Goal: Transaction & Acquisition: Purchase product/service

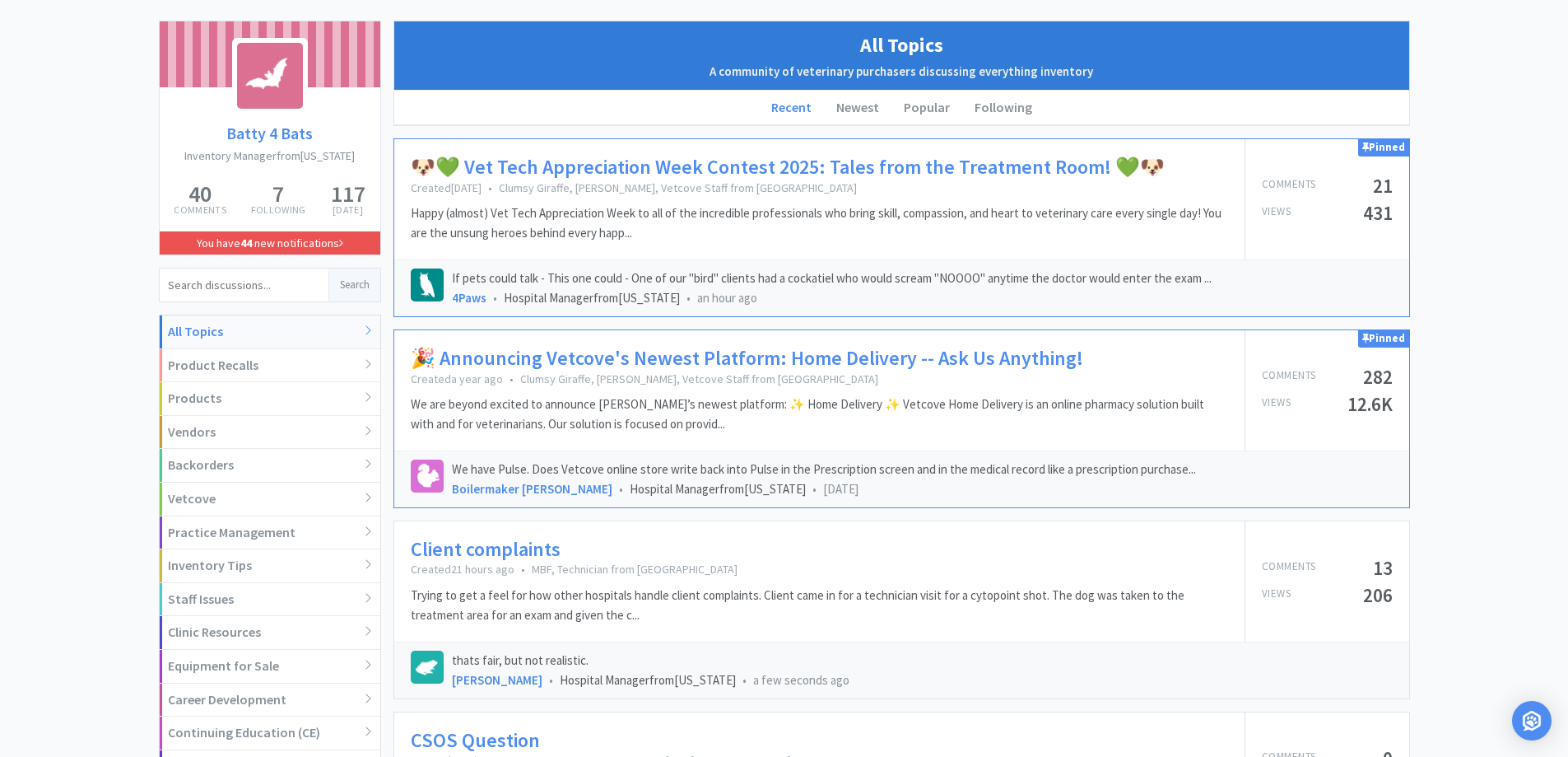
scroll to position [165, 0]
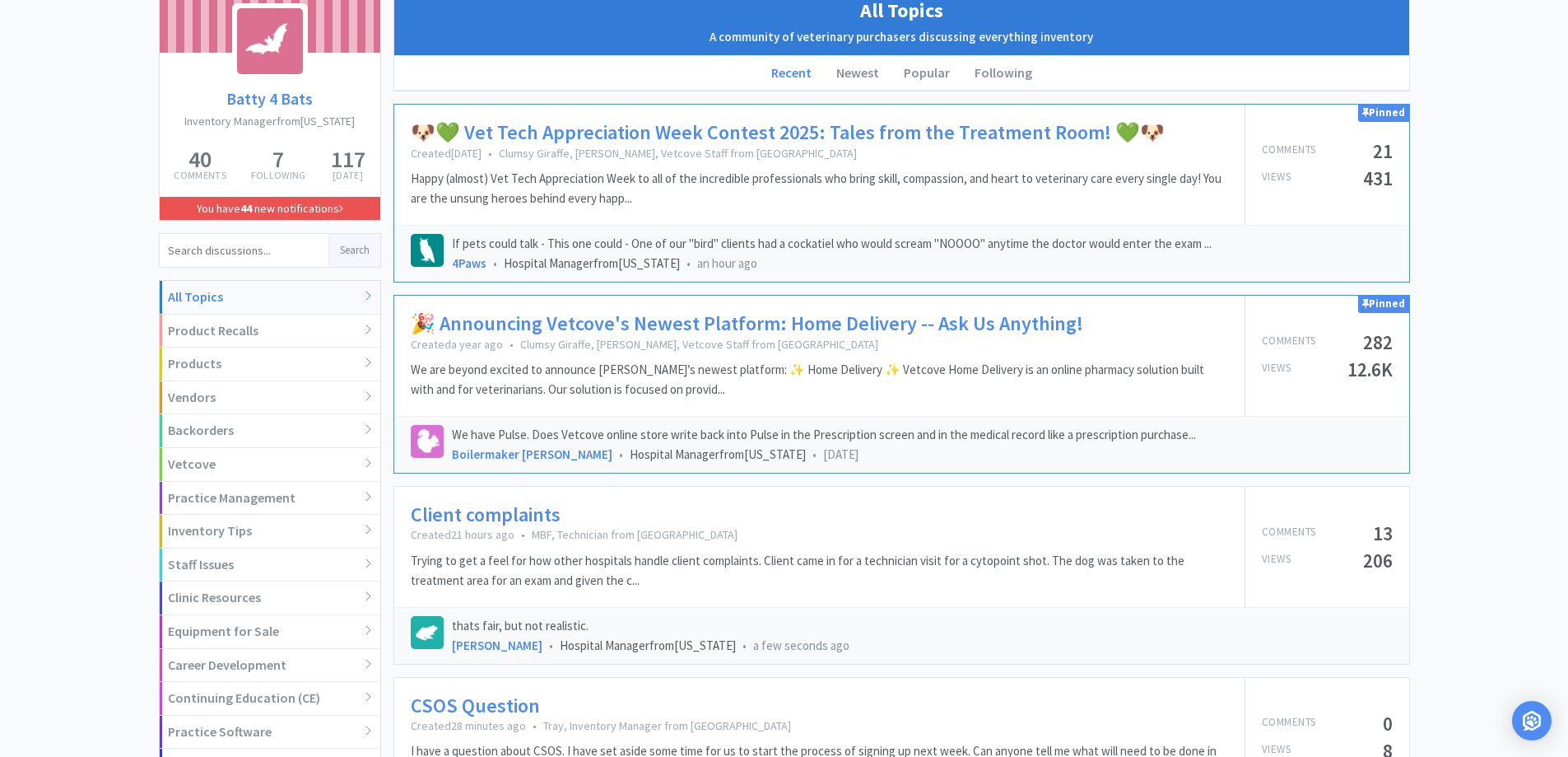
click at [815, 171] on p "Happy (almost) Vet Tech Appreciation Week to all of the incredible professional…" at bounding box center [819, 188] width 817 height 39
click at [906, 129] on link "🐶💚 Vet Tech Appreciation Week Contest 2025: Tales from the Treatment Room! 💚🐶" at bounding box center [788, 133] width 754 height 24
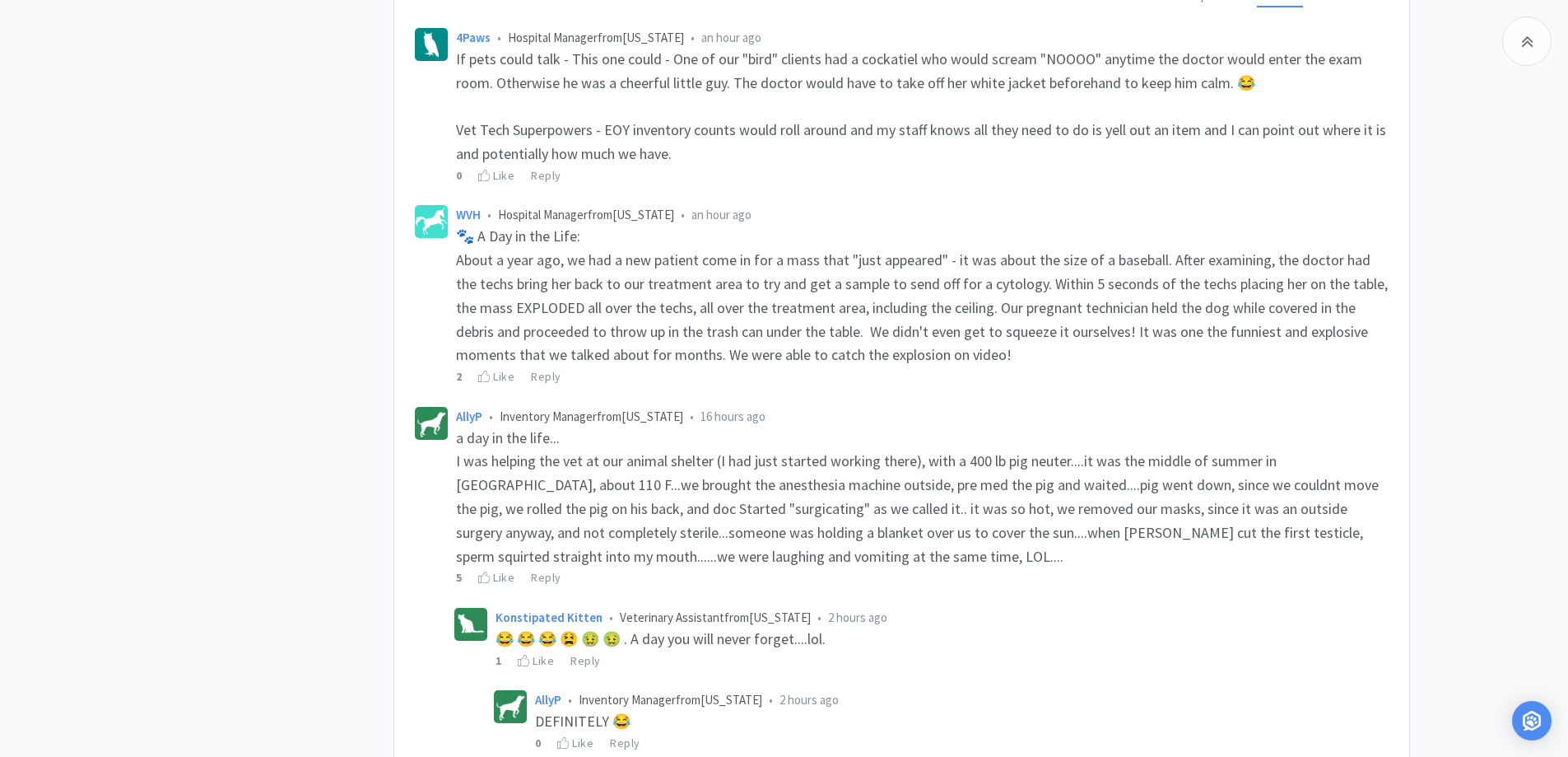
scroll to position [1153, 0]
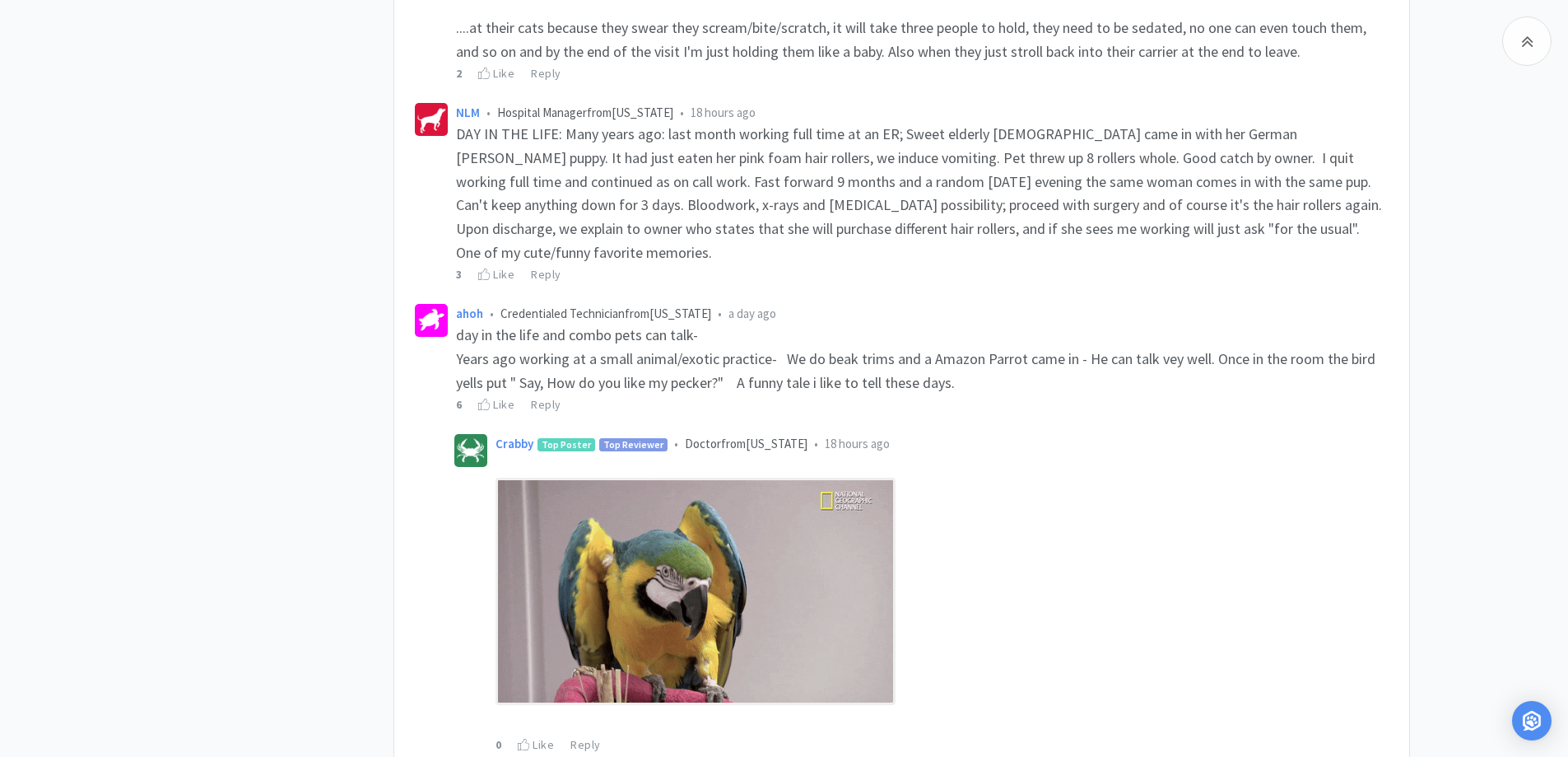
scroll to position [2635, 0]
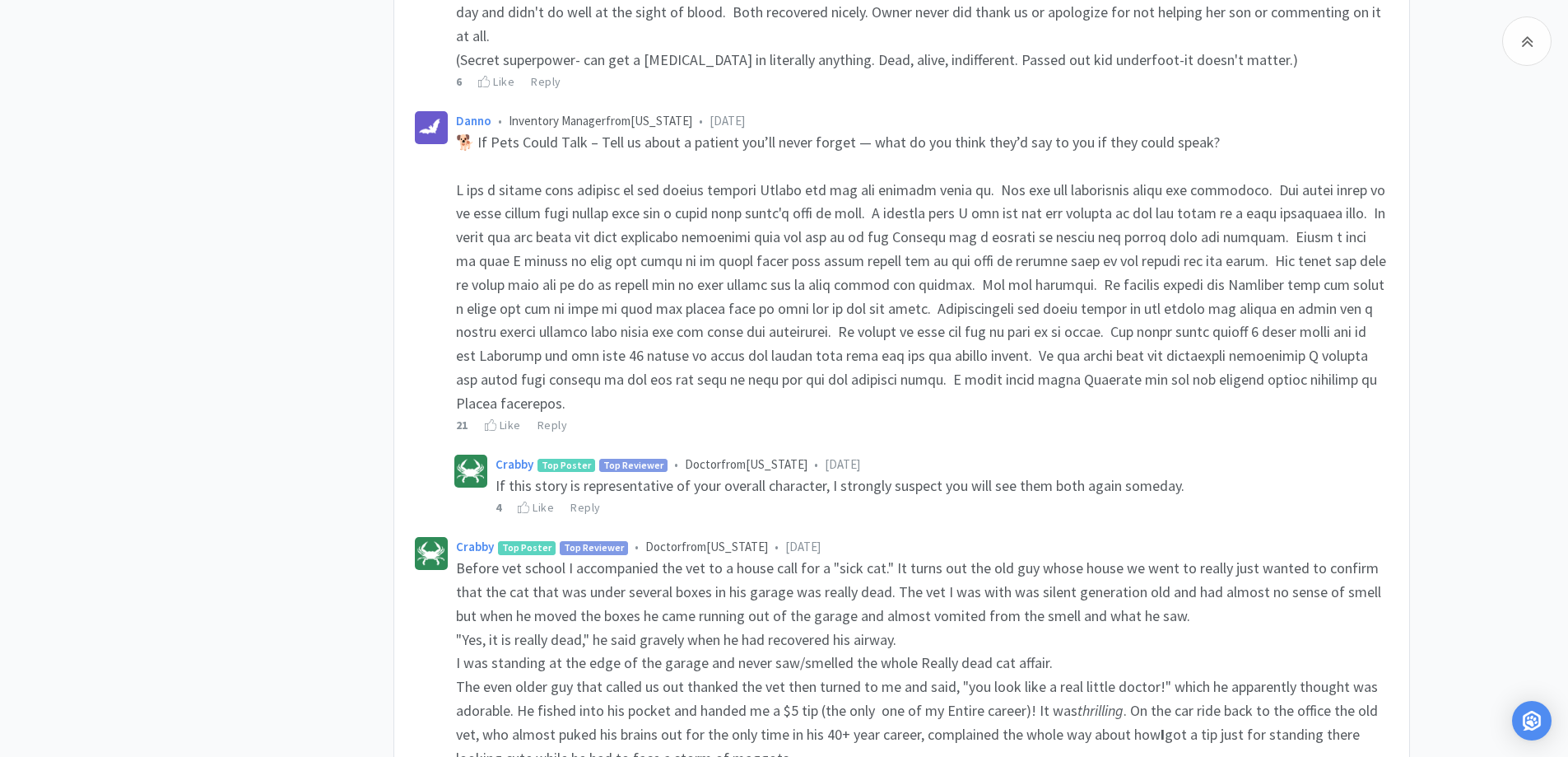
scroll to position [4117, 0]
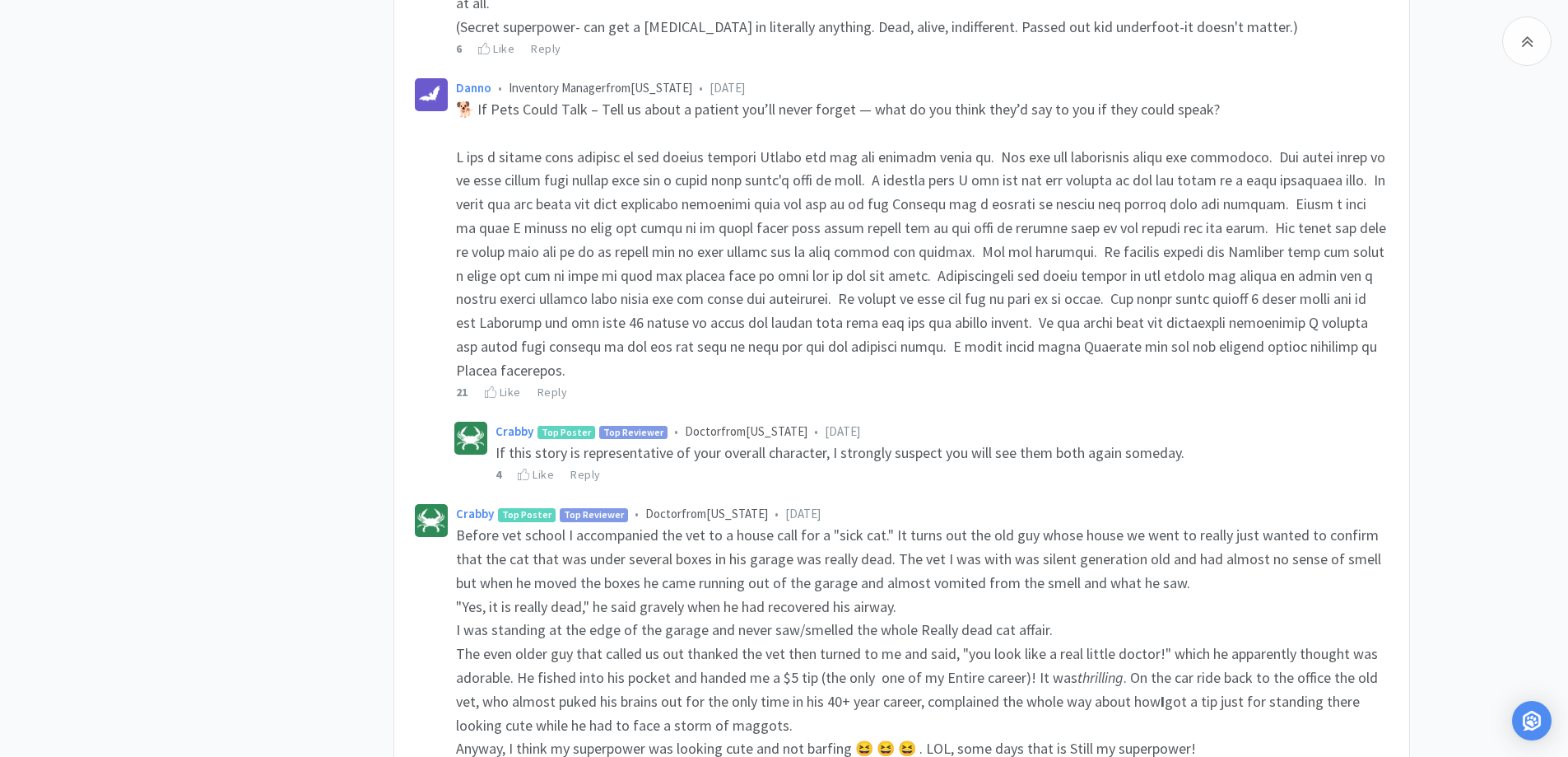
click at [497, 418] on div "[PERSON_NAME] Top Poster Top Reviewer • Doctor from [US_STATE] • [DATE] If this…" at bounding box center [921, 452] width 942 height 70
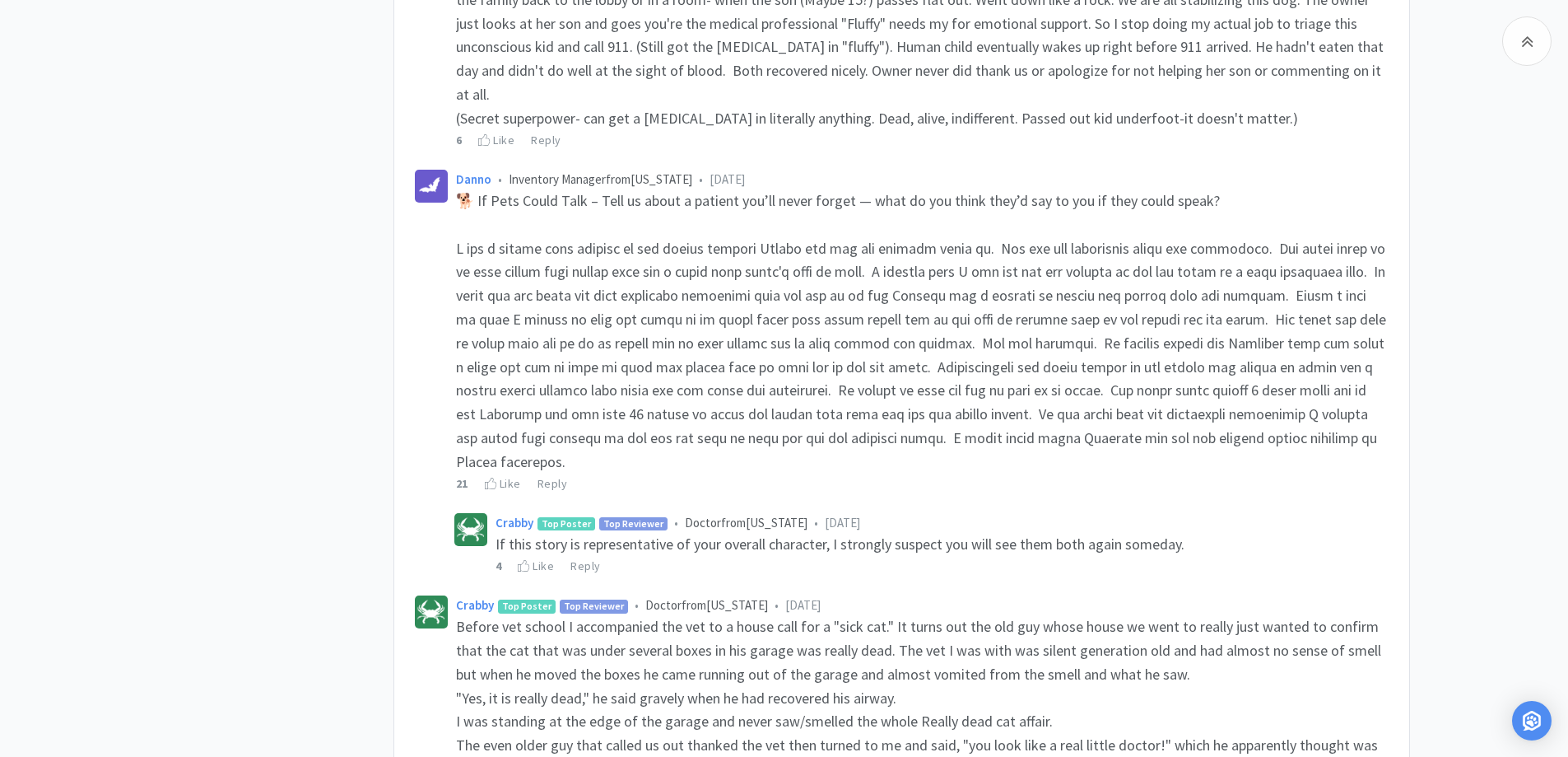
scroll to position [4355, 0]
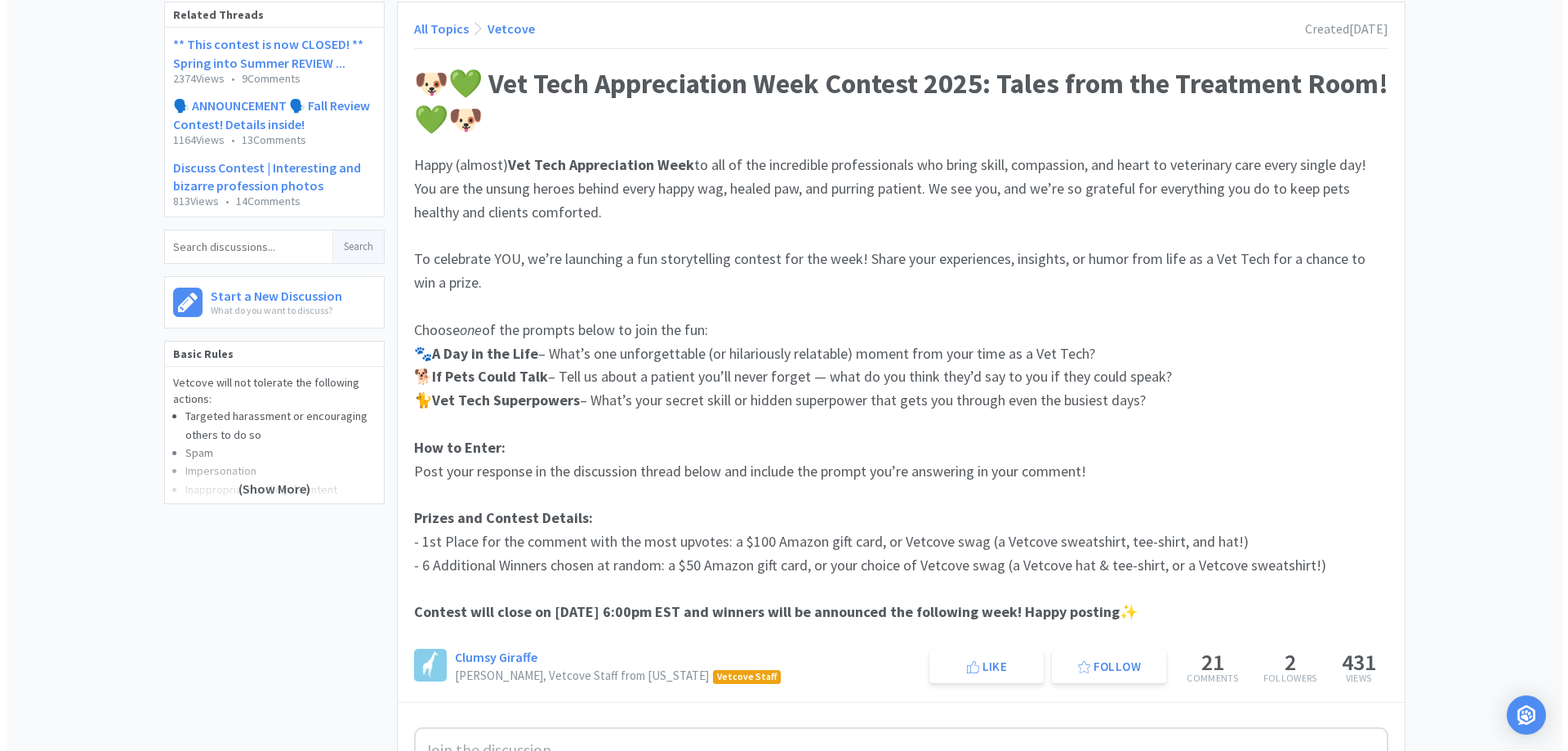
scroll to position [0, 0]
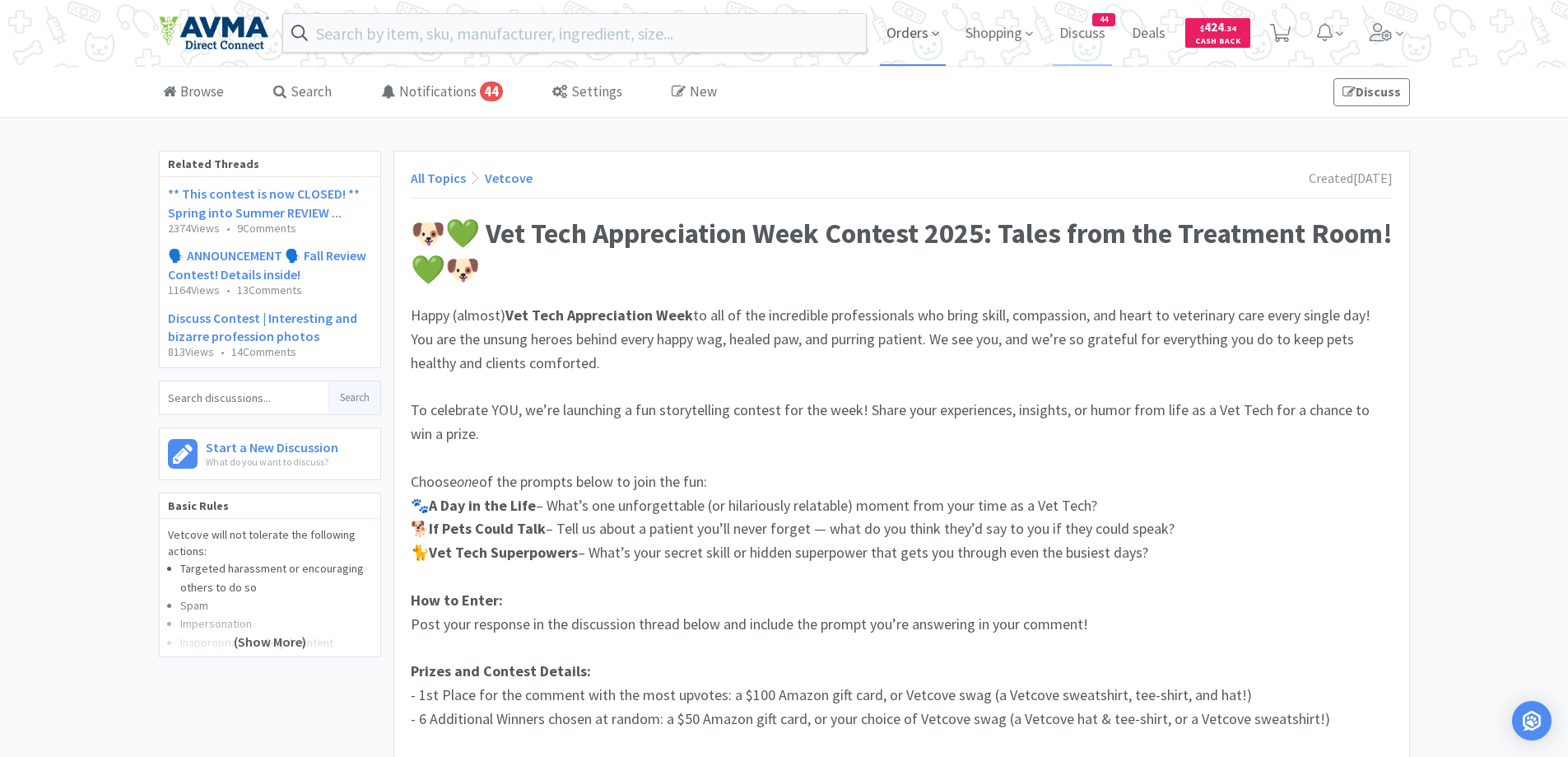
click at [920, 30] on span "Orders" at bounding box center [913, 33] width 66 height 66
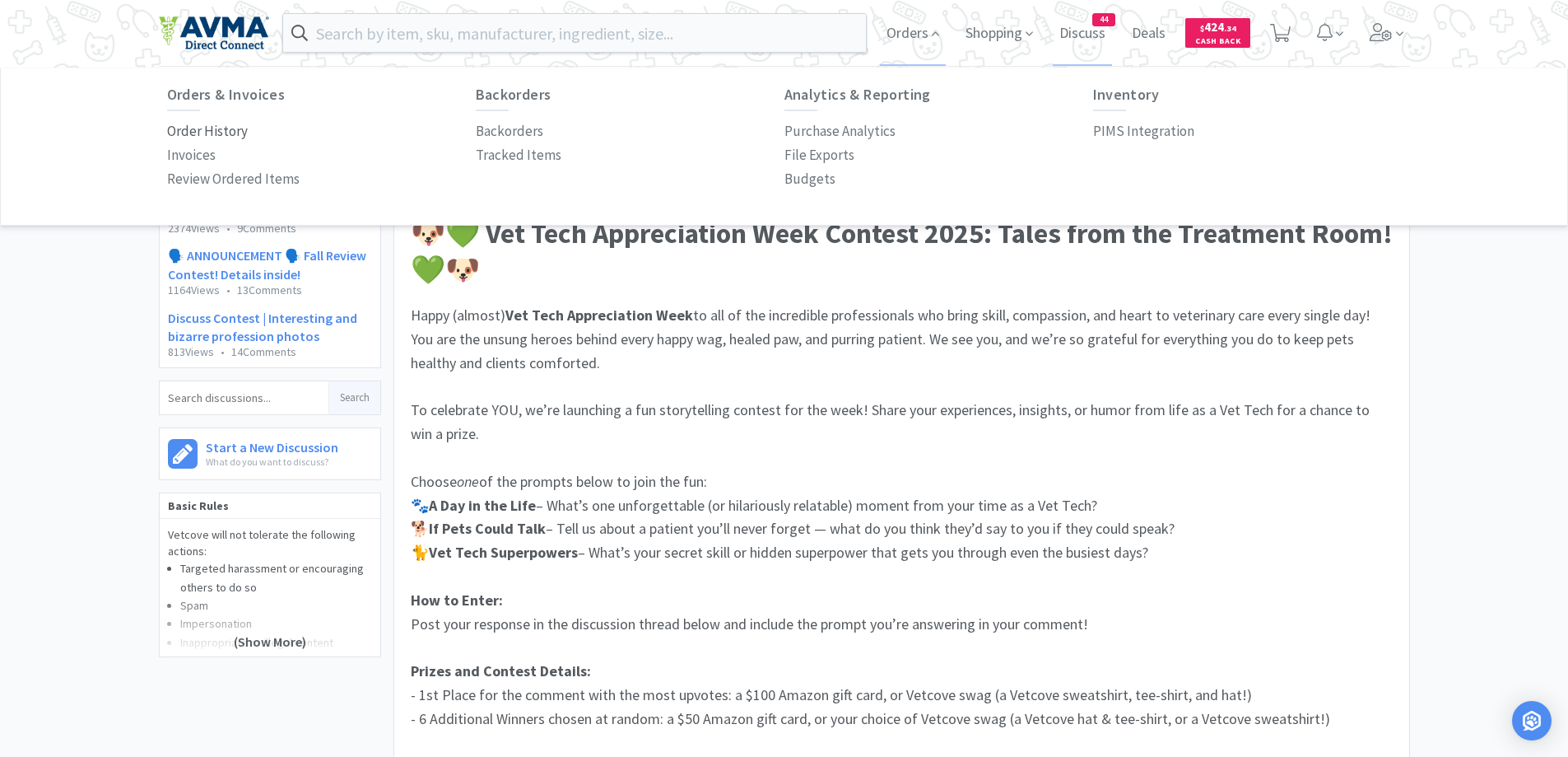
click at [203, 131] on p "Order History" at bounding box center [207, 131] width 81 height 22
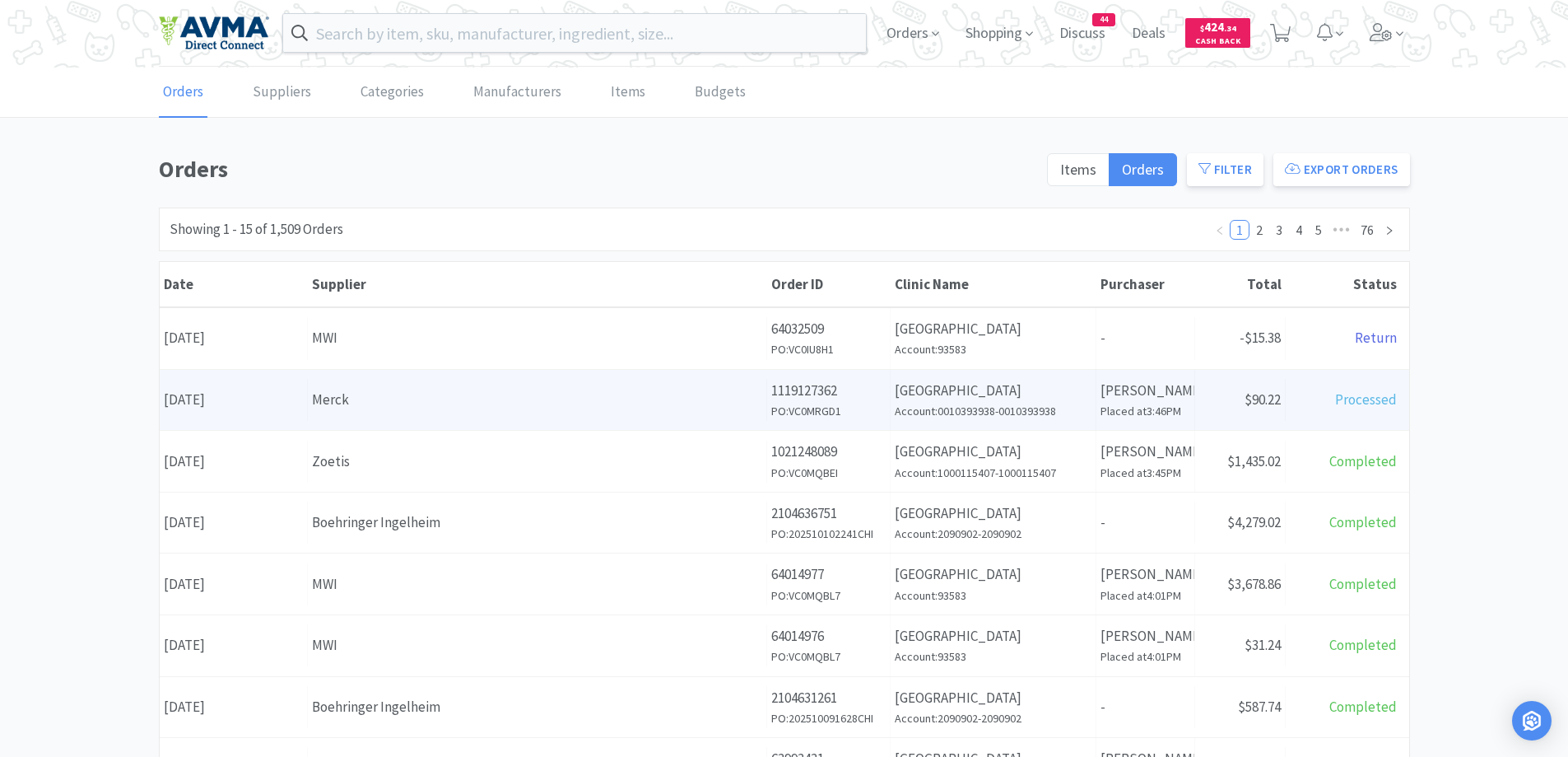
click at [632, 413] on div "Supplier Merck" at bounding box center [538, 400] width 459 height 42
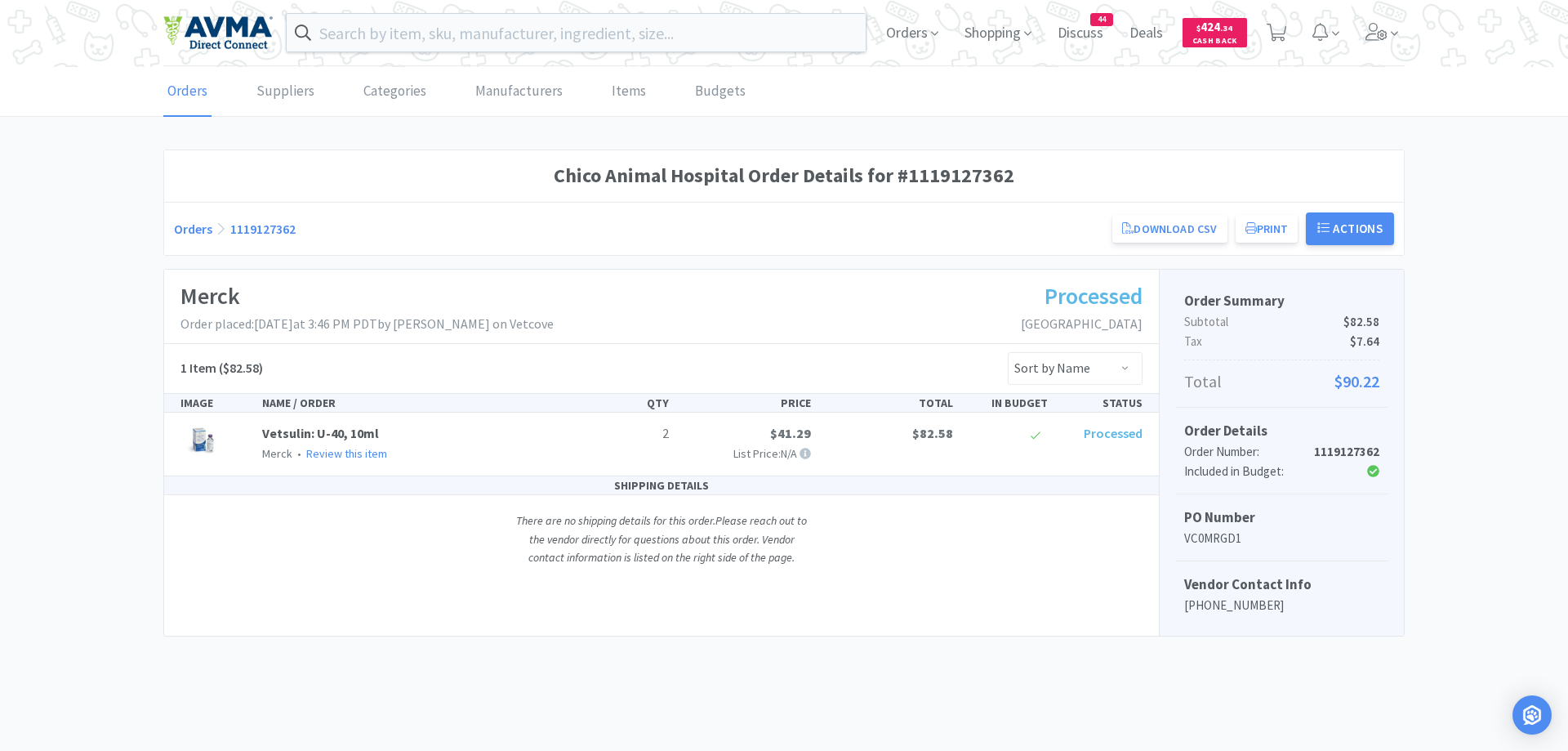
click at [181, 228] on link "Orders" at bounding box center [193, 229] width 38 height 17
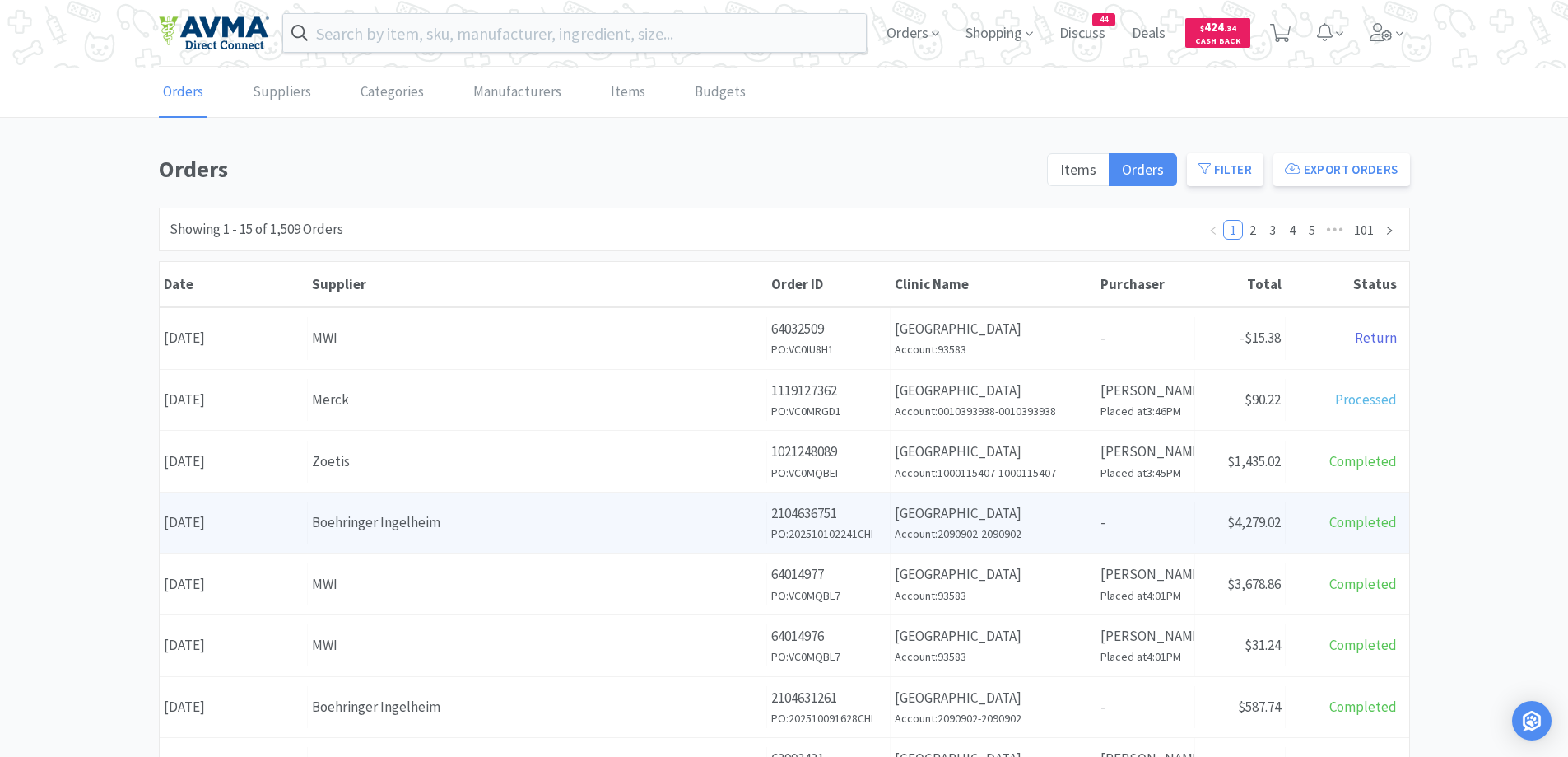
click at [515, 522] on div "Boehringer Ingelheim" at bounding box center [537, 523] width 450 height 22
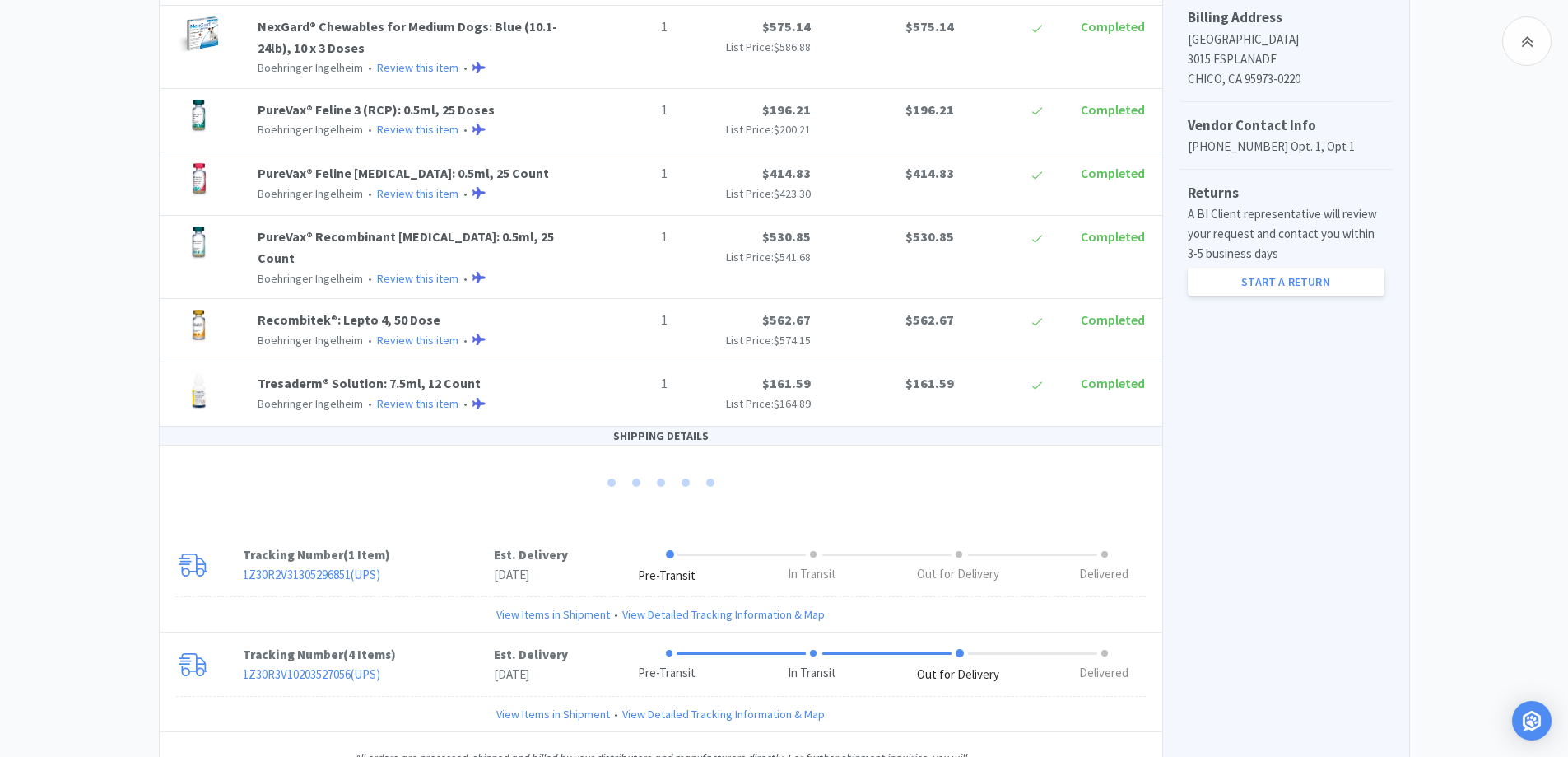
scroll to position [735, 0]
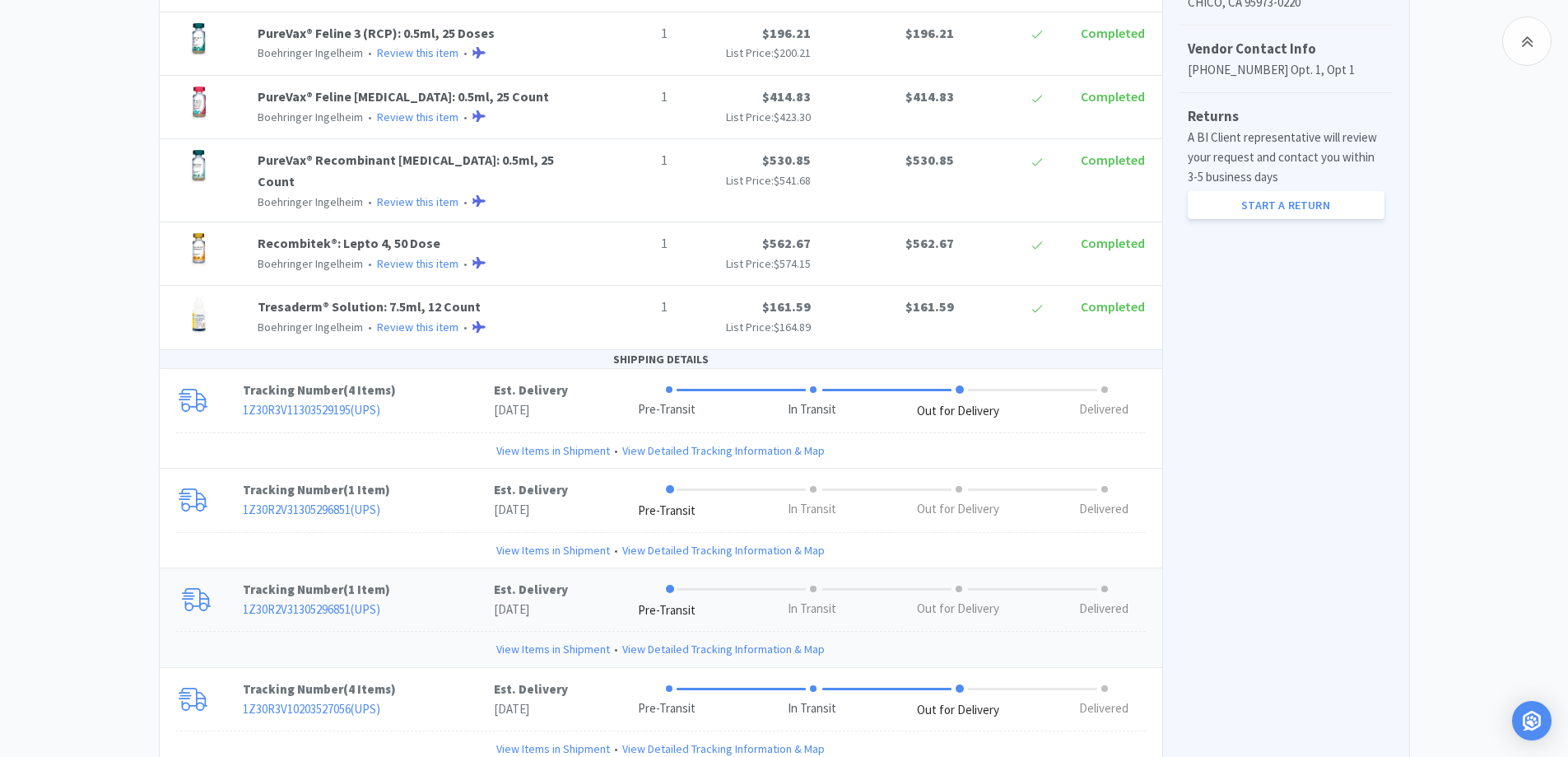
click at [456, 580] on p "Tracking Number ( 1 Item )" at bounding box center [368, 590] width 251 height 20
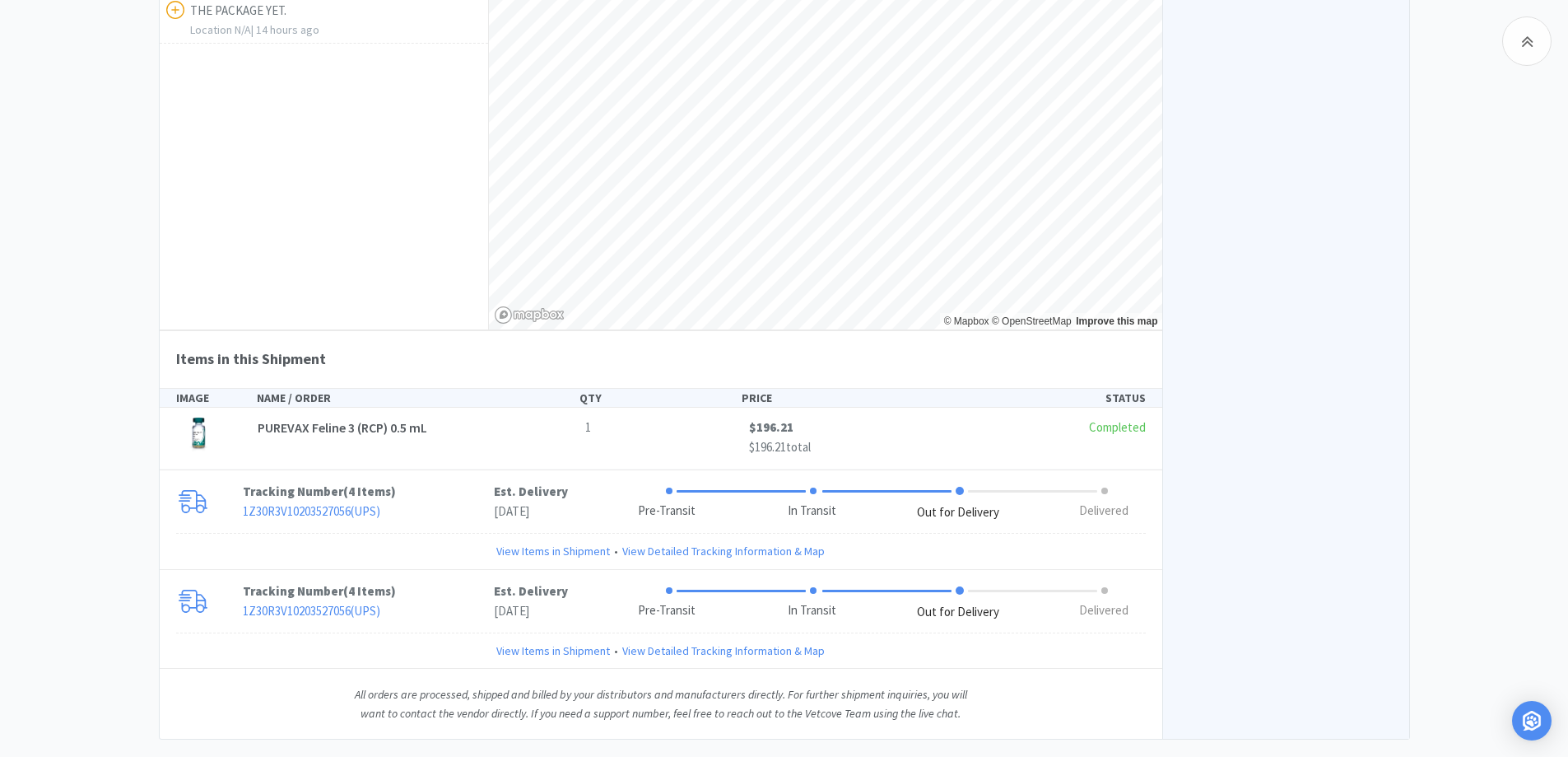
scroll to position [1581, 0]
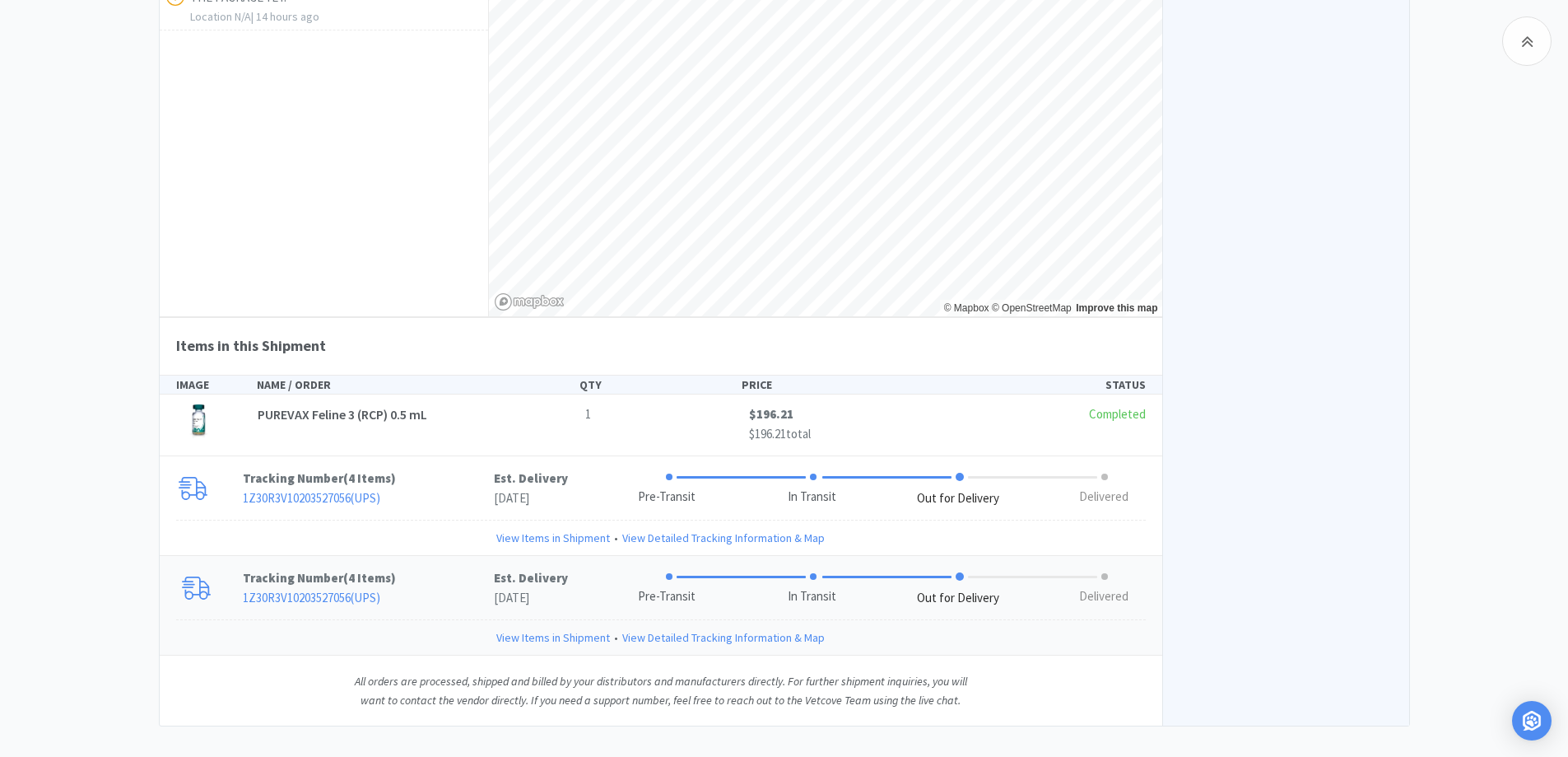
click at [467, 588] on p "1Z30R3V10203527056 ( UPS )" at bounding box center [368, 598] width 251 height 20
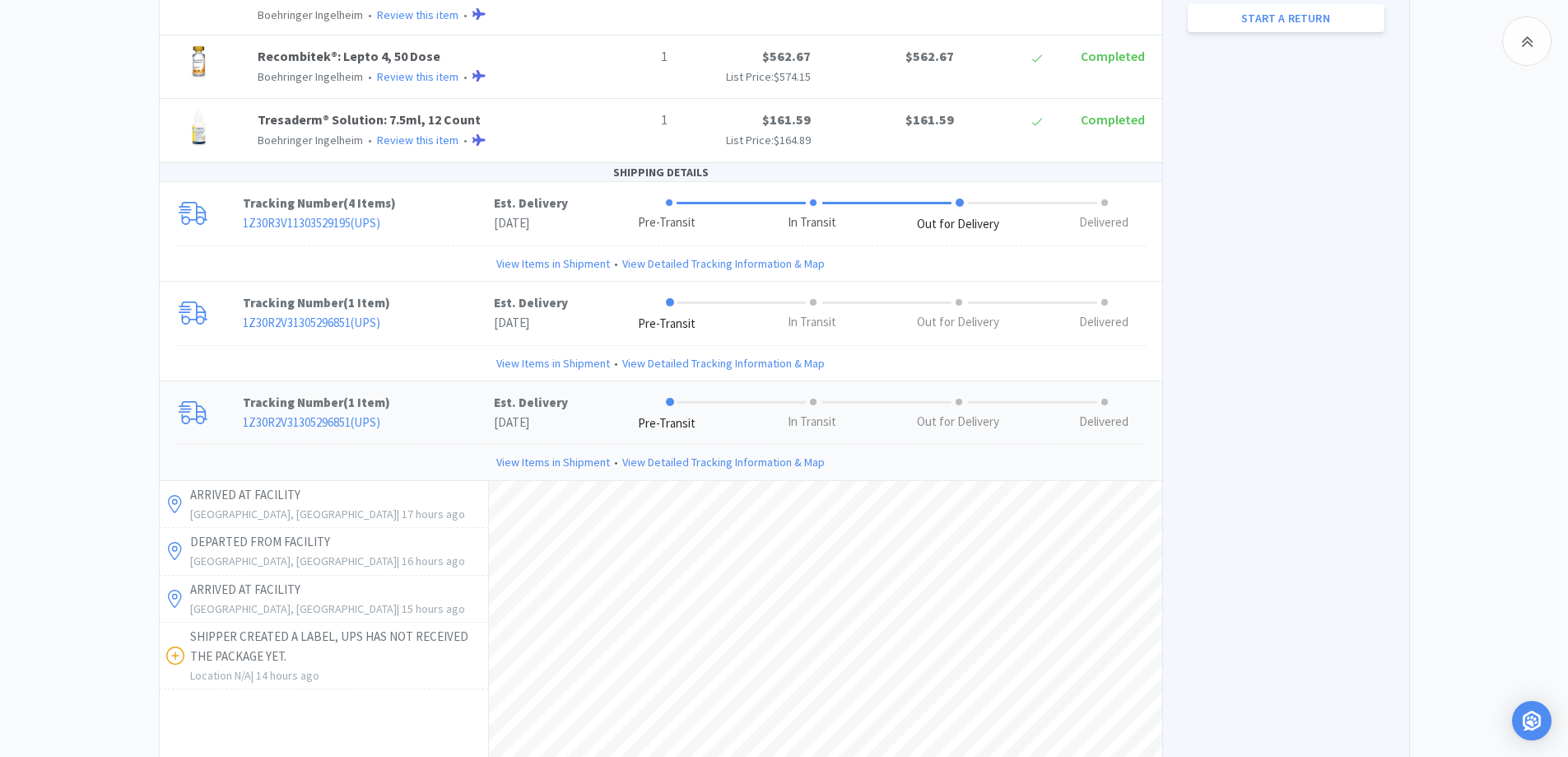
scroll to position [758, 0]
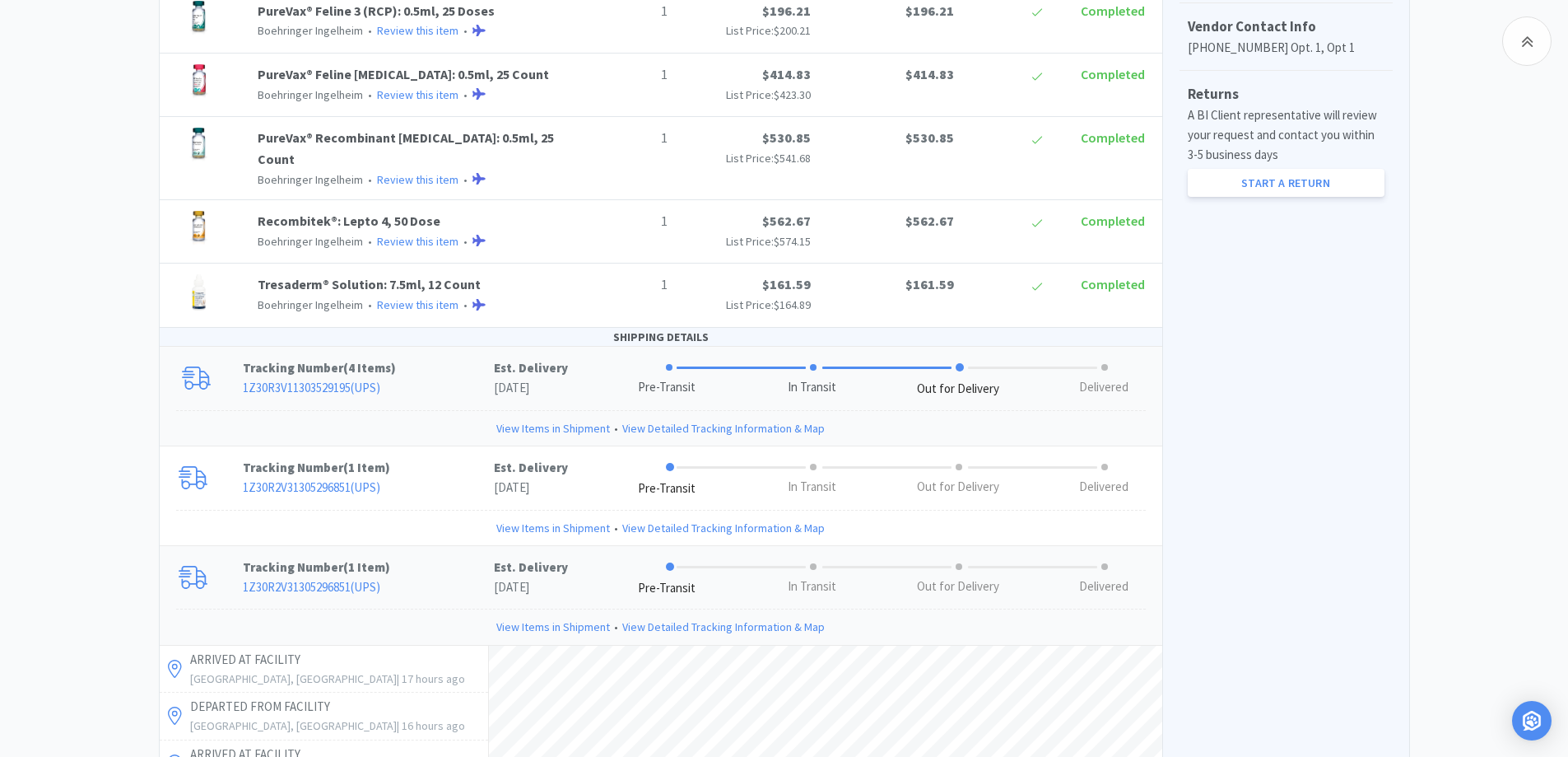
click at [428, 358] on p "Tracking Number ( 4 Items )" at bounding box center [368, 368] width 251 height 20
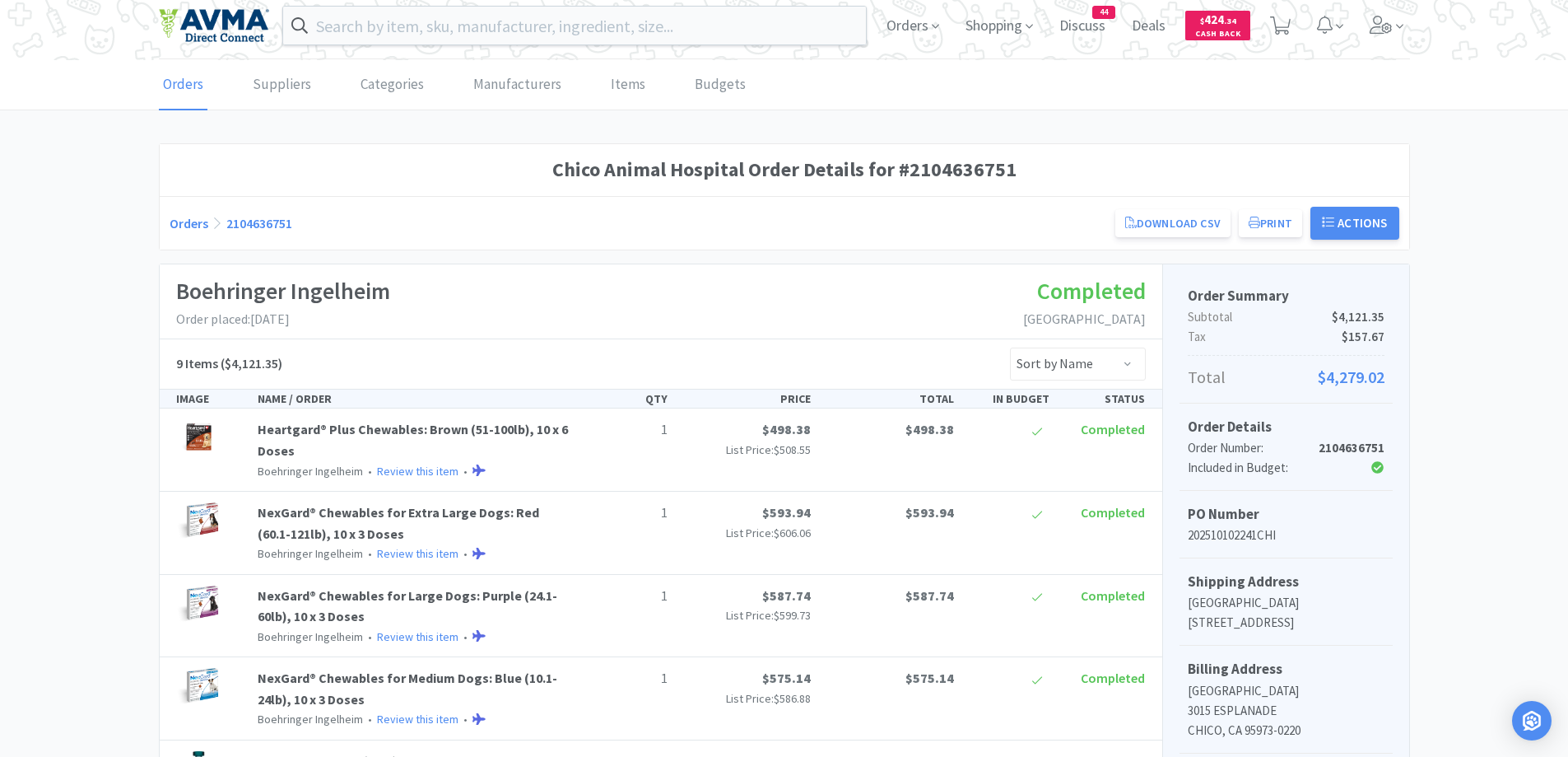
scroll to position [0, 0]
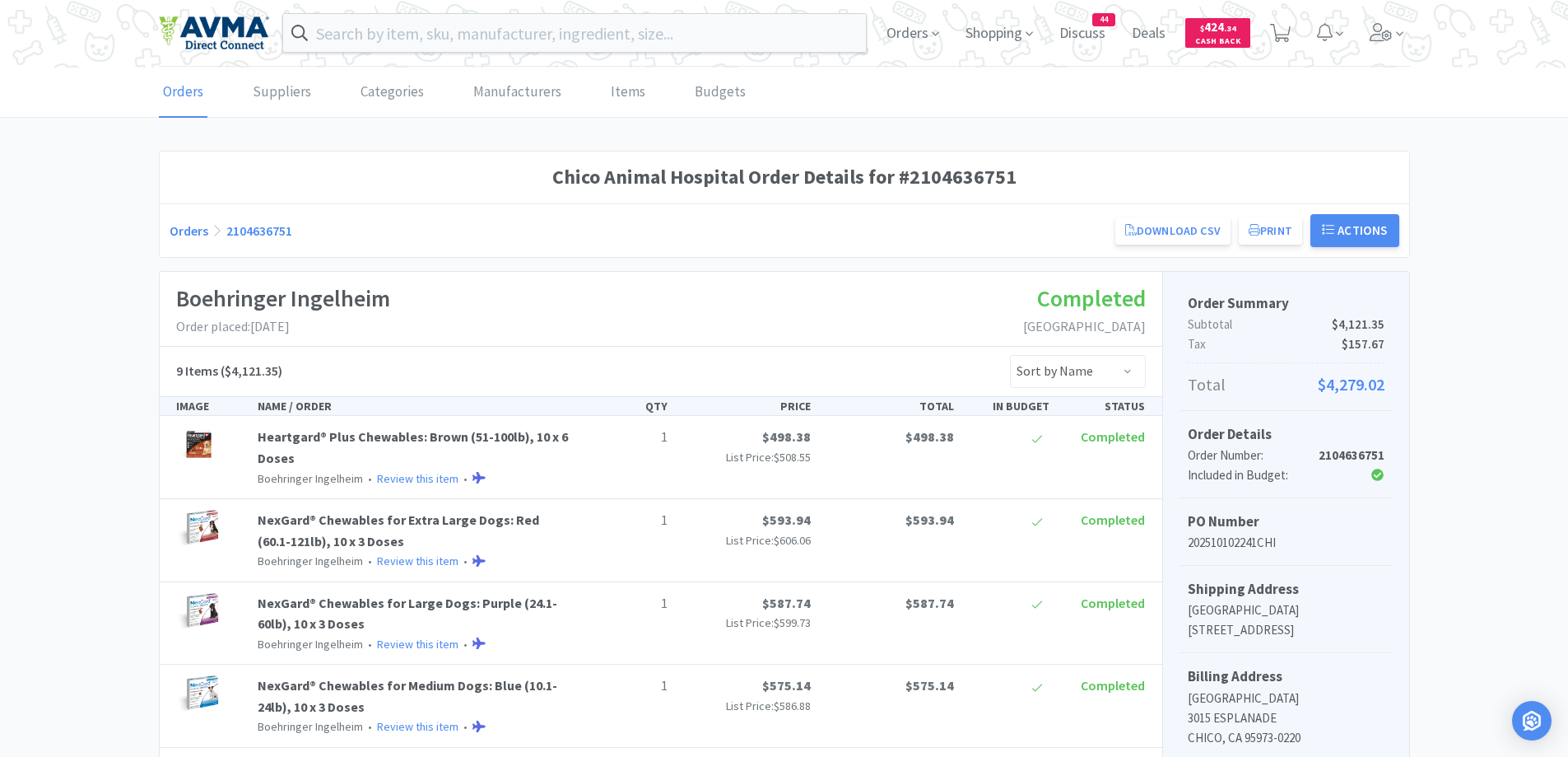
click at [180, 237] on link "Orders" at bounding box center [189, 231] width 39 height 17
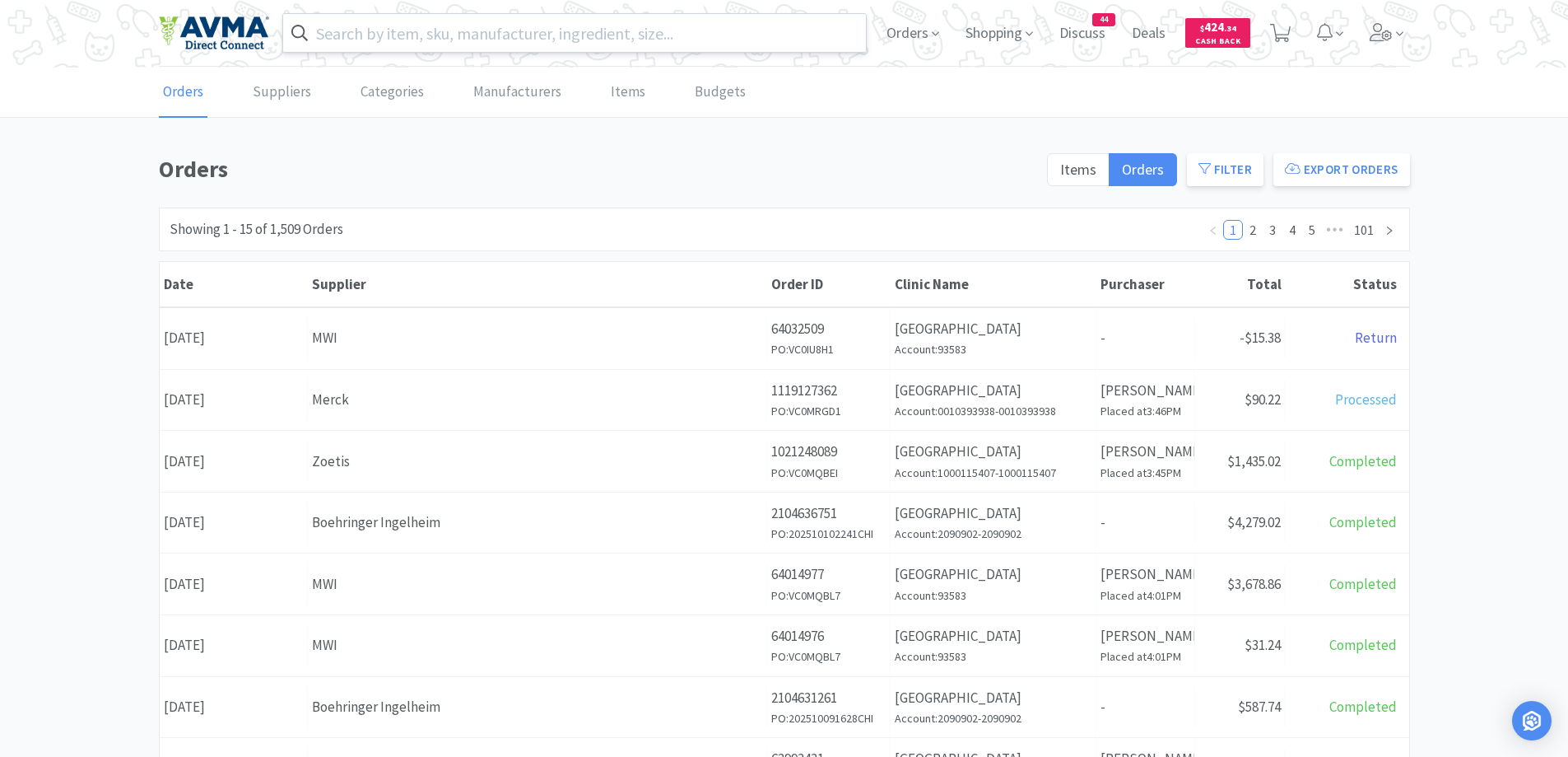
click at [475, 25] on input "text" at bounding box center [574, 33] width 584 height 38
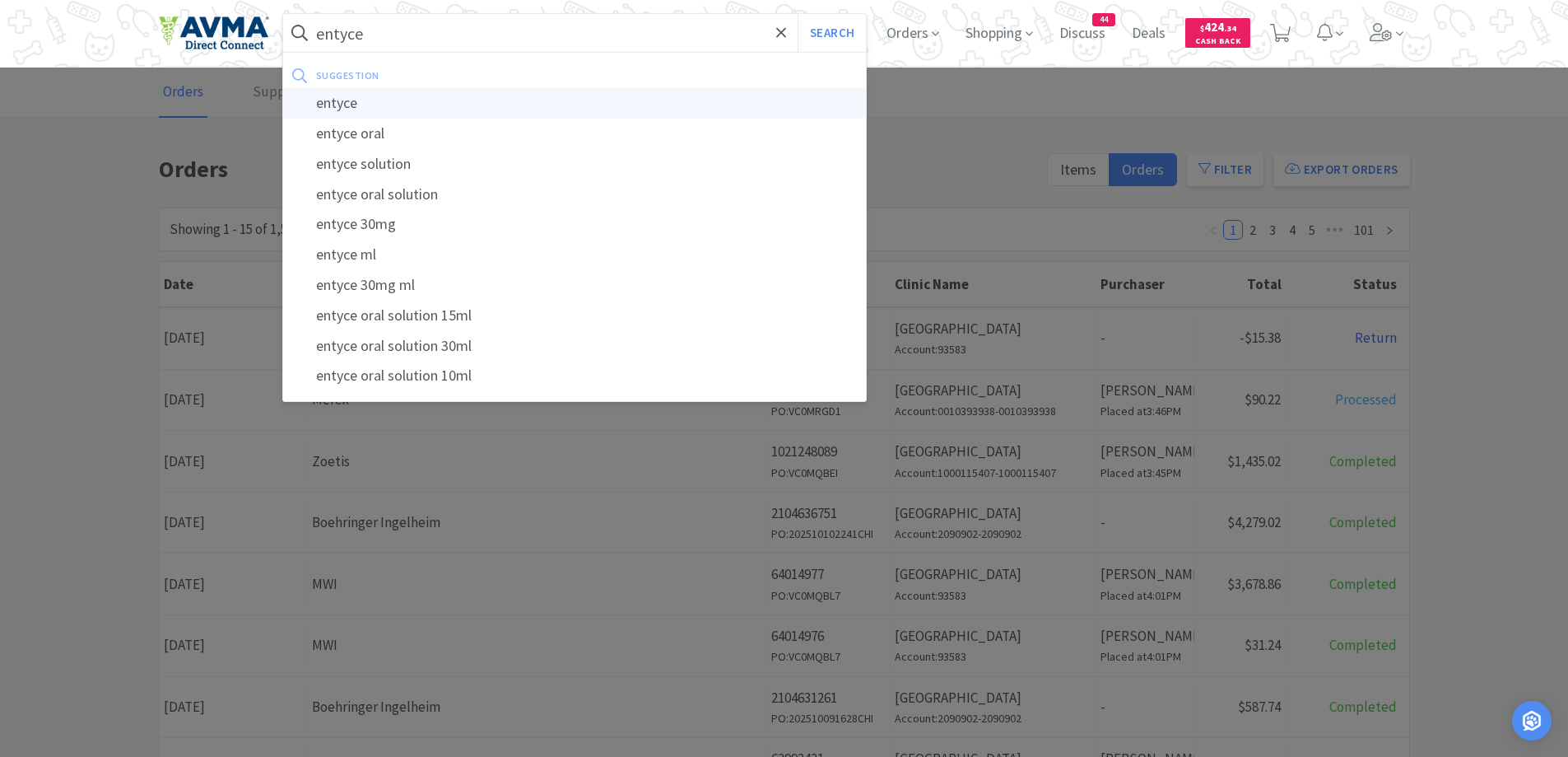
type input "entyce"
click at [353, 116] on div "entyce" at bounding box center [574, 103] width 584 height 30
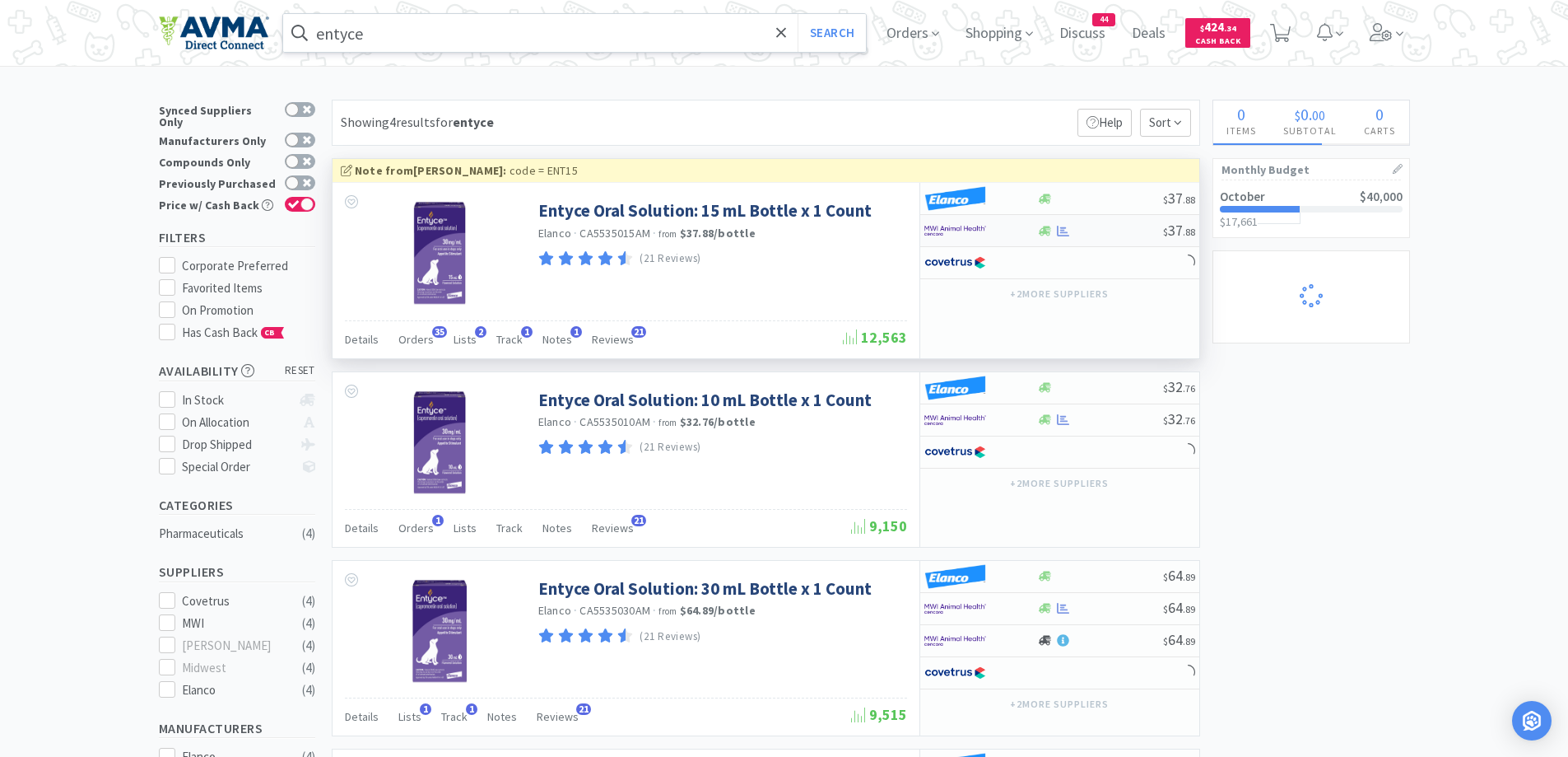
select select "1"
click at [1041, 227] on icon at bounding box center [1045, 231] width 13 height 13
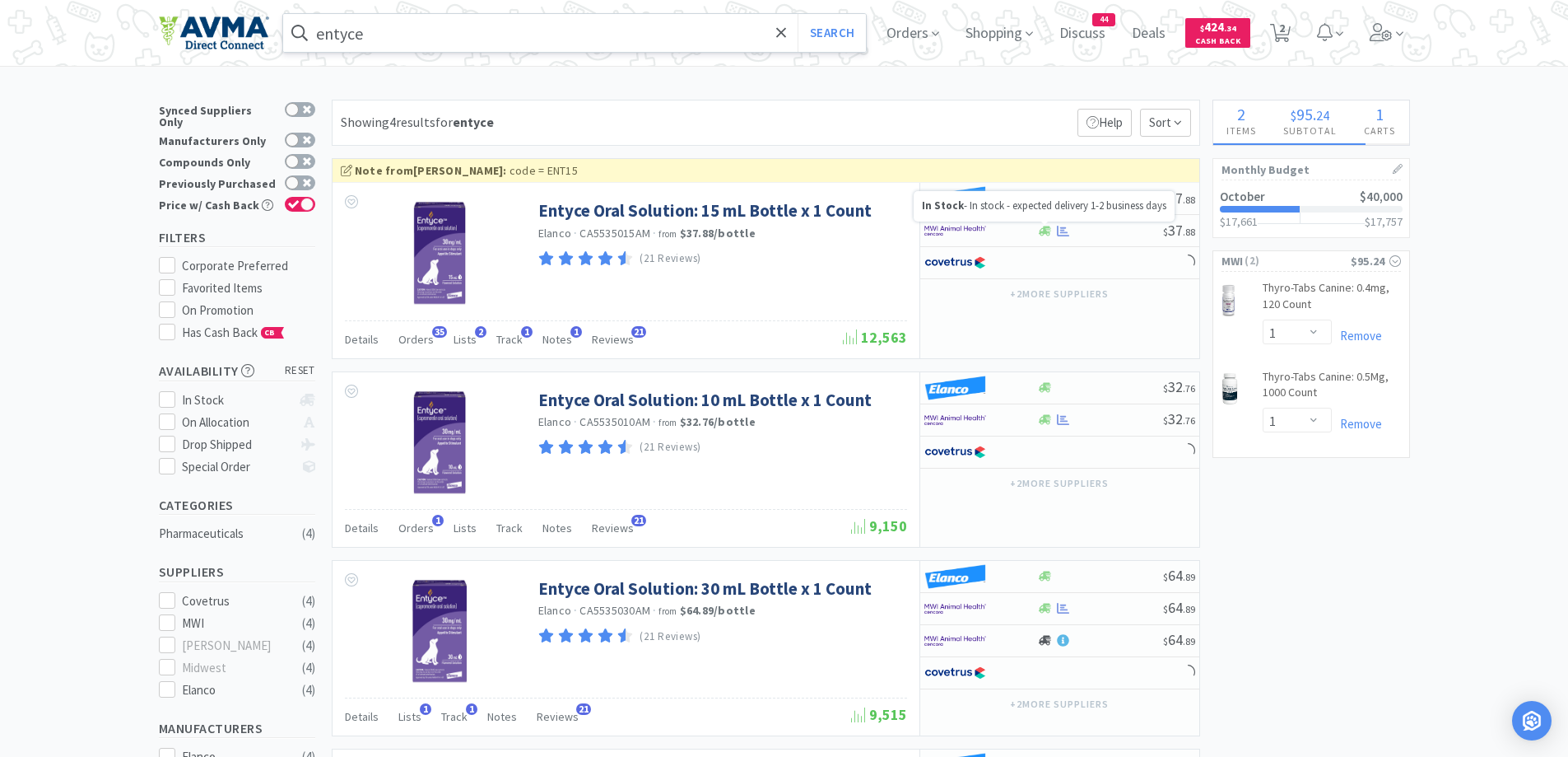
select select "1"
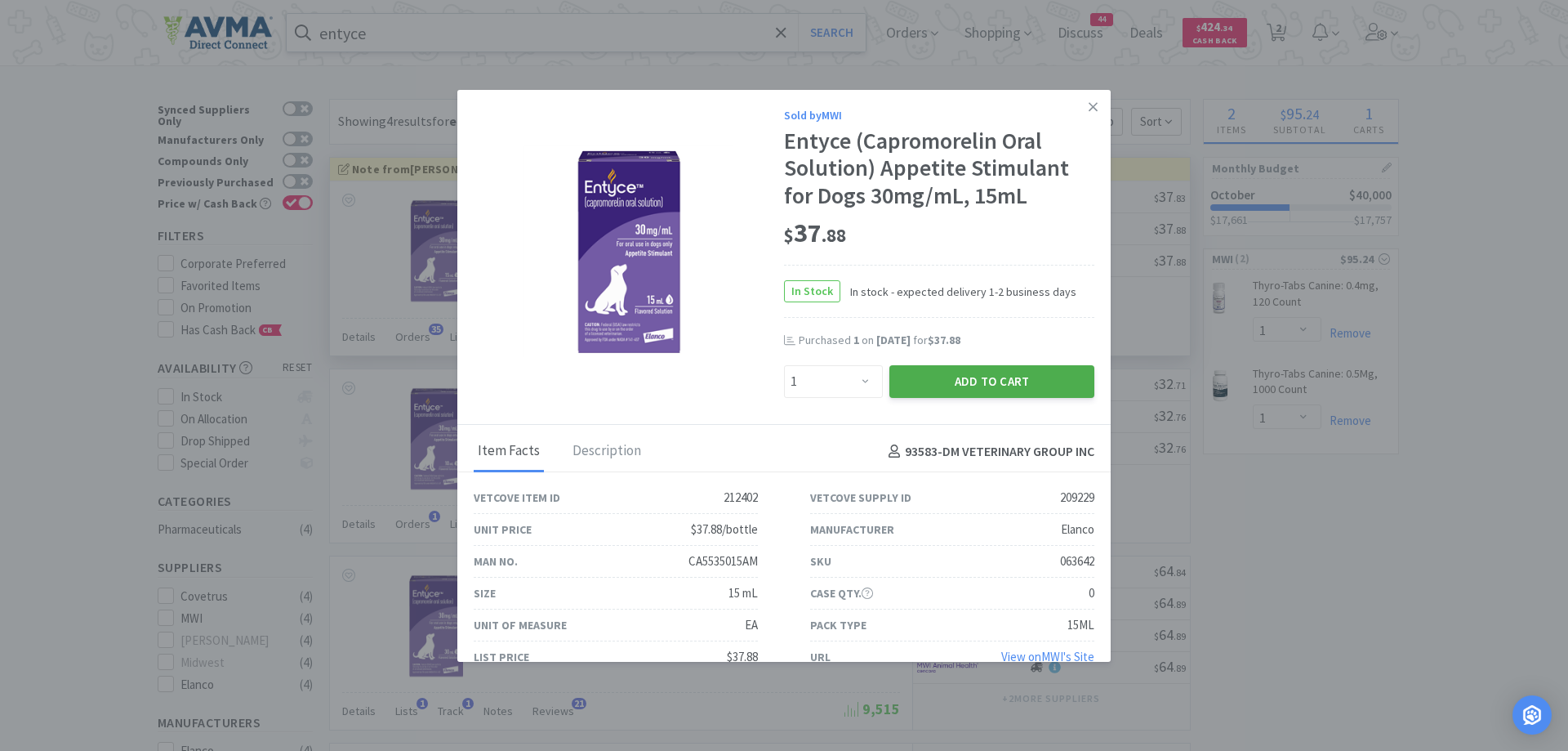
click at [968, 385] on button "Add to Cart" at bounding box center [991, 381] width 205 height 33
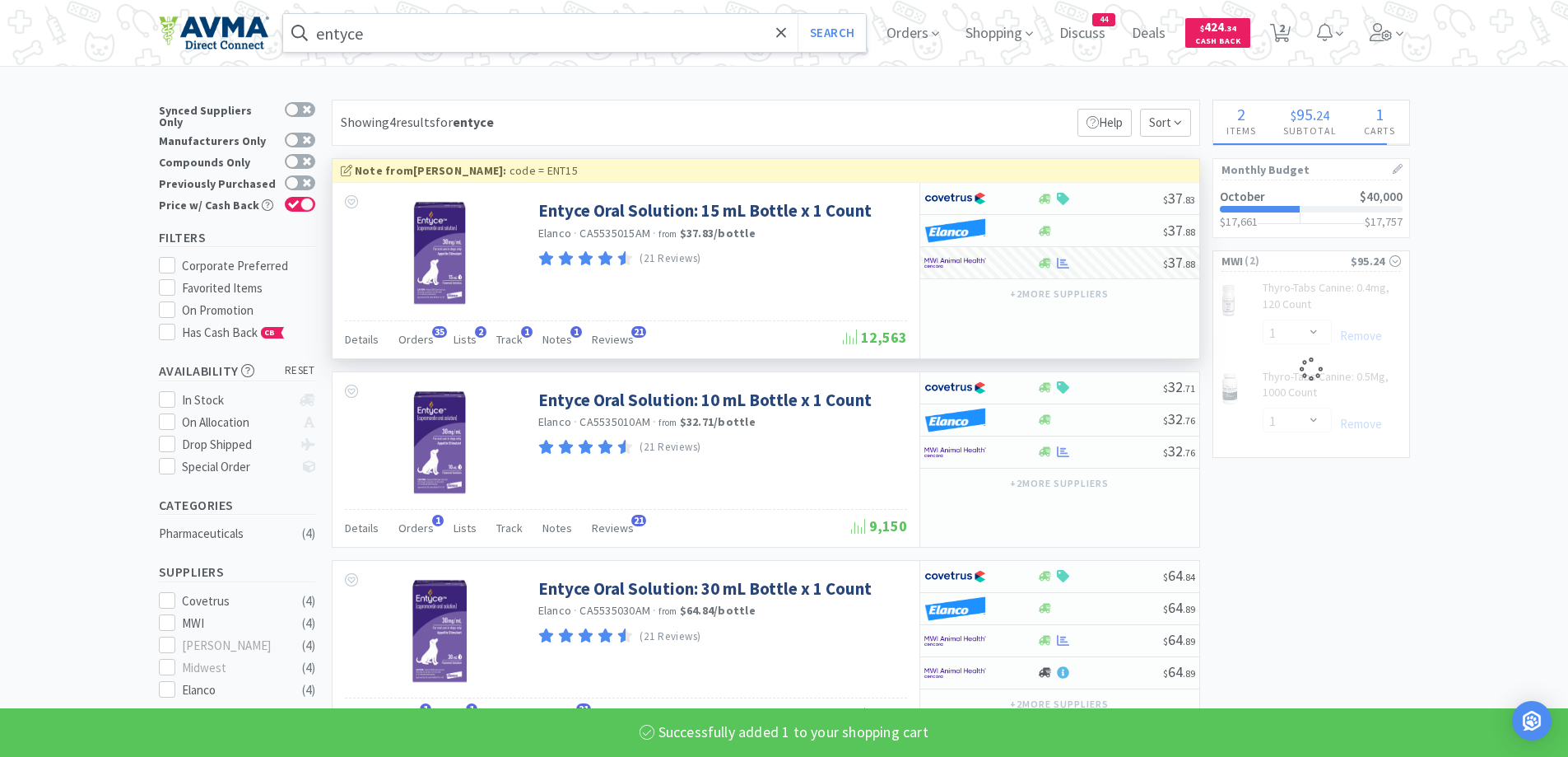
select select "1"
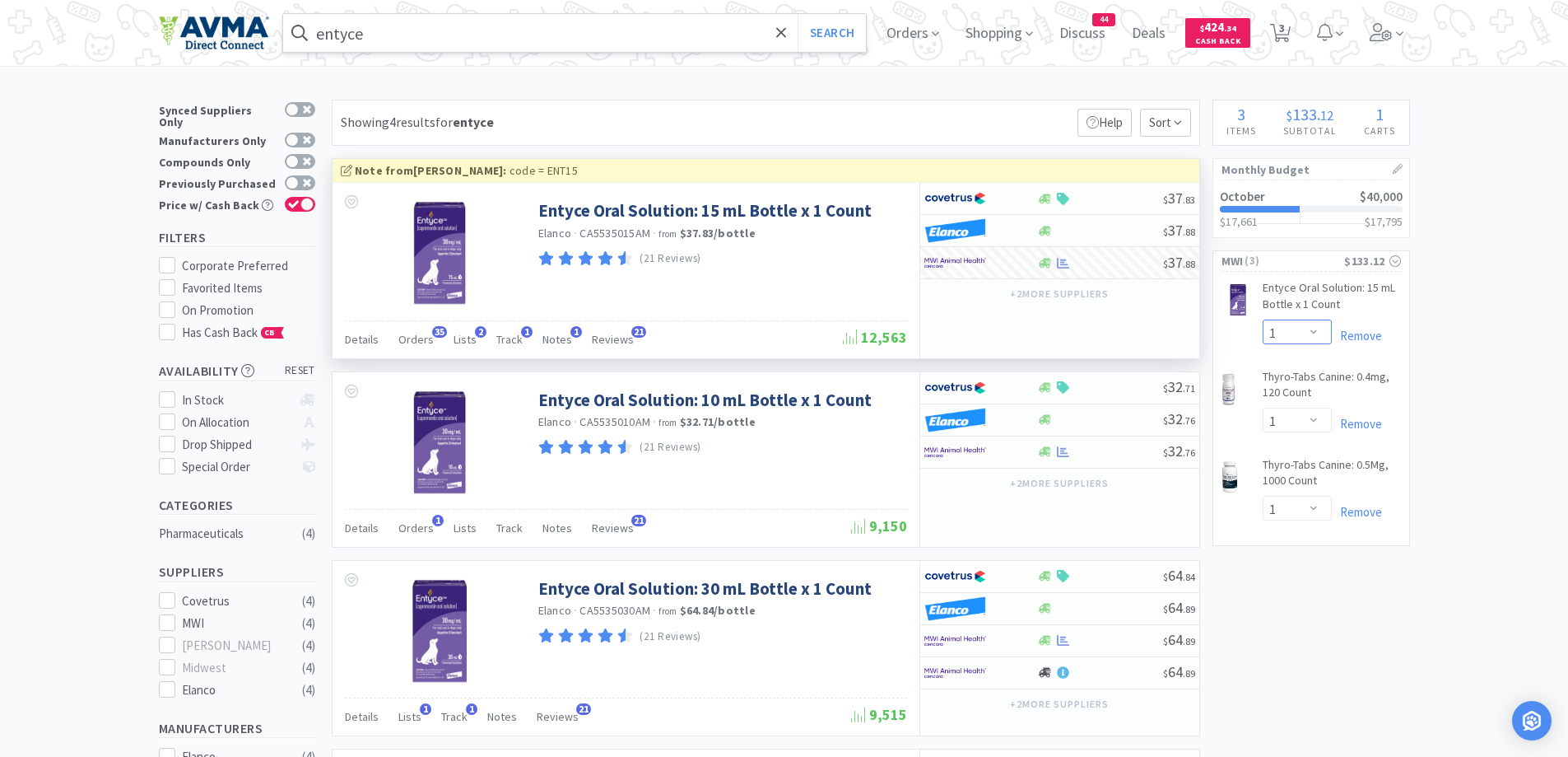
click at [1319, 339] on select "Enter Quantity 1 2 3 4 5 6 7 8 9 10 11 12 13 14 15 16 17 18 19 20 Enter Quantity" at bounding box center [1297, 331] width 69 height 24
click at [1262, 319] on select "Enter Quantity 1 2 3 4 5 6 7 8 9 10 11 12 13 14 15 16 17 18 19 20 Enter Quantity" at bounding box center [1297, 331] width 69 height 24
select select "2"
click at [1337, 469] on link "Thyro-Tabs Canine: 0.5Mg, 1000 Count CB" at bounding box center [1331, 476] width 139 height 39
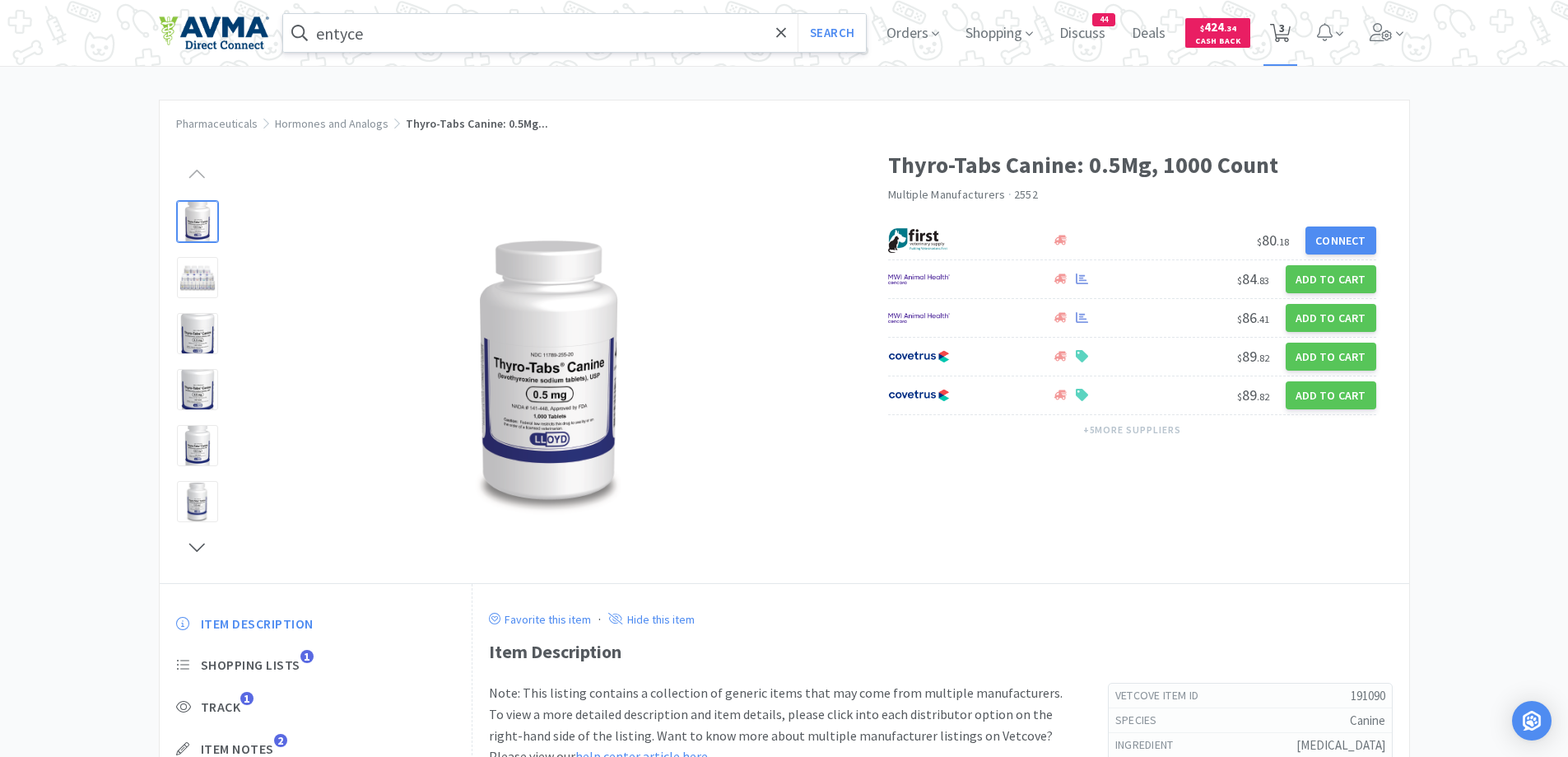
click at [1285, 35] on span "3" at bounding box center [1282, 28] width 6 height 66
select select "2"
select select "1"
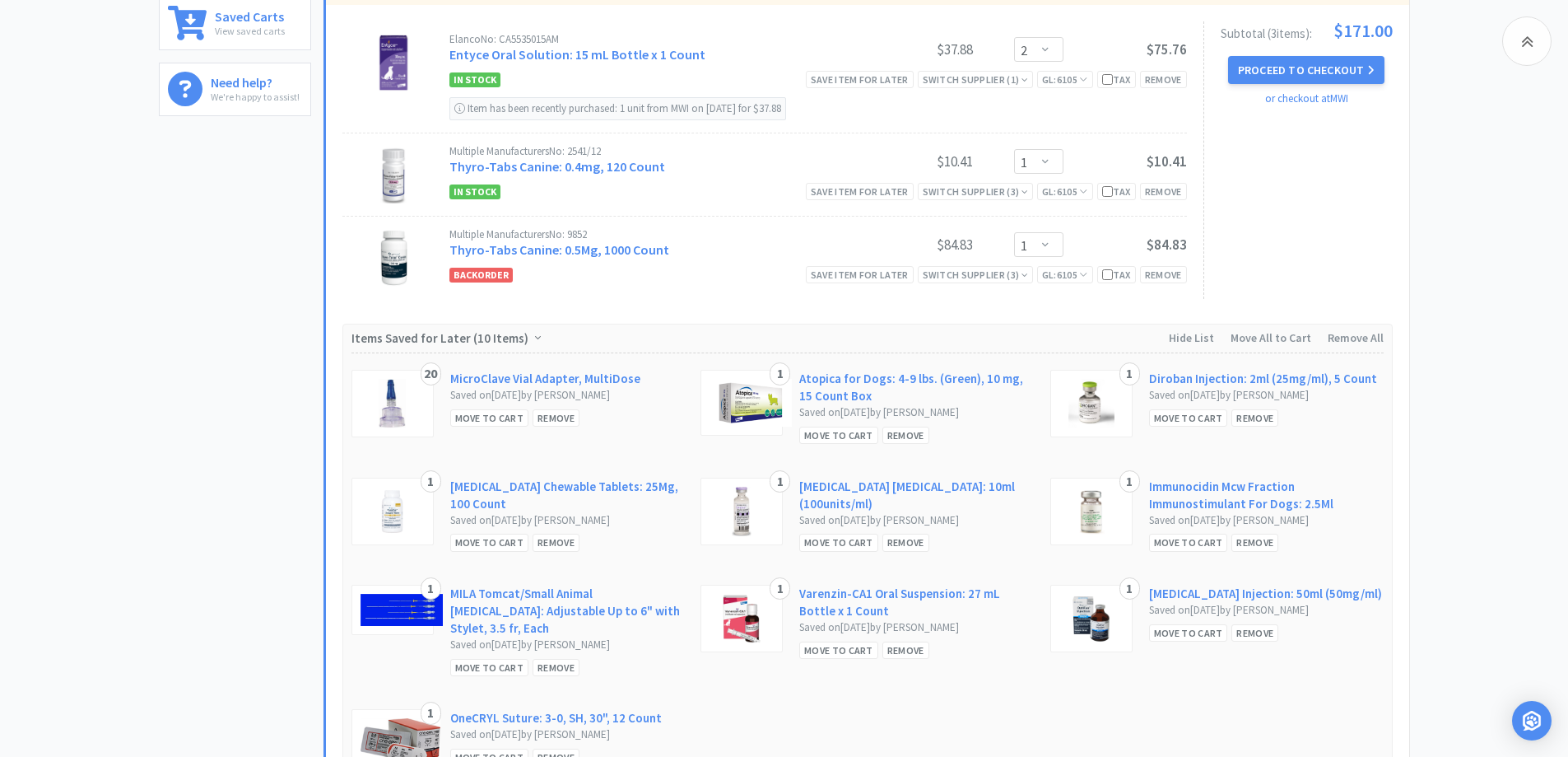
scroll to position [494, 0]
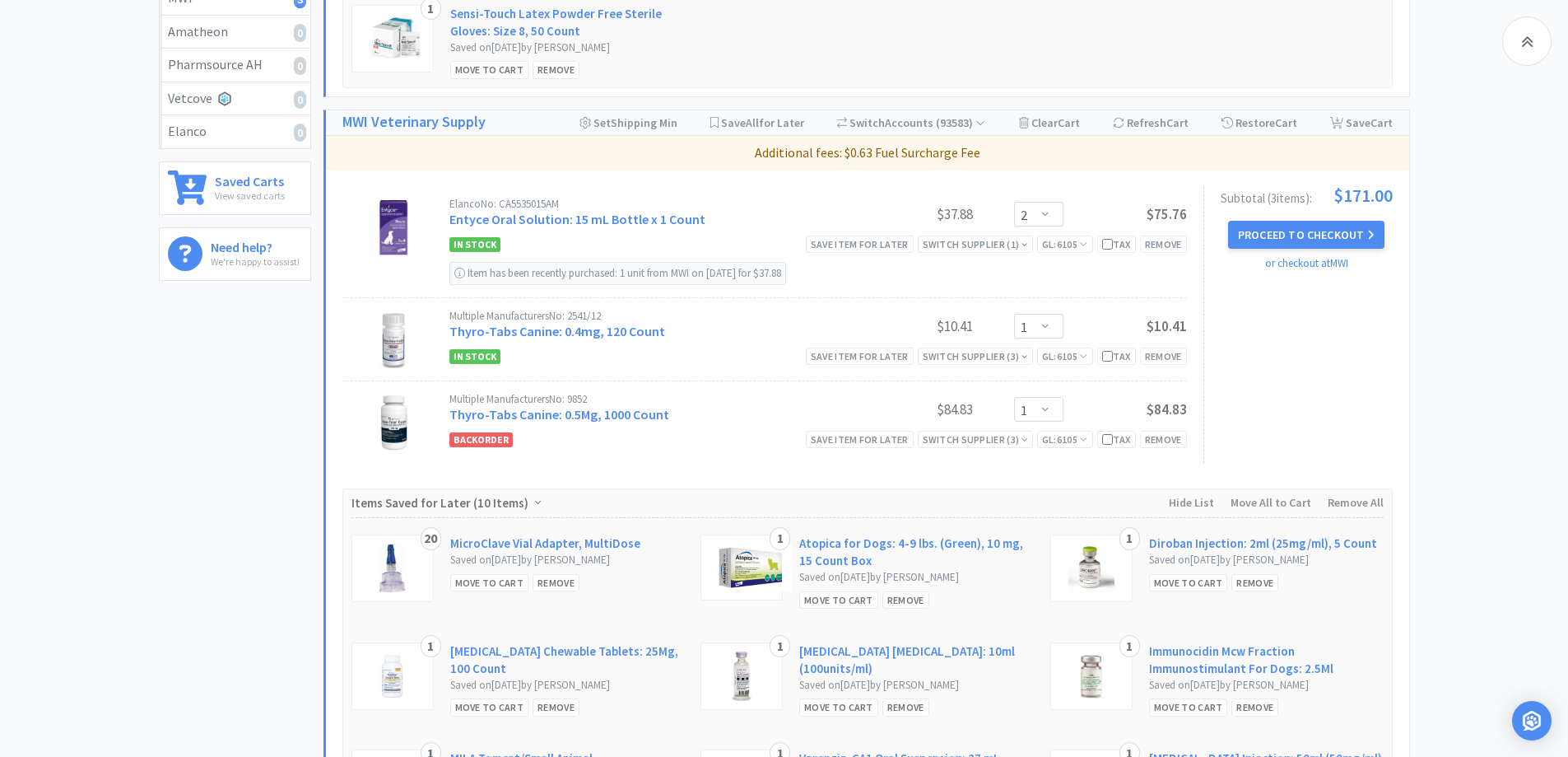
click at [1475, 211] on div "All Carts 3 Items $ 171 . 00 Subtotal 1 Carts How It Works Monthly Budget Octob…" at bounding box center [784, 297] width 1568 height 1383
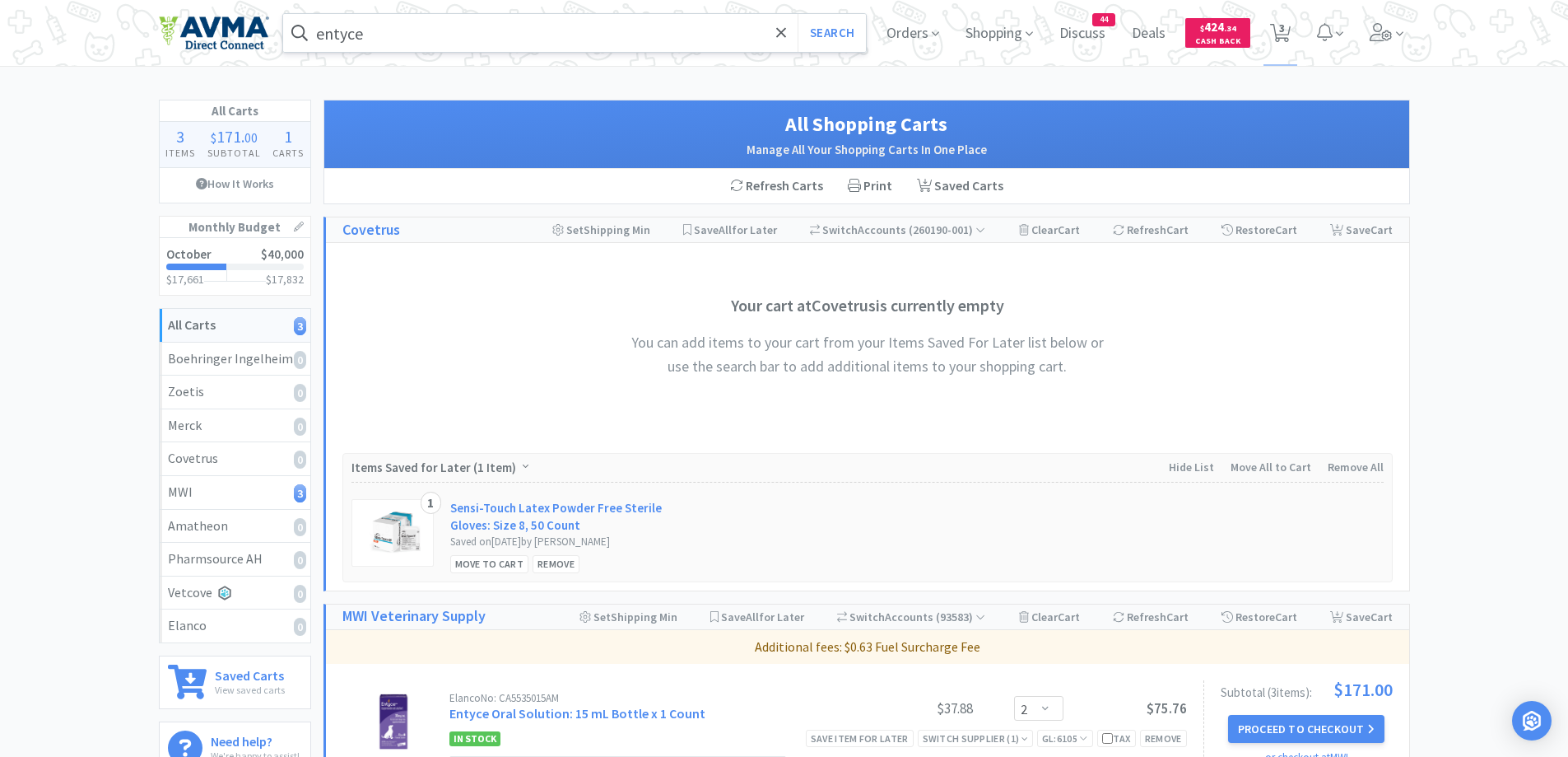
click at [449, 35] on input "entyce" at bounding box center [574, 33] width 584 height 38
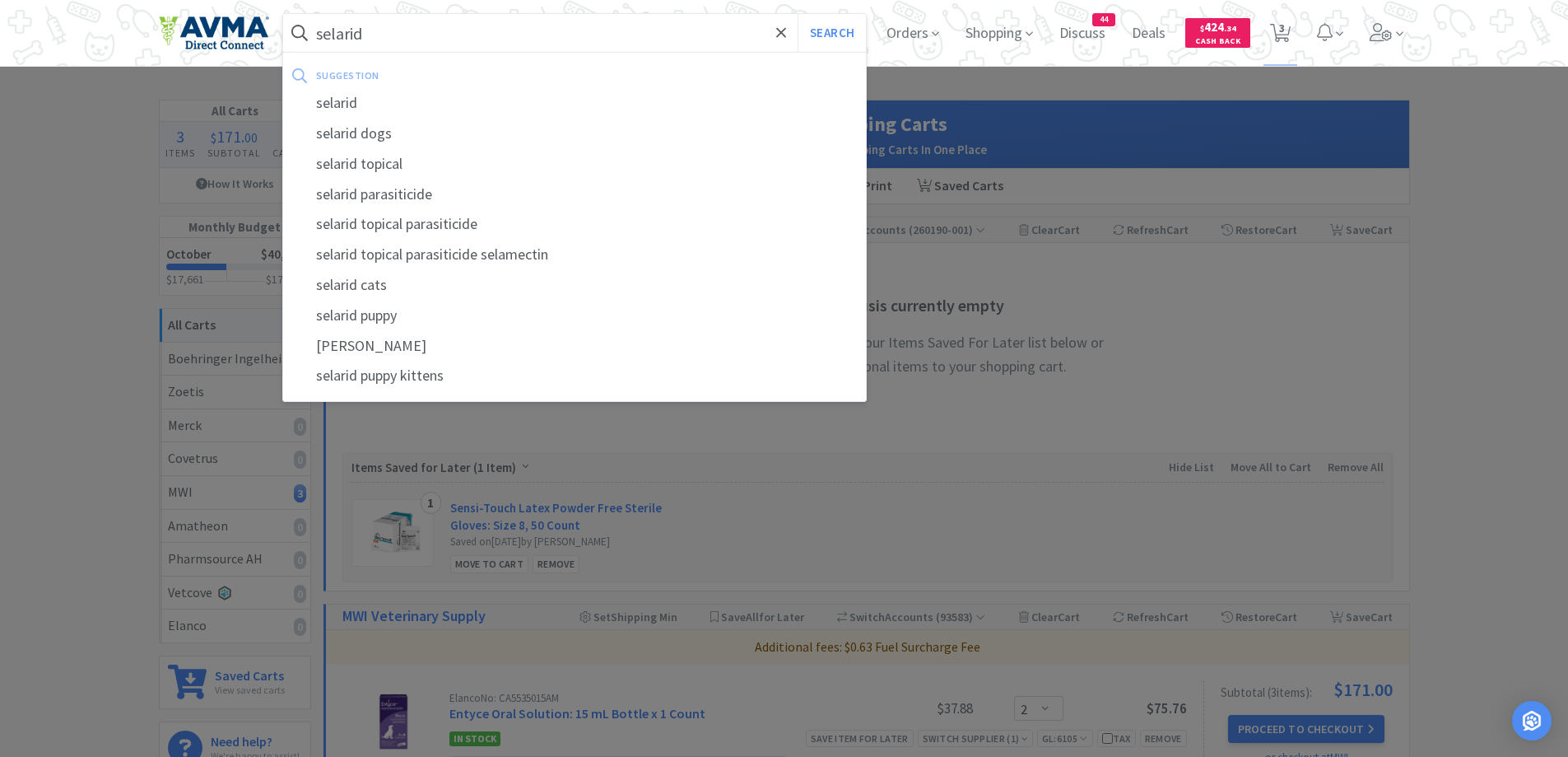
type input "selarid"
click at [798, 14] on button "Search" at bounding box center [831, 33] width 68 height 38
select select "2"
select select "1"
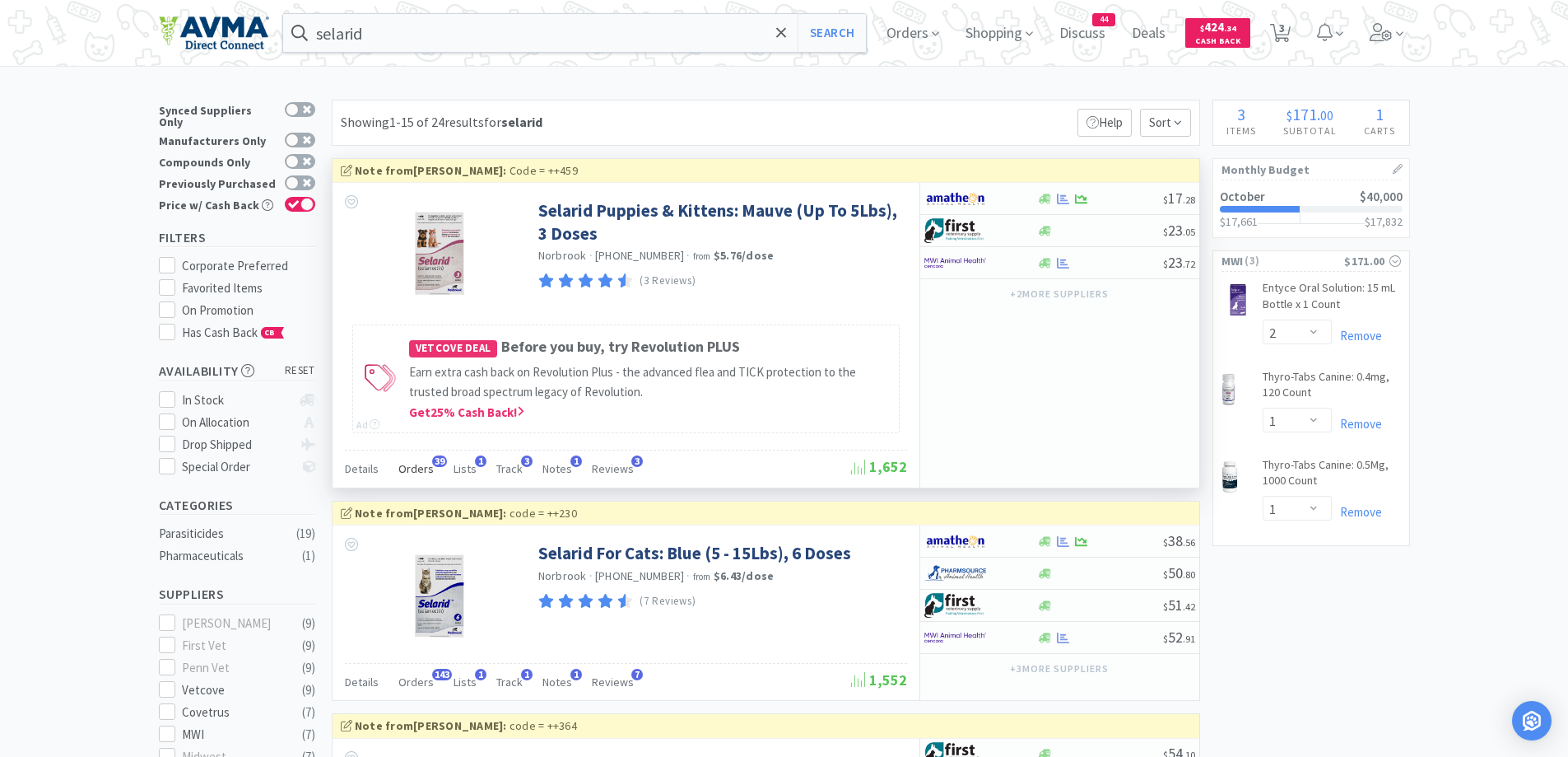
click at [413, 468] on span "Orders" at bounding box center [416, 469] width 35 height 15
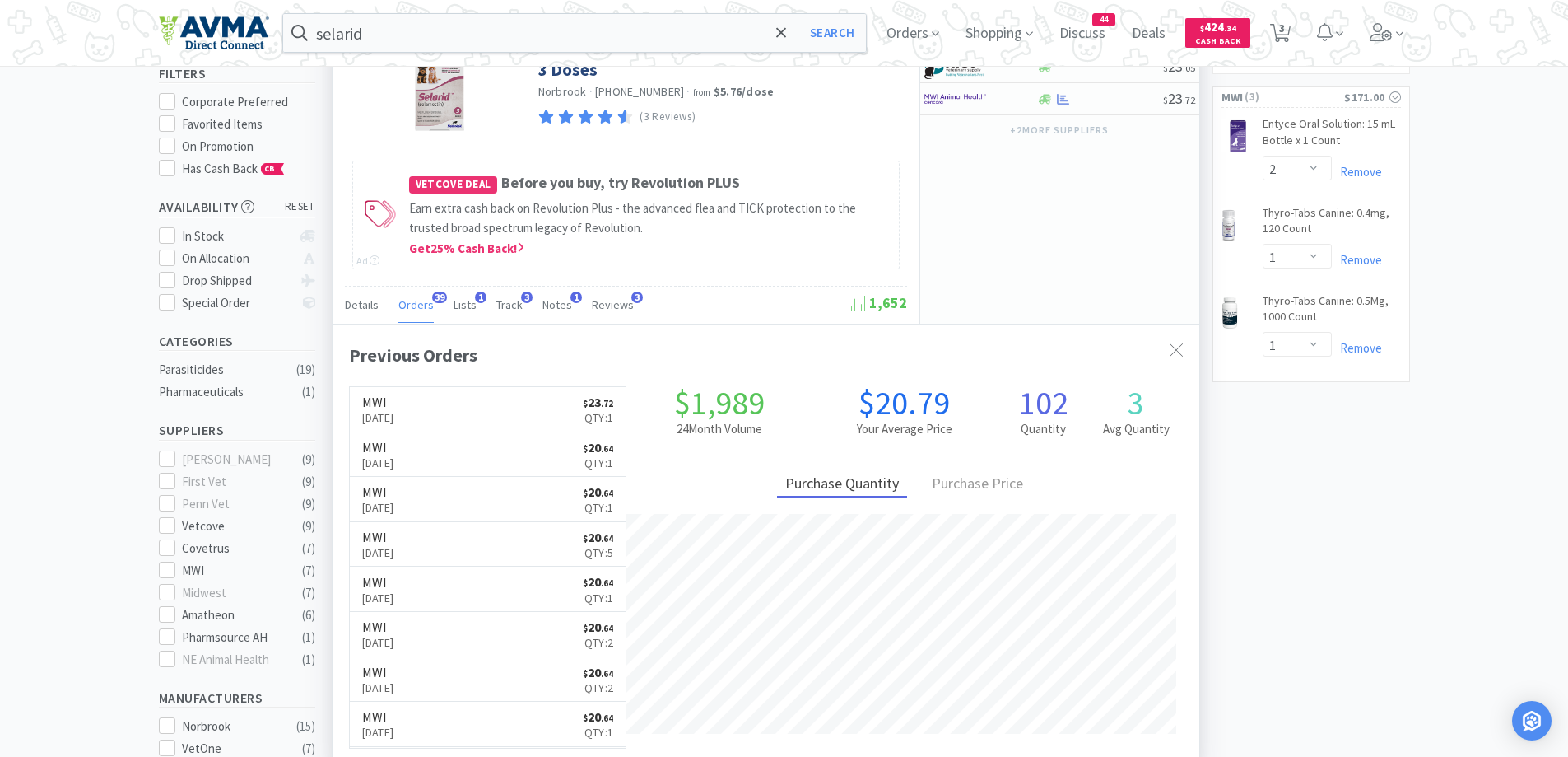
scroll to position [165, 0]
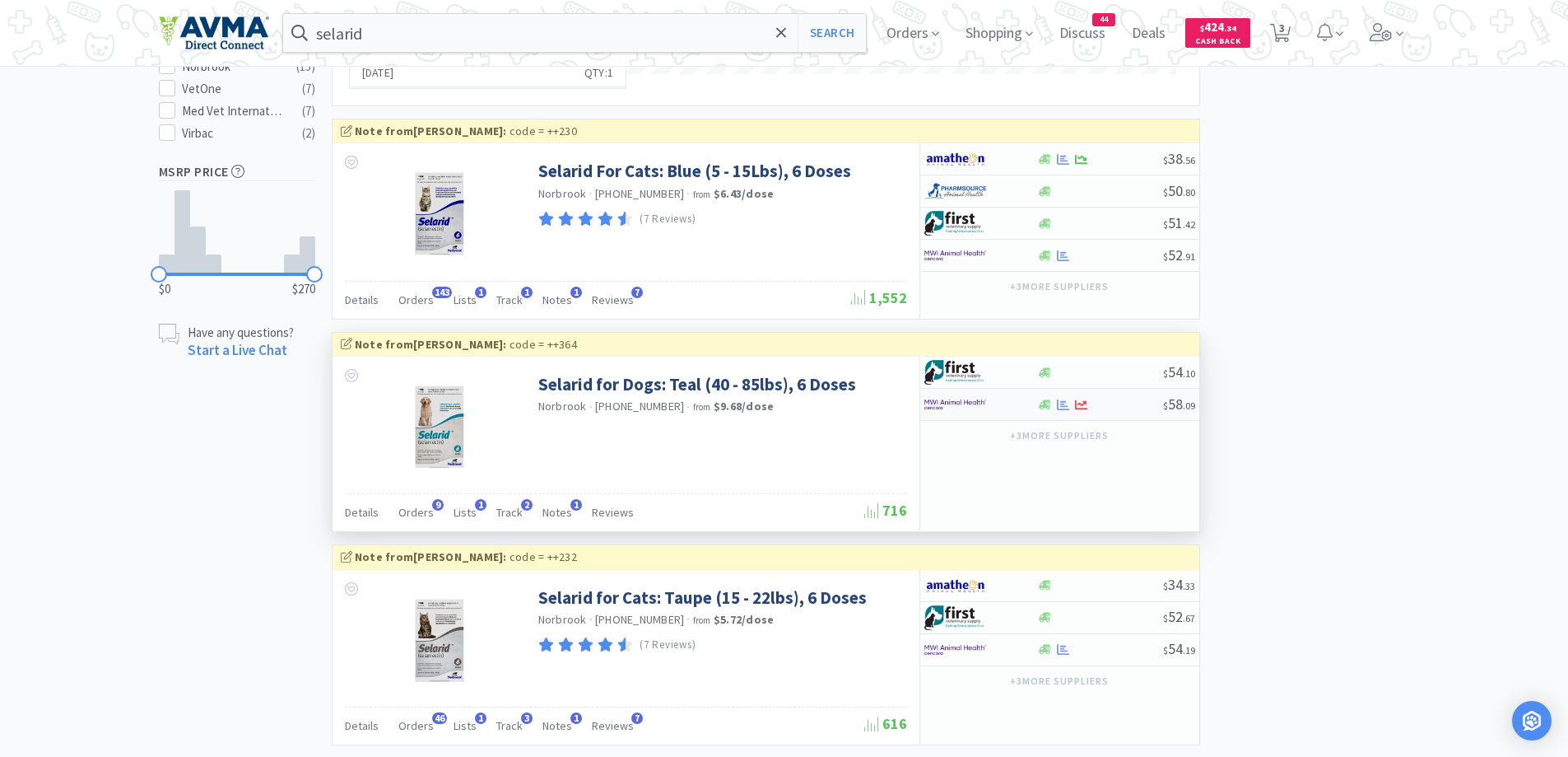
scroll to position [988, 0]
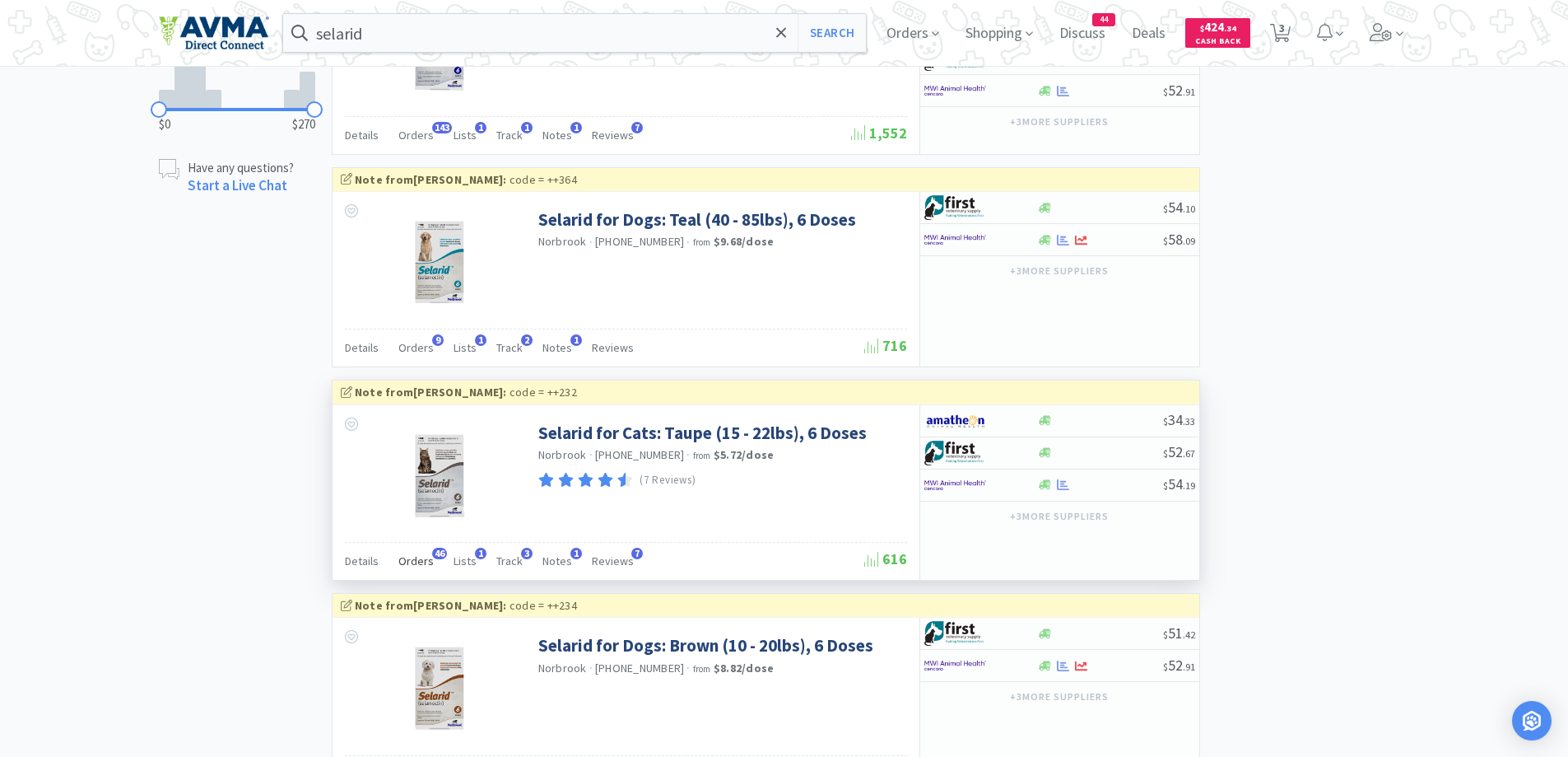
click at [404, 562] on span "Orders" at bounding box center [416, 561] width 35 height 15
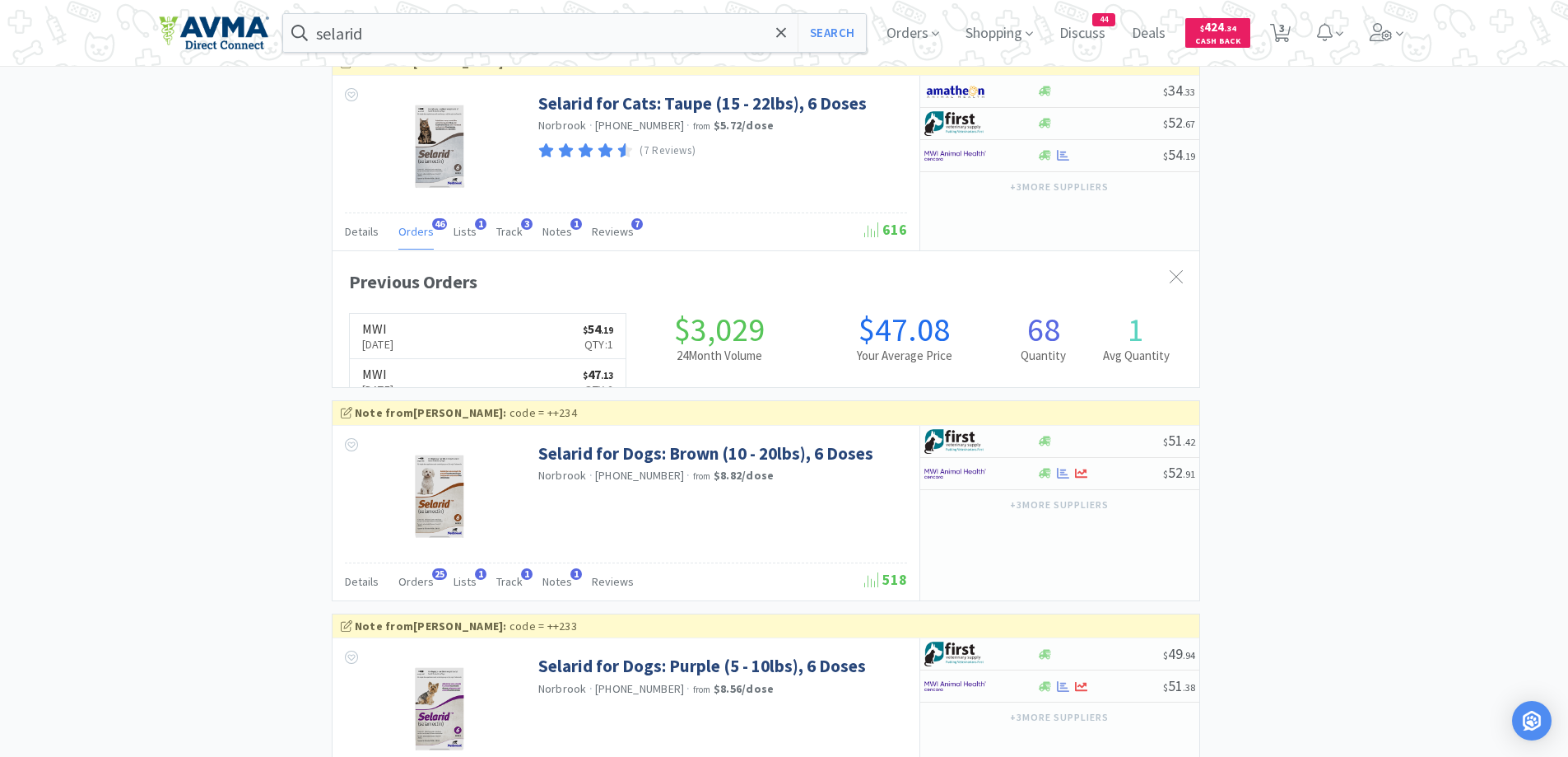
scroll to position [441, 867]
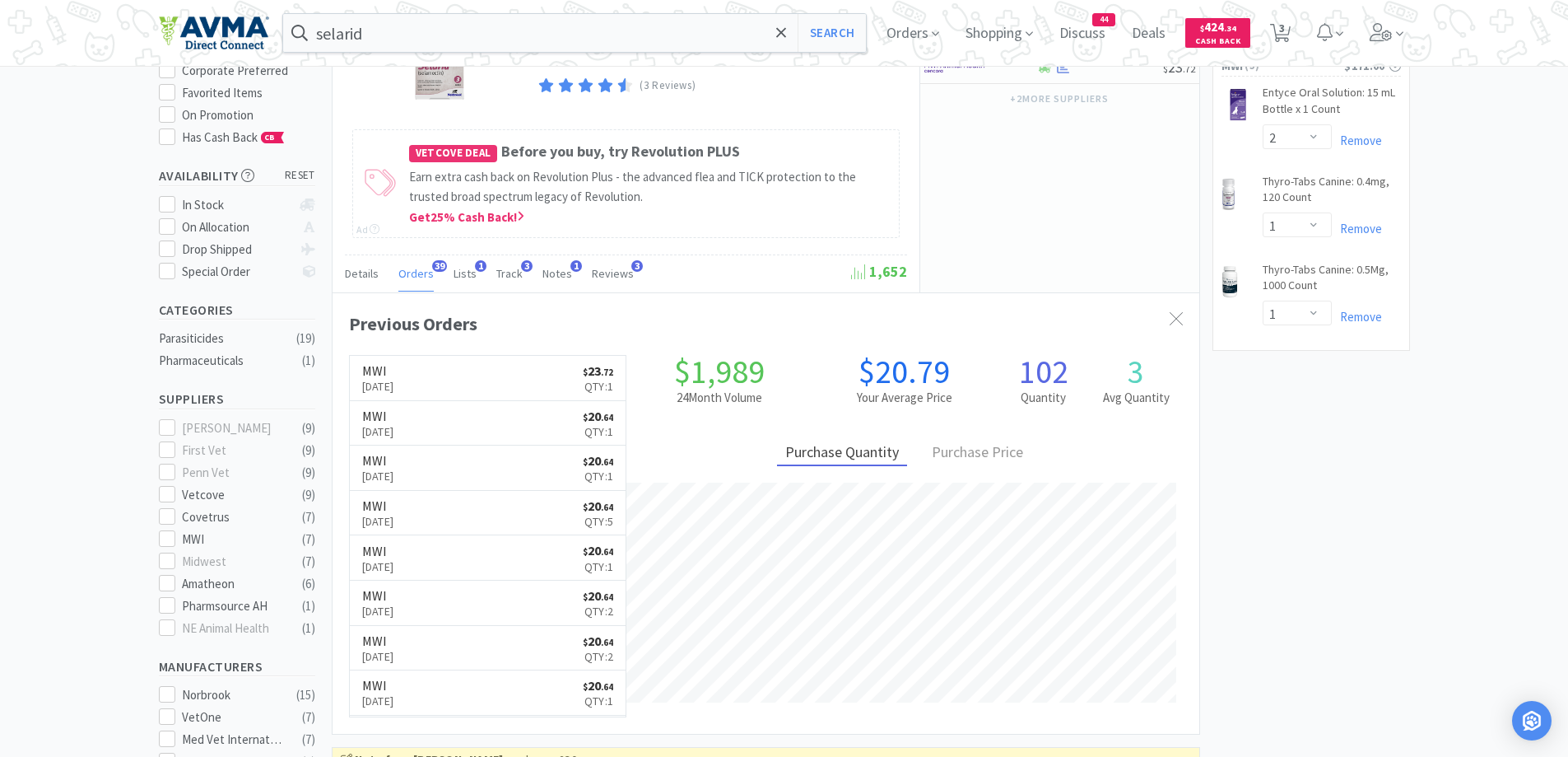
scroll to position [165, 0]
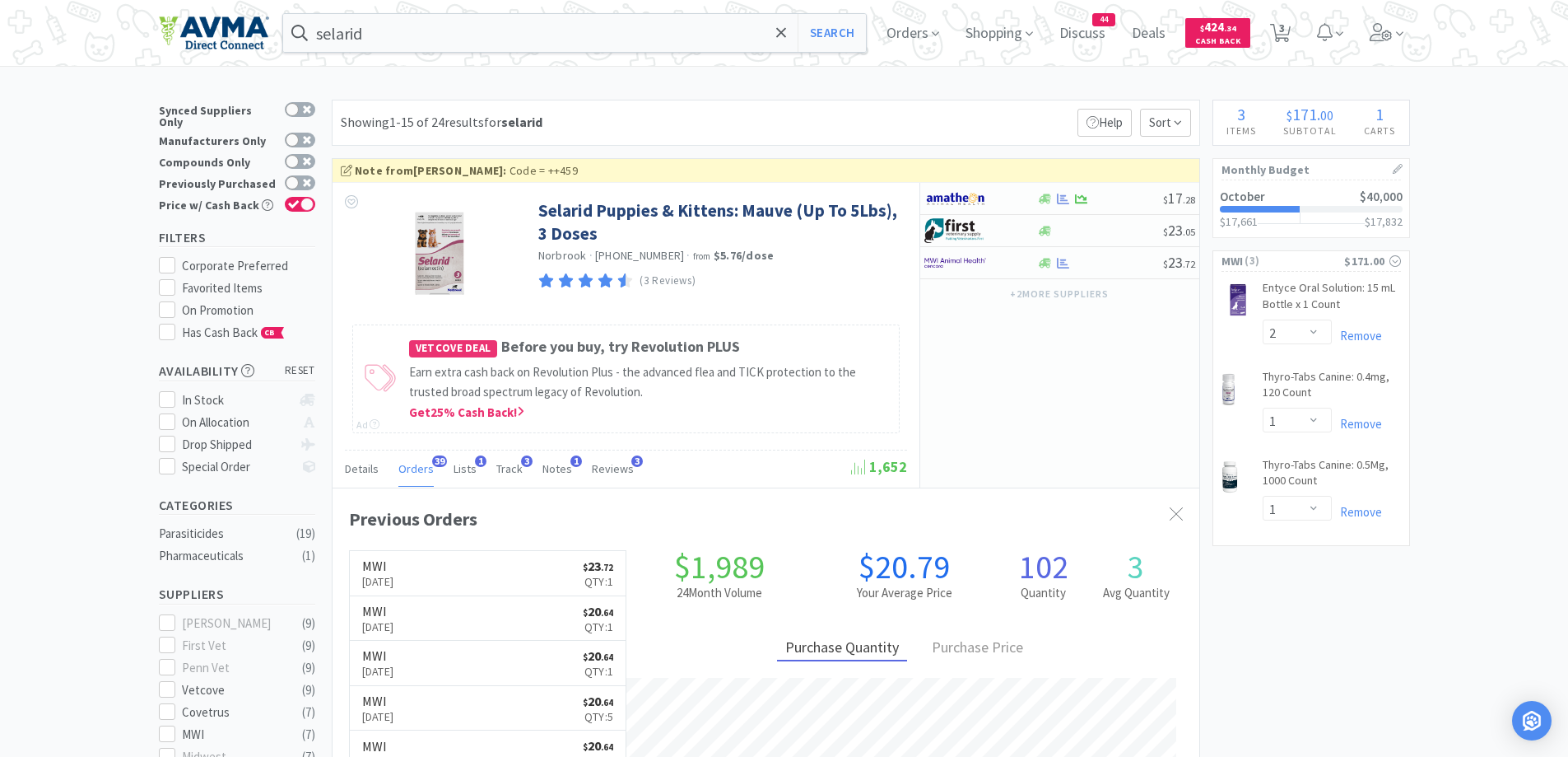
click at [1281, 33] on icon at bounding box center [1280, 33] width 21 height 18
select select "2"
select select "1"
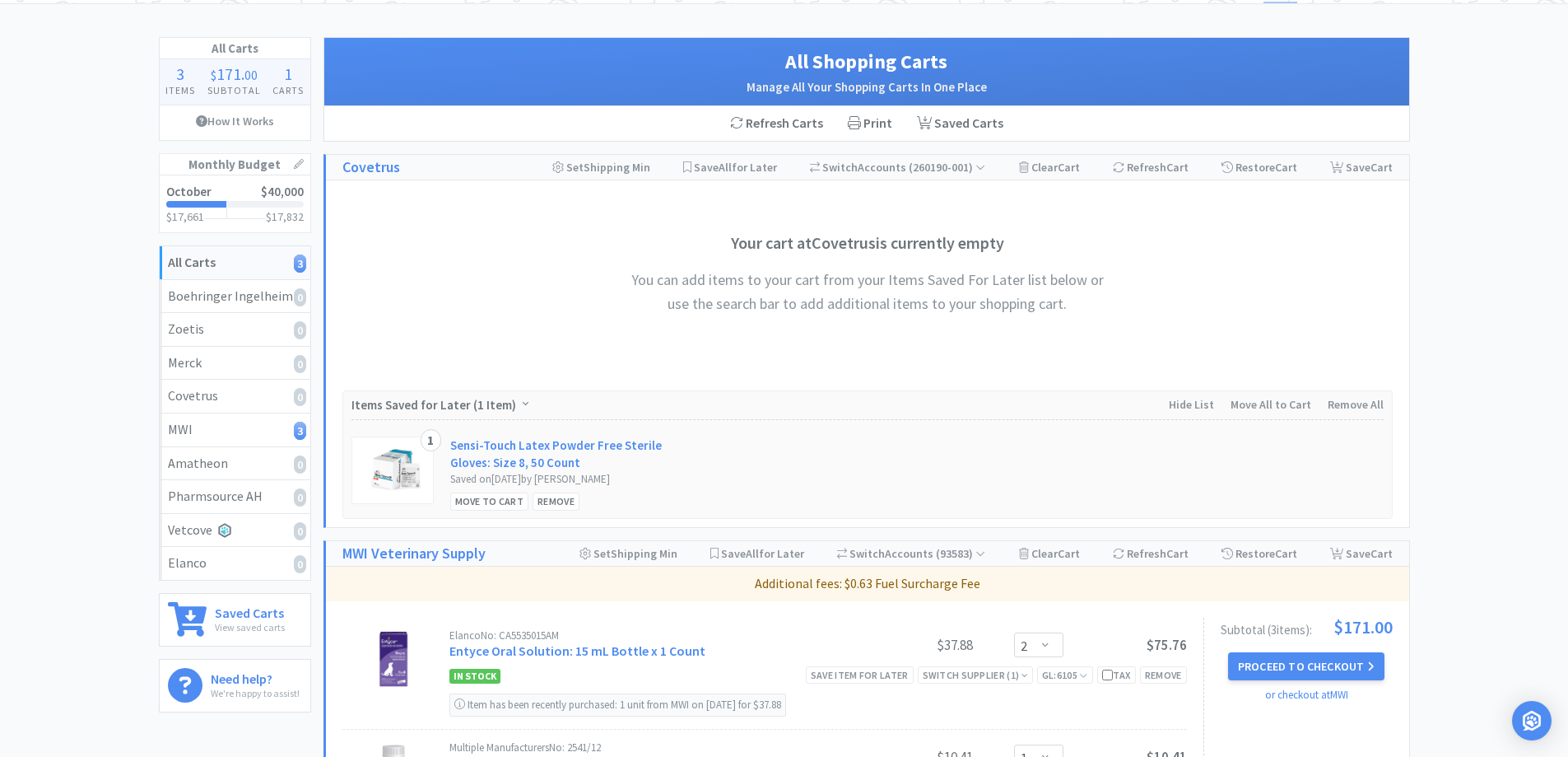
scroll to position [494, 0]
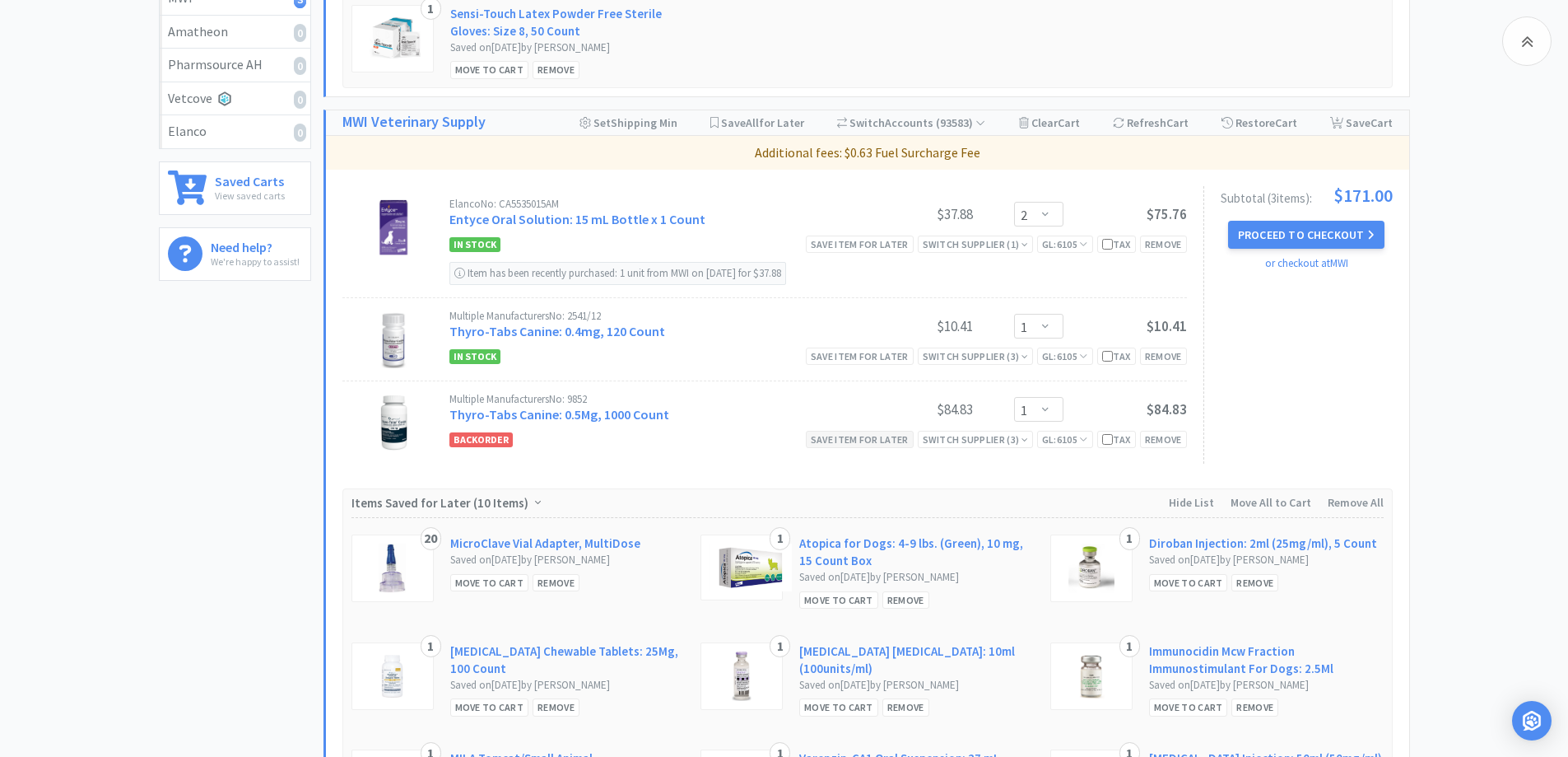
click at [832, 440] on div "Save item for later" at bounding box center [860, 439] width 108 height 18
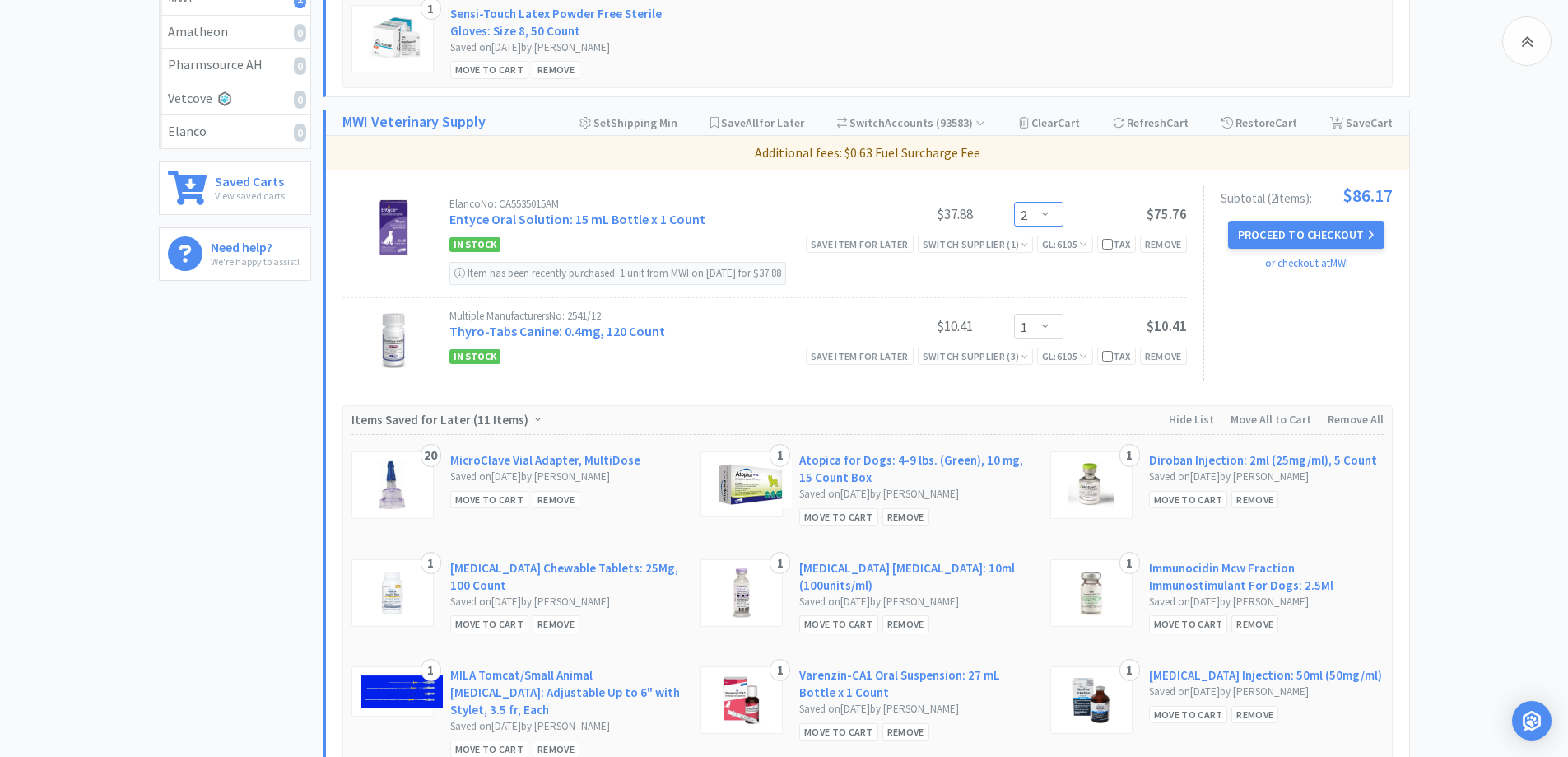
click at [1057, 220] on select "Enter Quantity 1 2 3 4 5 6 7 8 9 10 11 12 13 14 15 16 17 18 19 20 Enter Quantity" at bounding box center [1038, 213] width 50 height 24
click at [1014, 202] on select "Enter Quantity 1 2 3 4 5 6 7 8 9 10 11 12 13 14 15 16 17 18 19 20 Enter Quantity" at bounding box center [1038, 213] width 50 height 24
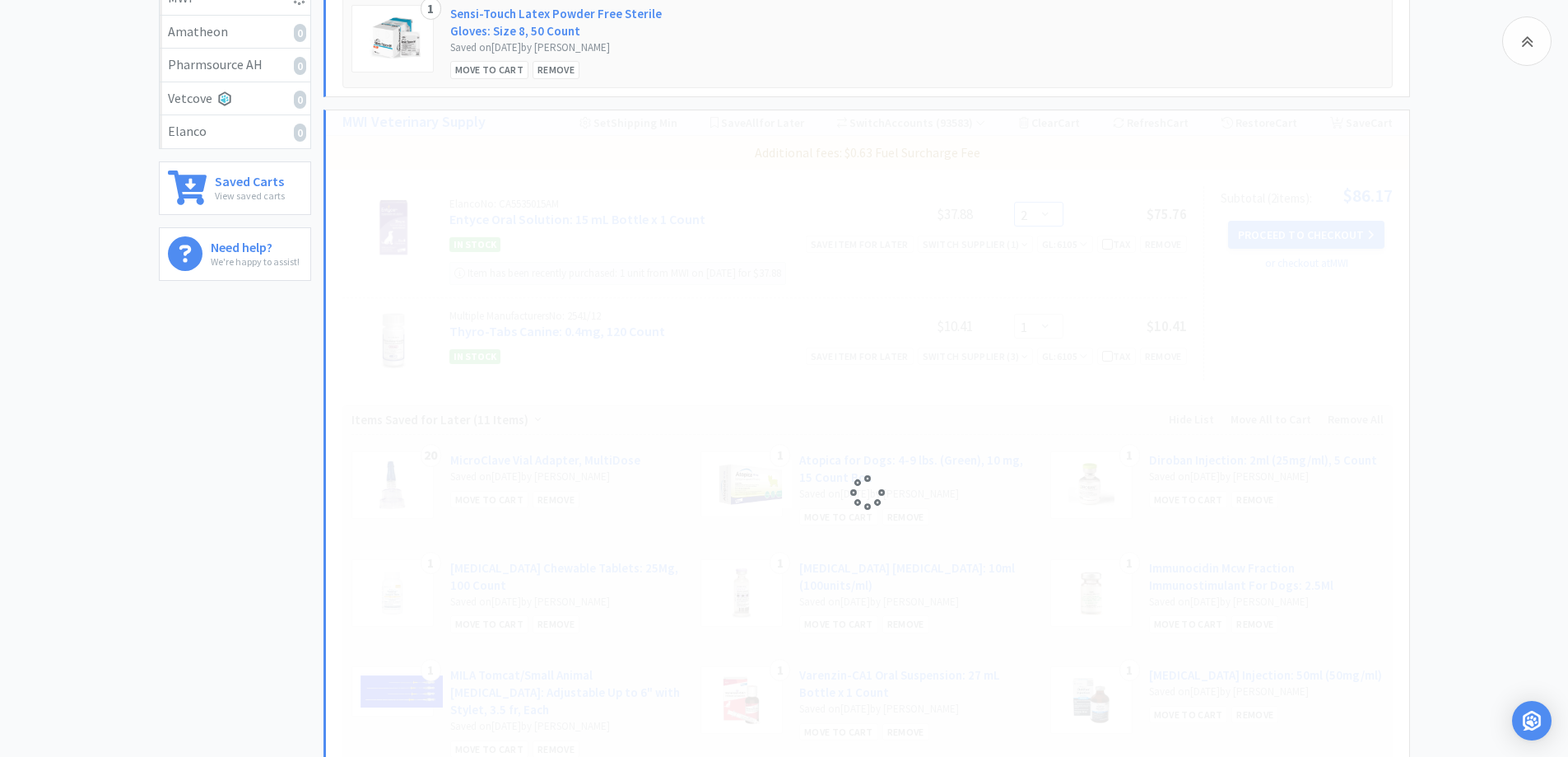
select select "3"
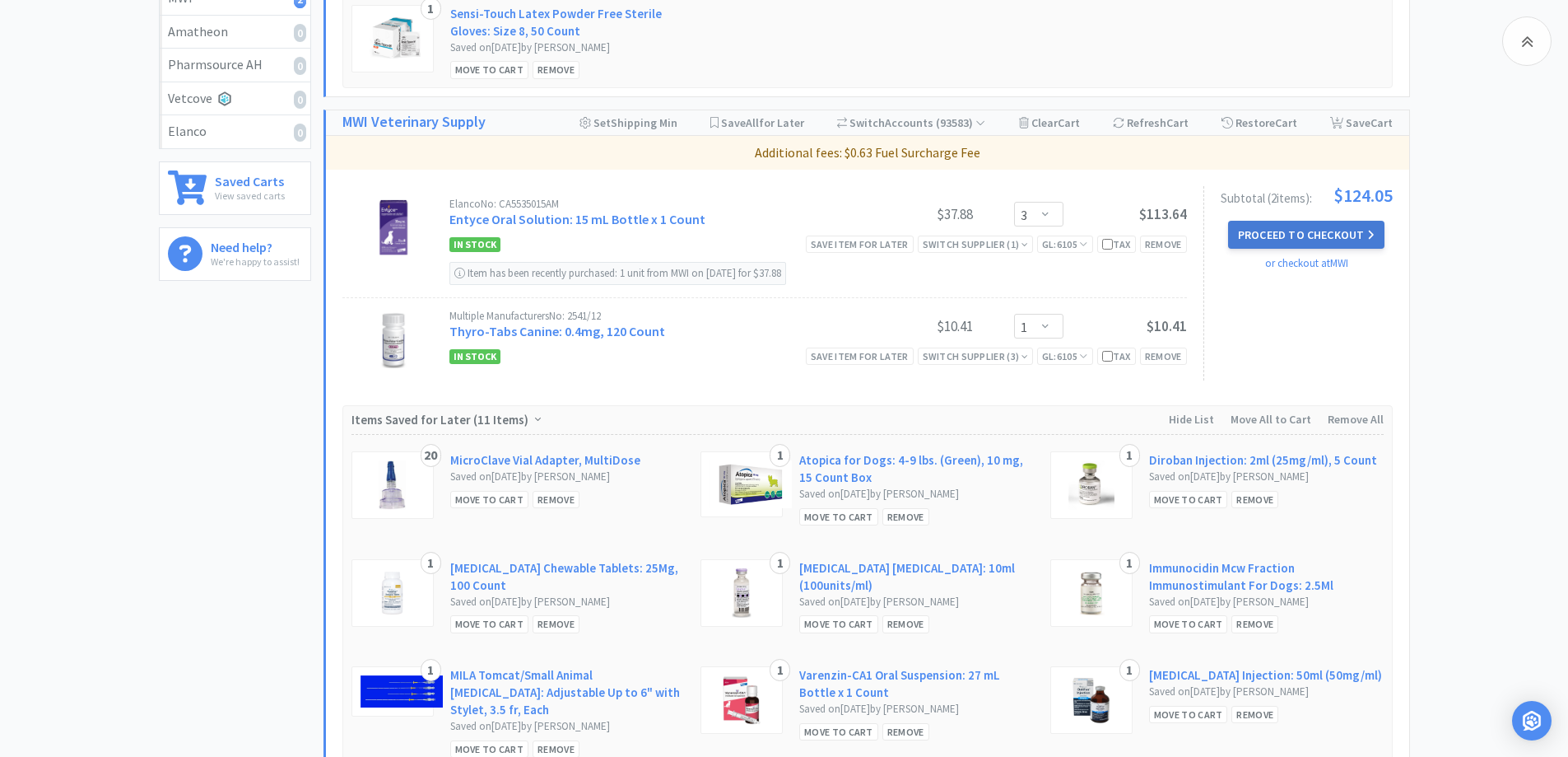
click at [1317, 244] on button "Proceed to Checkout" at bounding box center [1306, 234] width 156 height 28
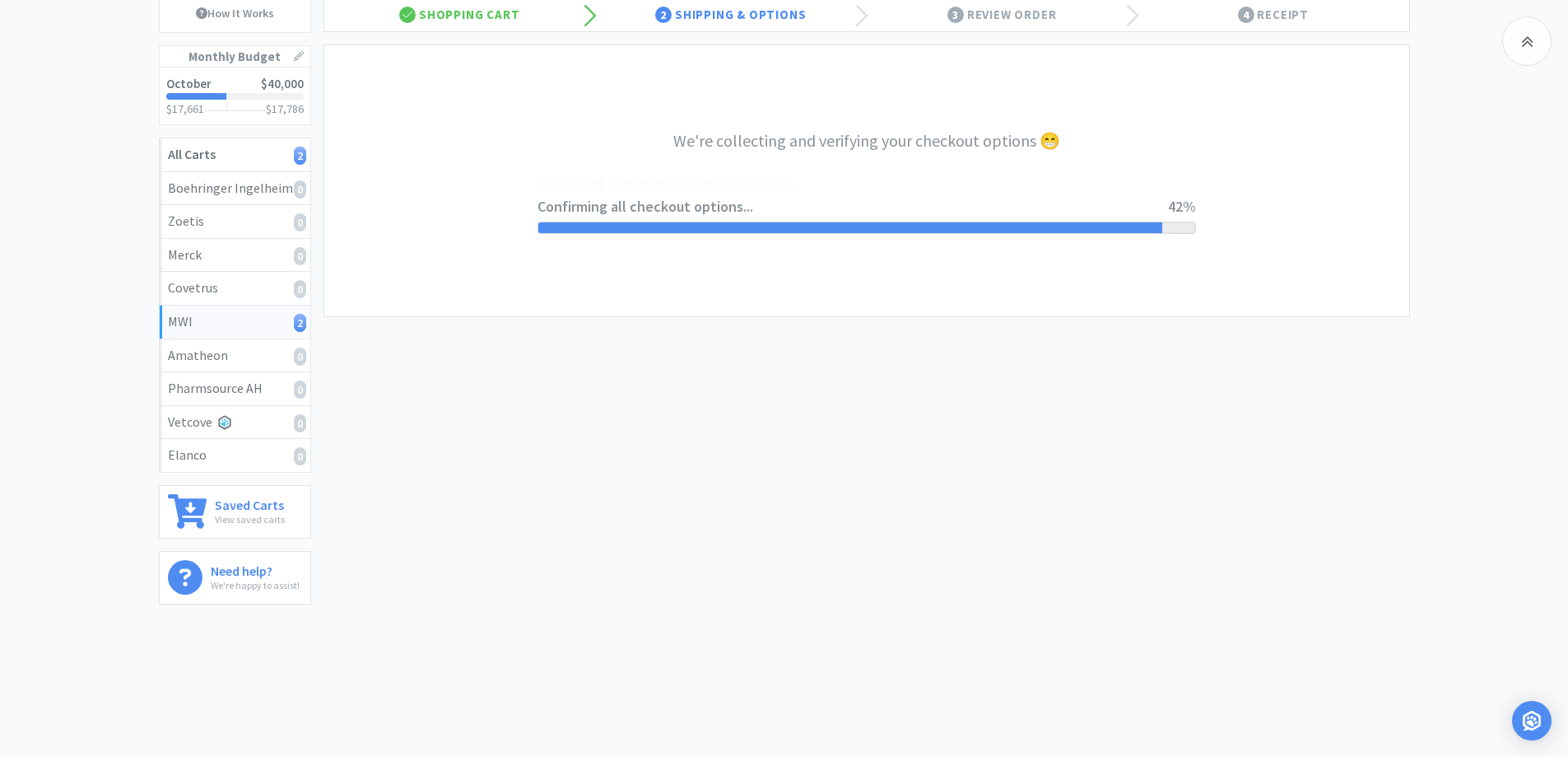
select select "CC_9421154621689816"
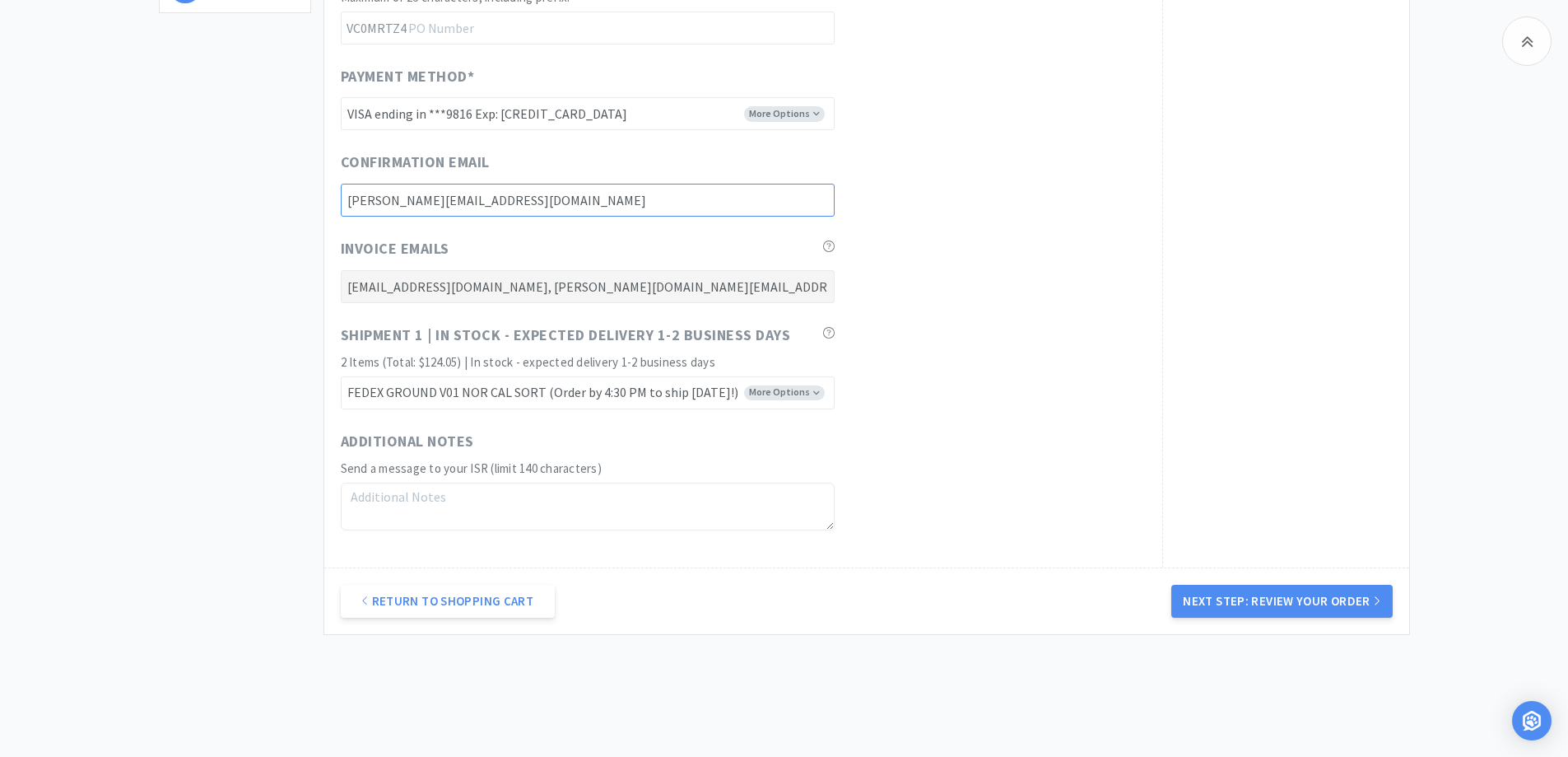
scroll to position [808, 0]
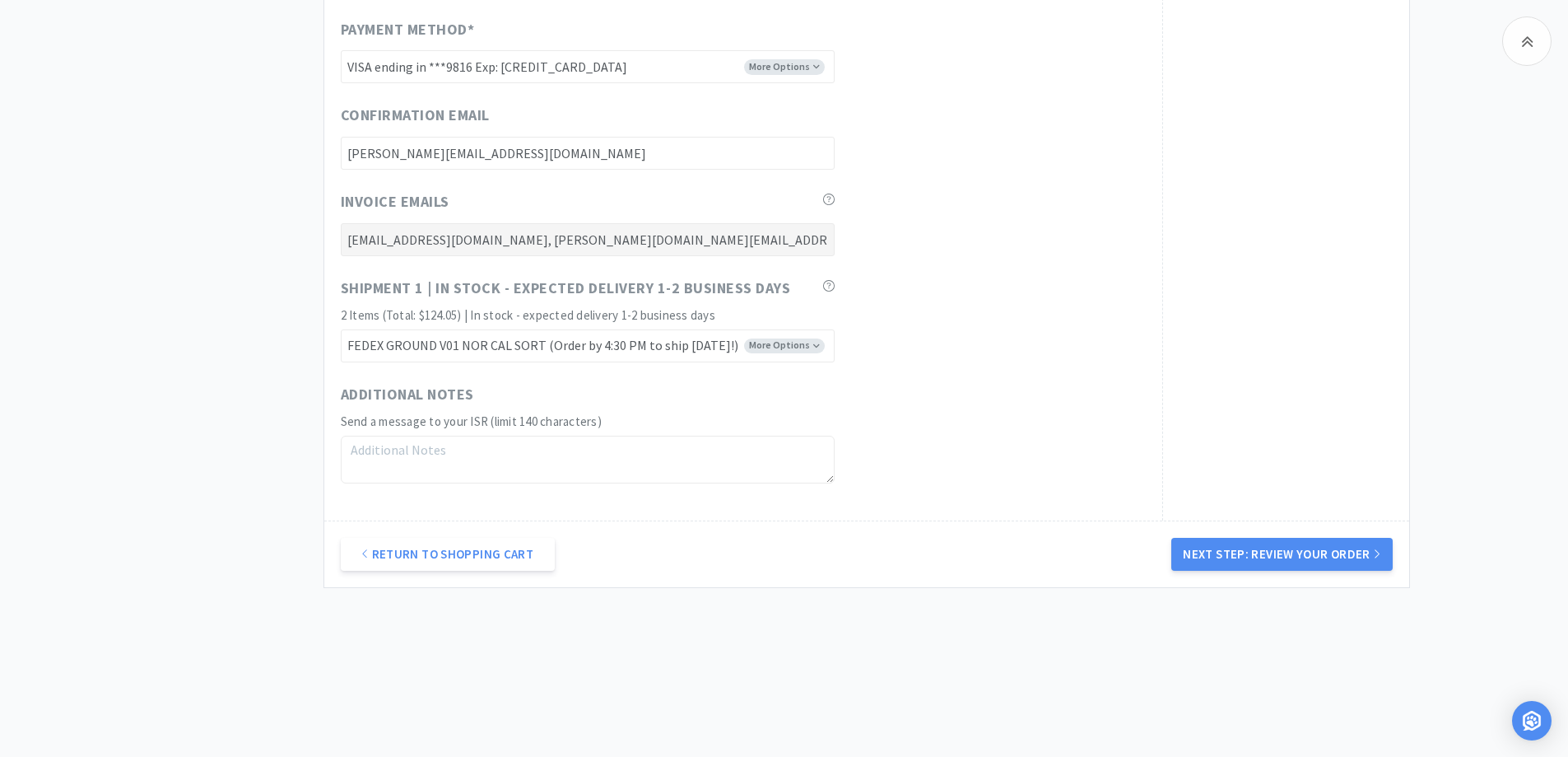
click at [1312, 526] on div "Return to Shopping Cart Next Step: Review Your Order" at bounding box center [867, 553] width 1085 height 66
drag, startPoint x: 1322, startPoint y: 552, endPoint x: 1364, endPoint y: 476, distance: 86.8
click at [1324, 554] on button "Next Step: Review Your Order" at bounding box center [1282, 554] width 221 height 33
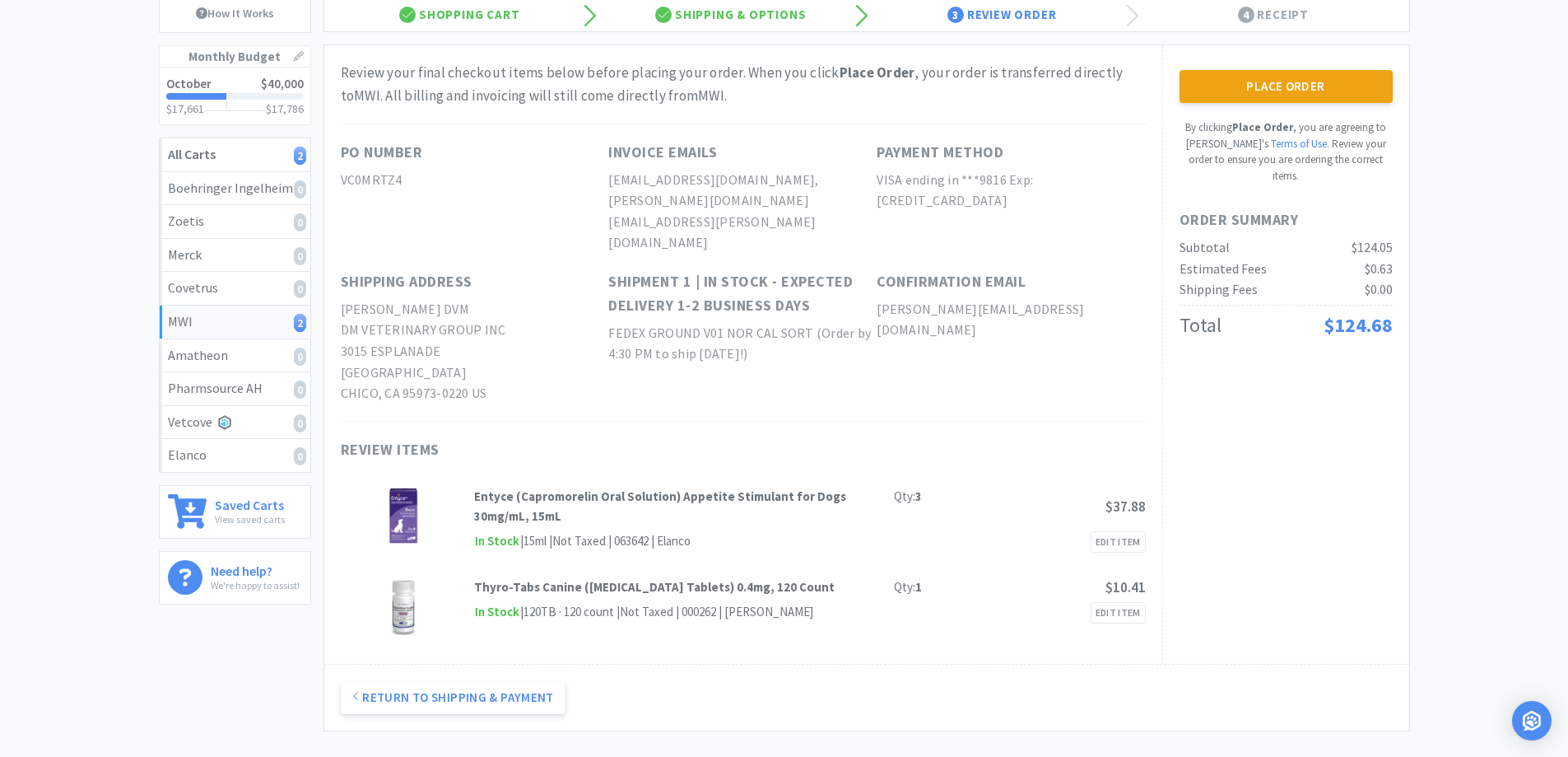
scroll to position [0, 0]
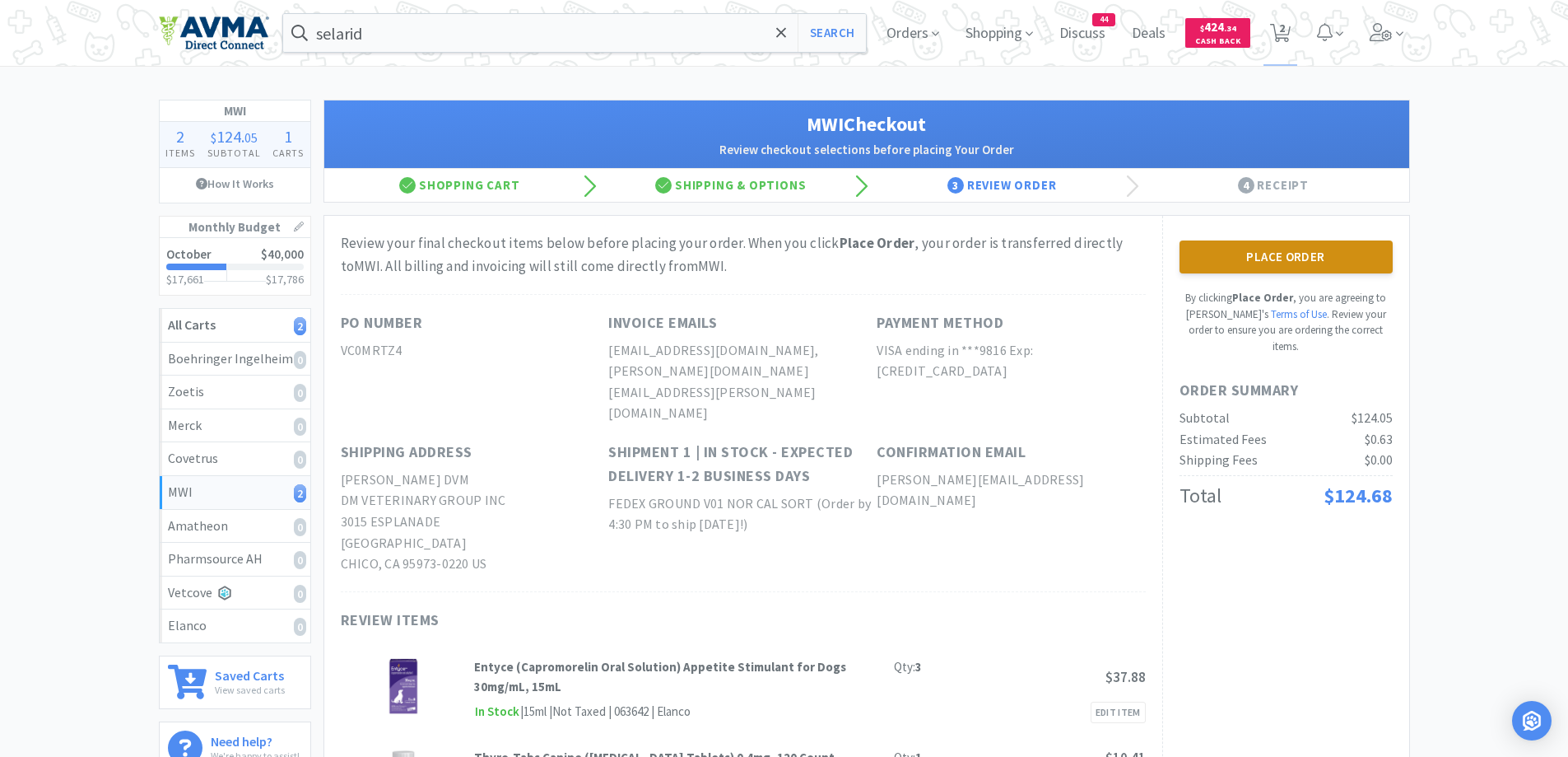
click at [1308, 253] on button "Place Order" at bounding box center [1286, 256] width 213 height 33
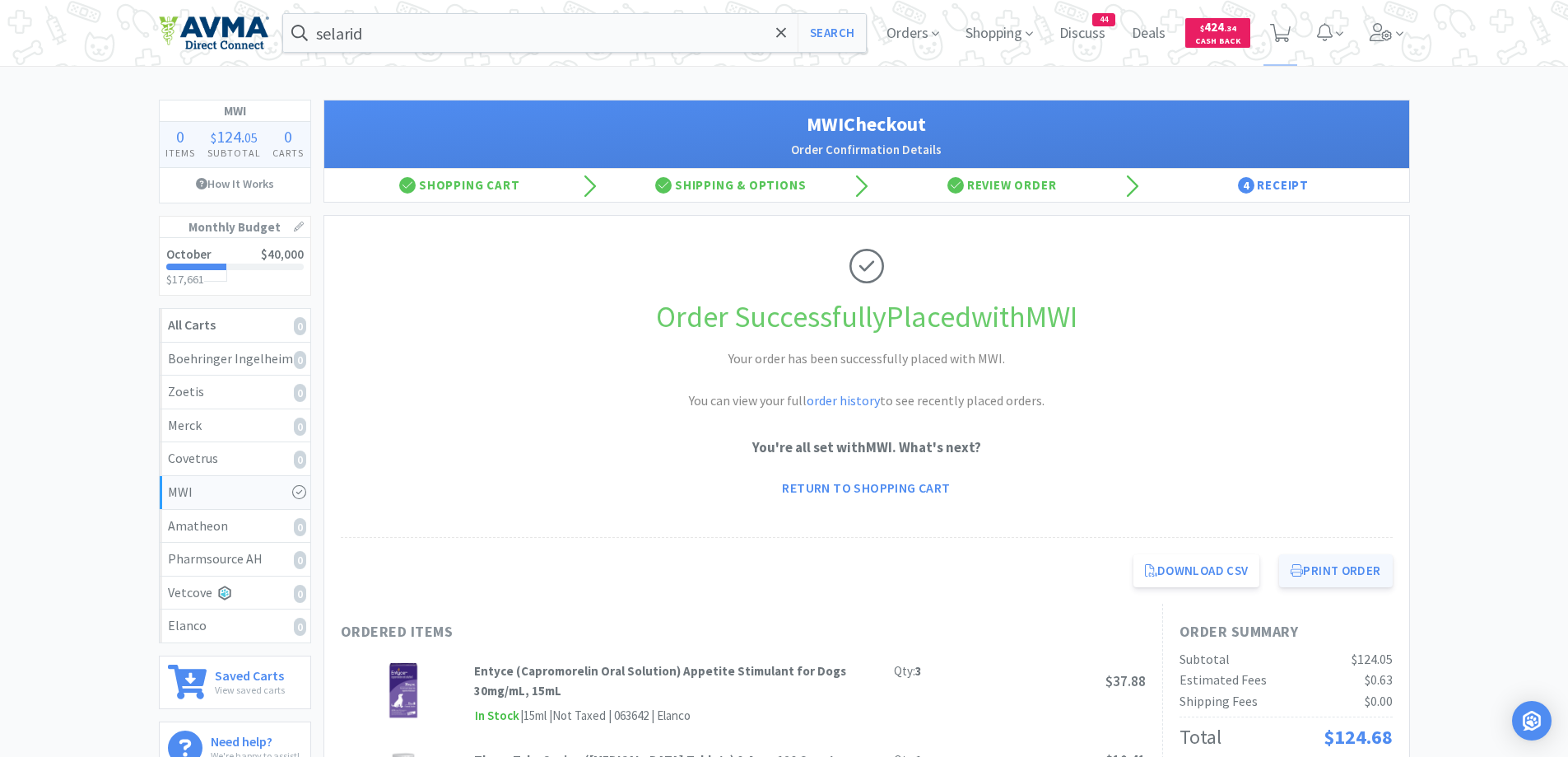
click at [1366, 567] on button "Print Order" at bounding box center [1335, 570] width 113 height 33
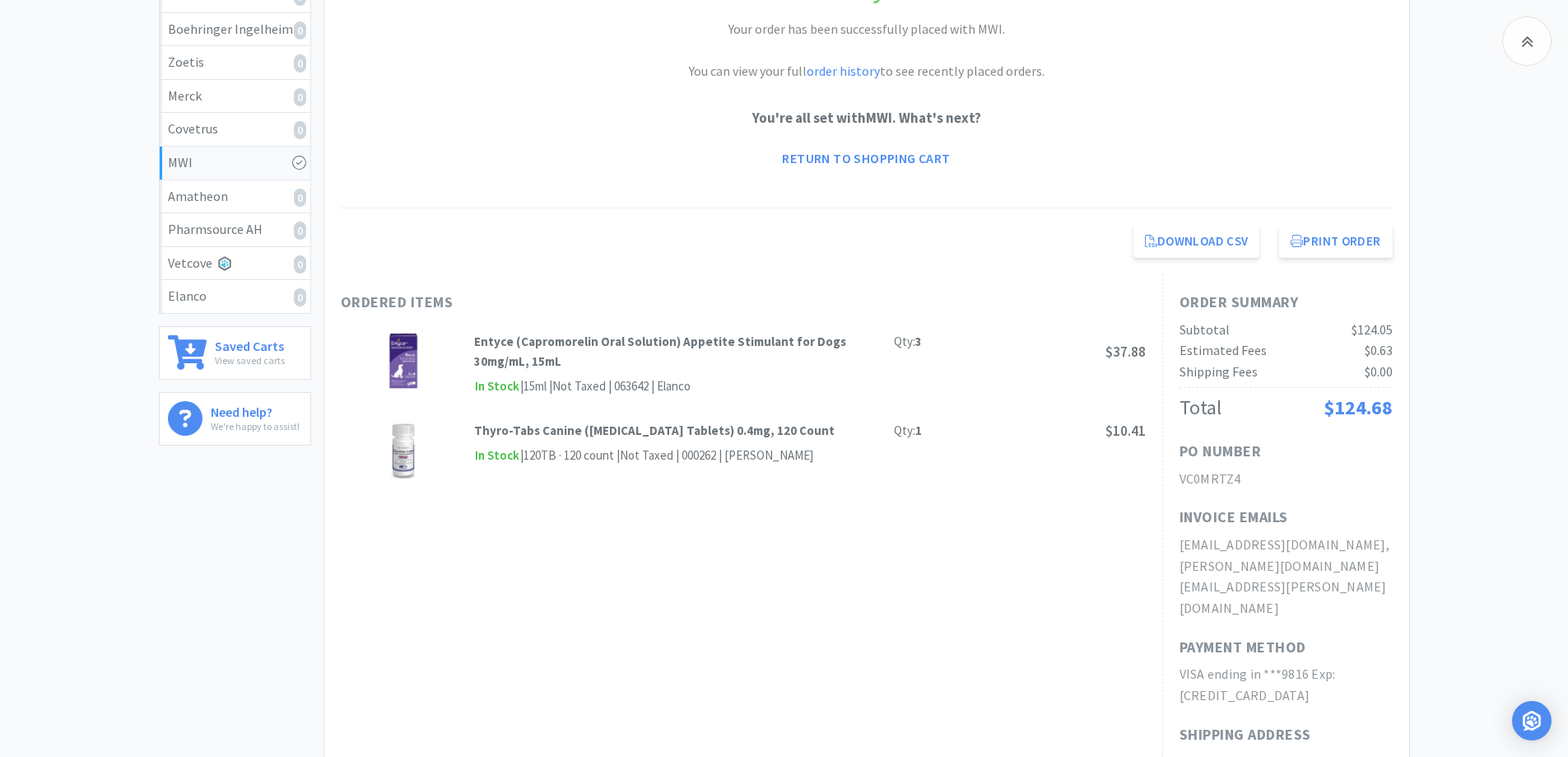
click at [1487, 282] on div "MWI 0 Items $ 124 . 05 Subtotal 0 Carts How It Works Monthly Budget October $40…" at bounding box center [784, 456] width 1568 height 1371
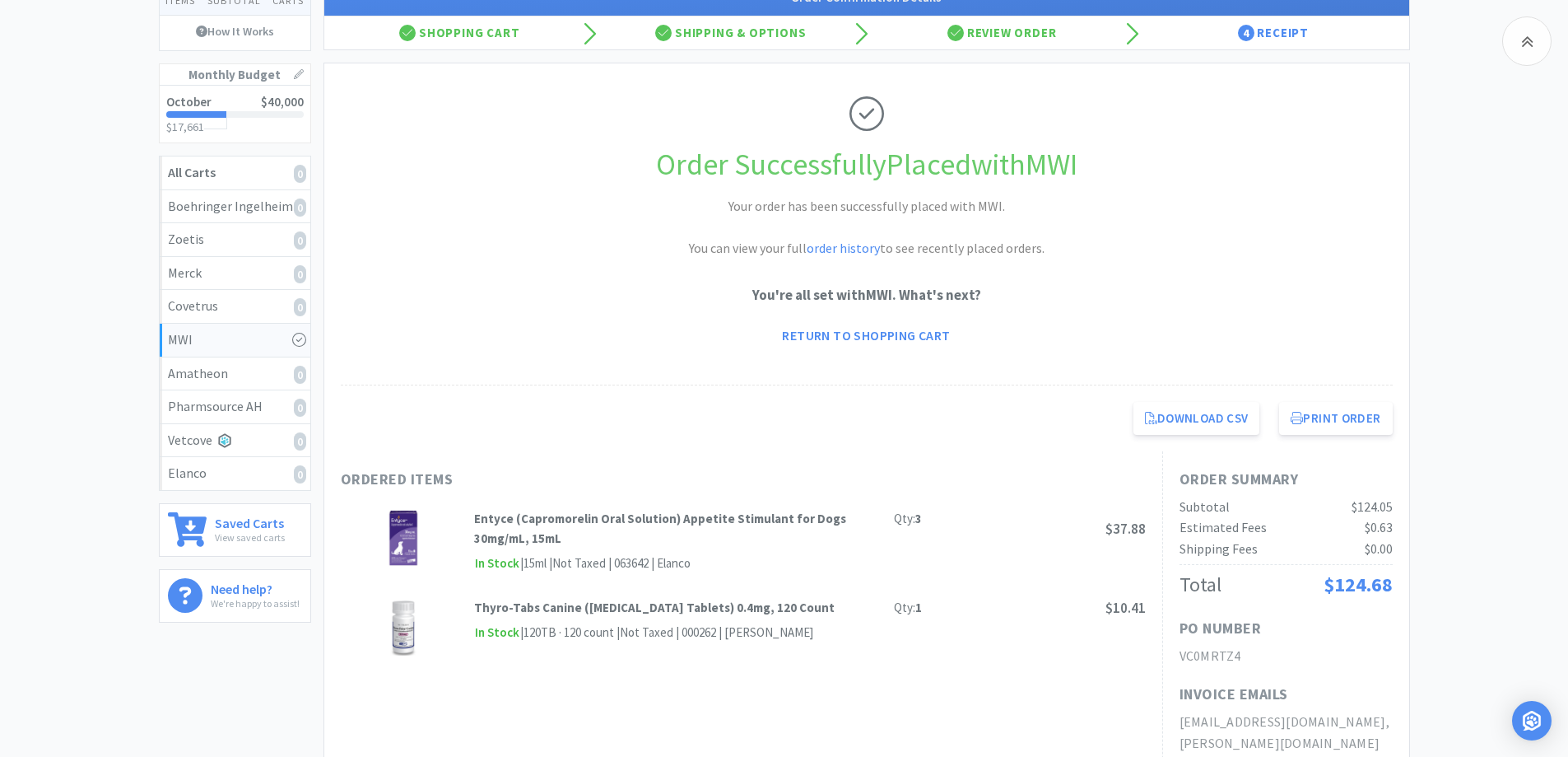
scroll to position [0, 0]
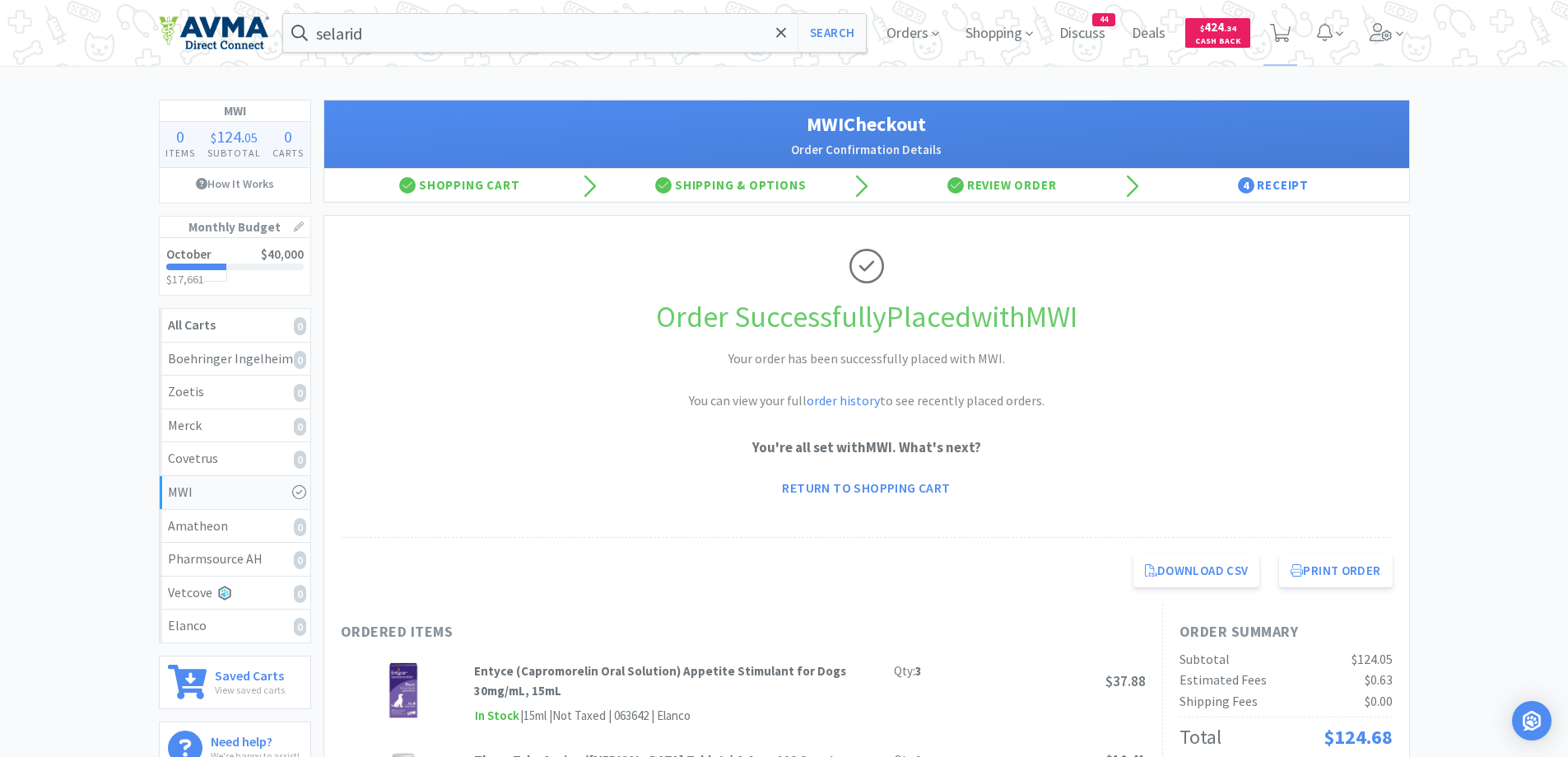
click at [808, 32] on button "Search" at bounding box center [831, 33] width 68 height 38
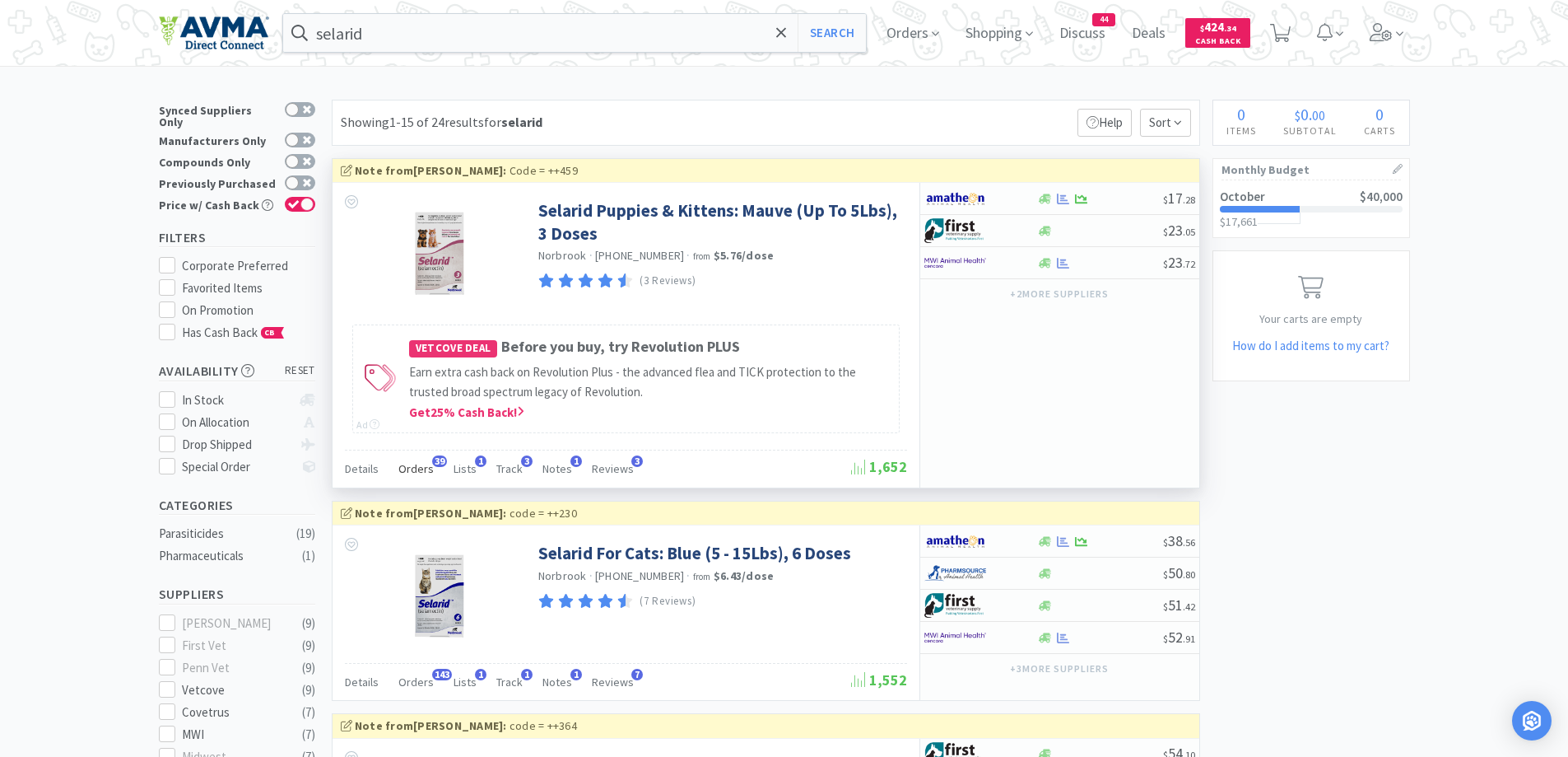
click at [423, 469] on span "Orders" at bounding box center [416, 469] width 35 height 15
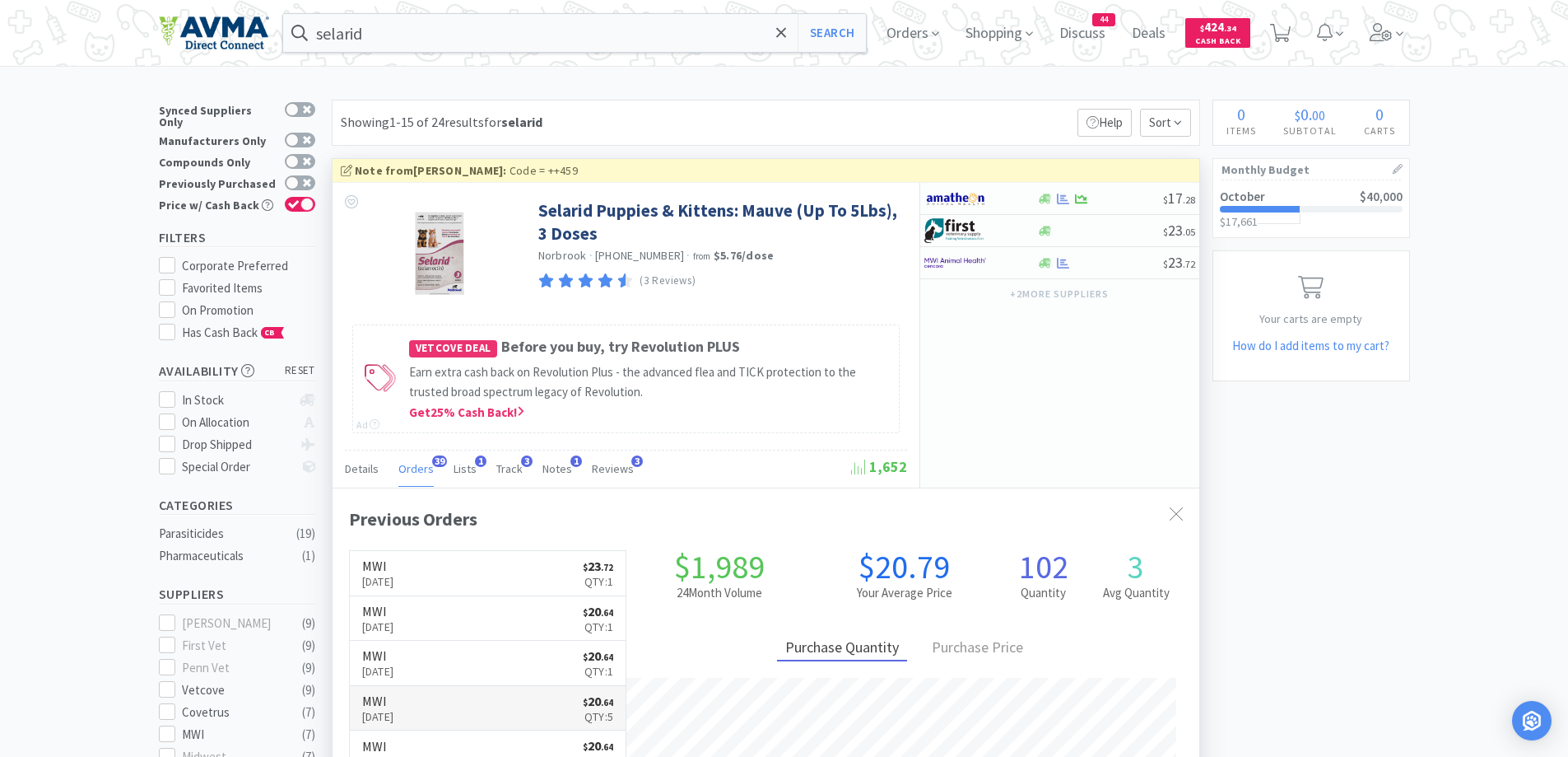
scroll to position [441, 867]
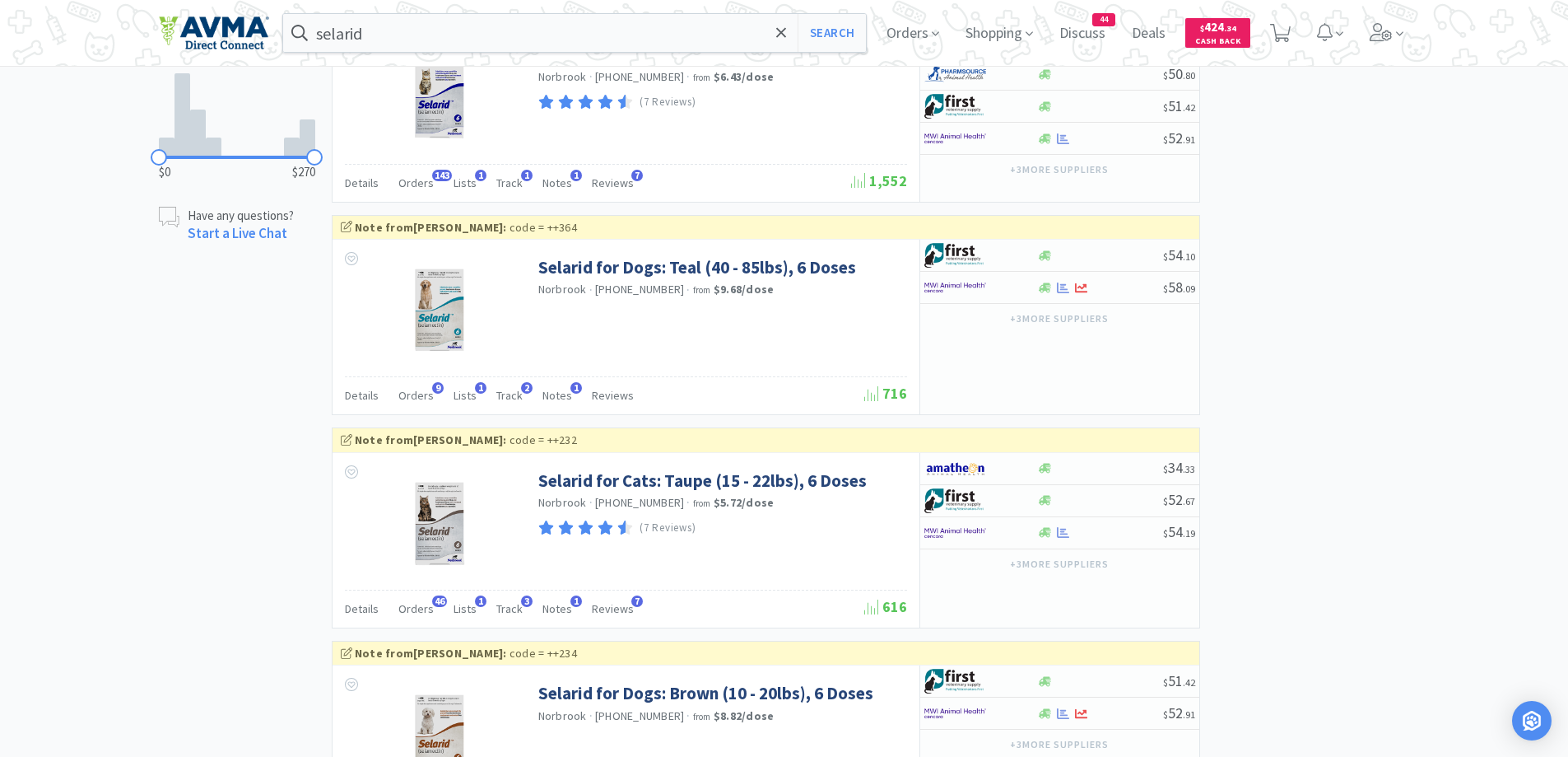
scroll to position [823, 0]
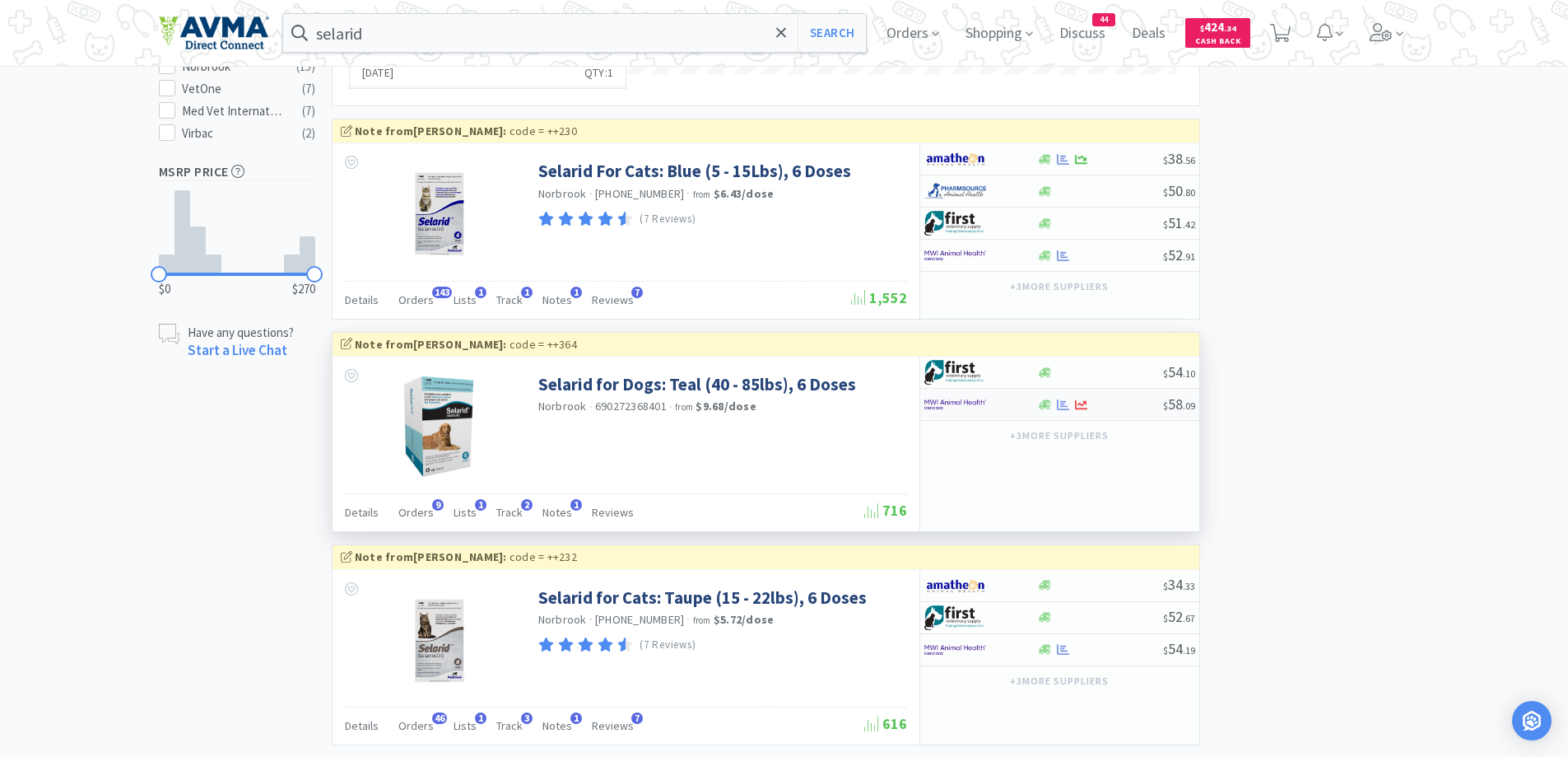
click at [1022, 419] on div "$ 58 . 09" at bounding box center [1060, 405] width 279 height 32
select select "1"
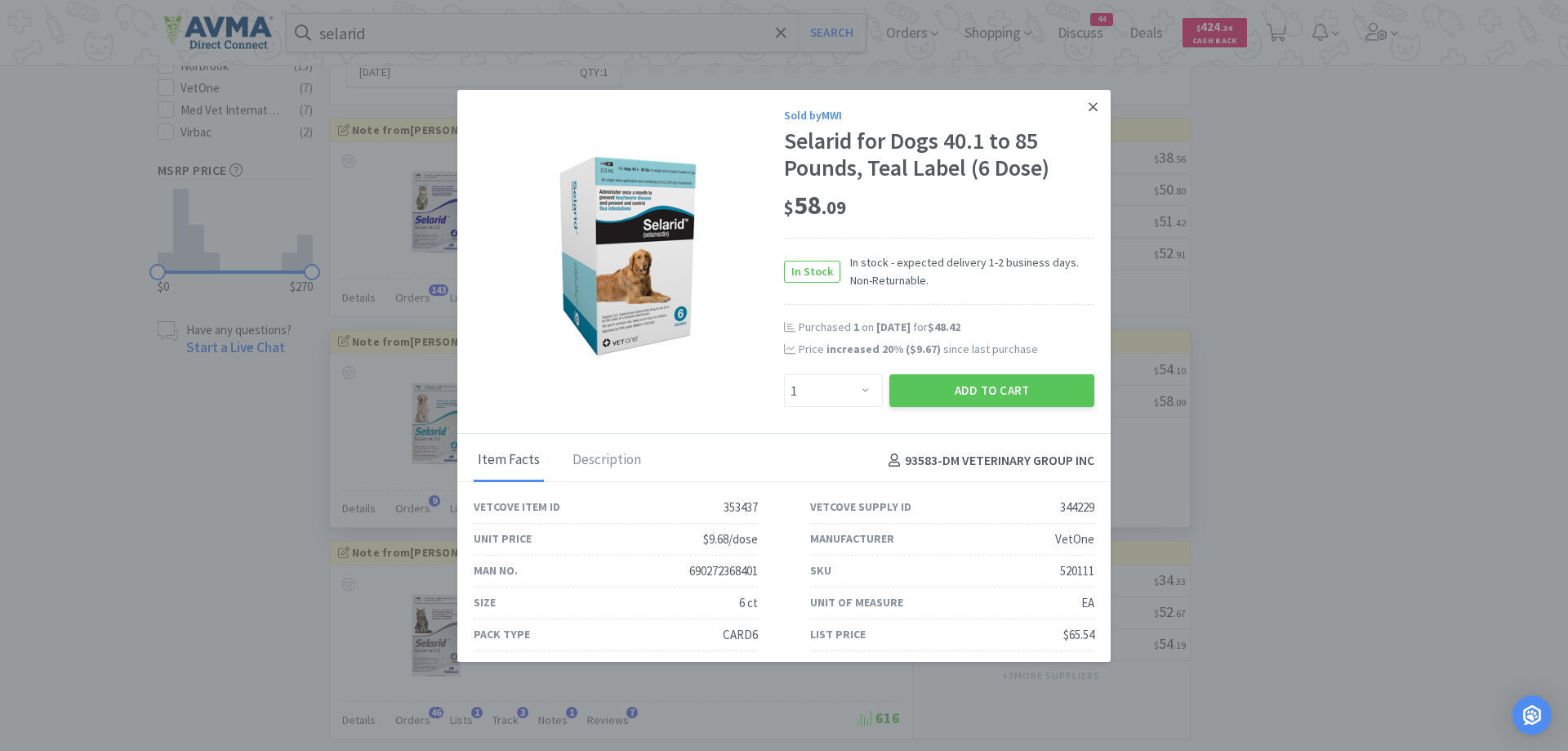
click at [1088, 107] on icon at bounding box center [1092, 107] width 9 height 9
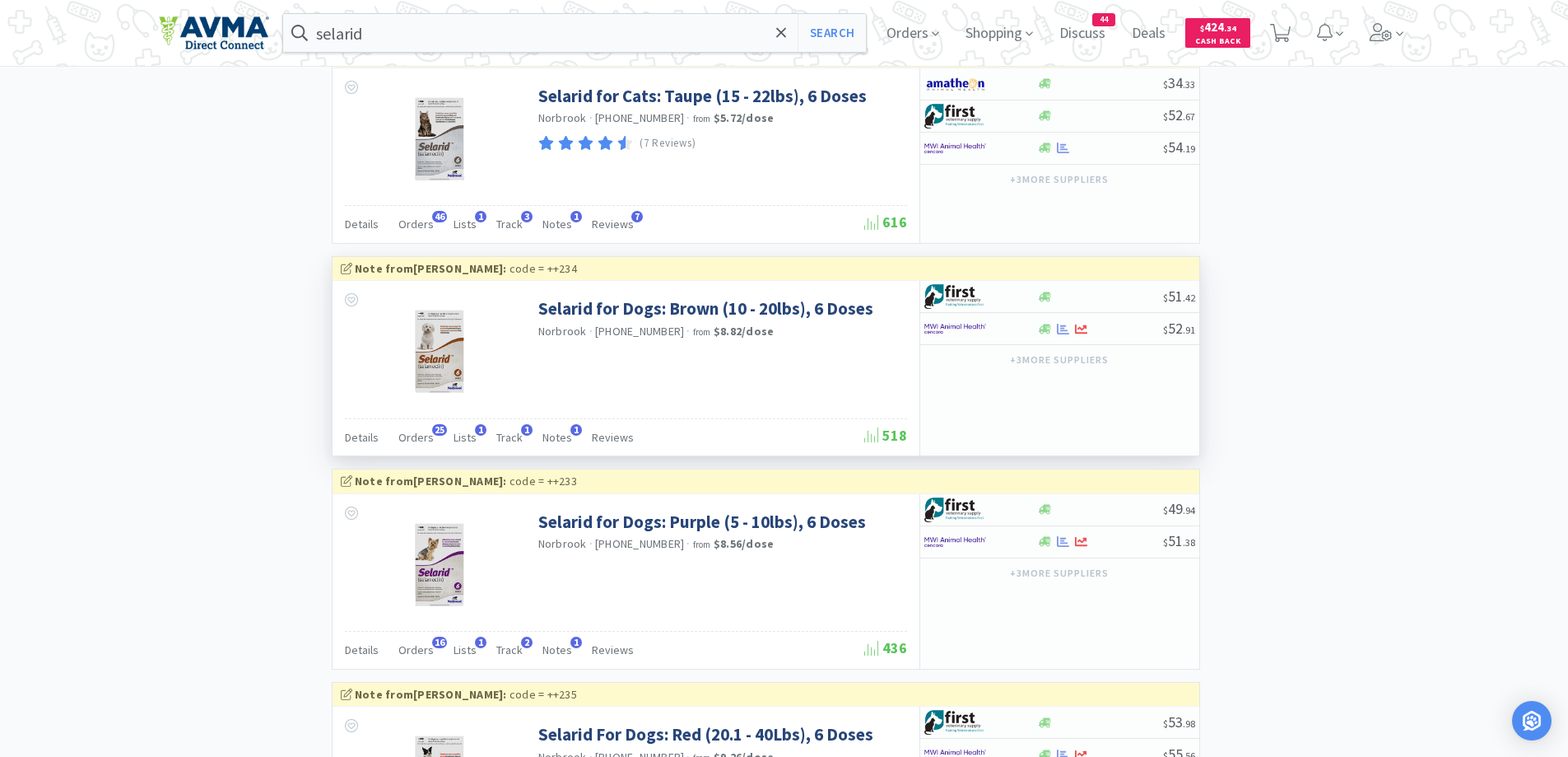
scroll to position [1482, 0]
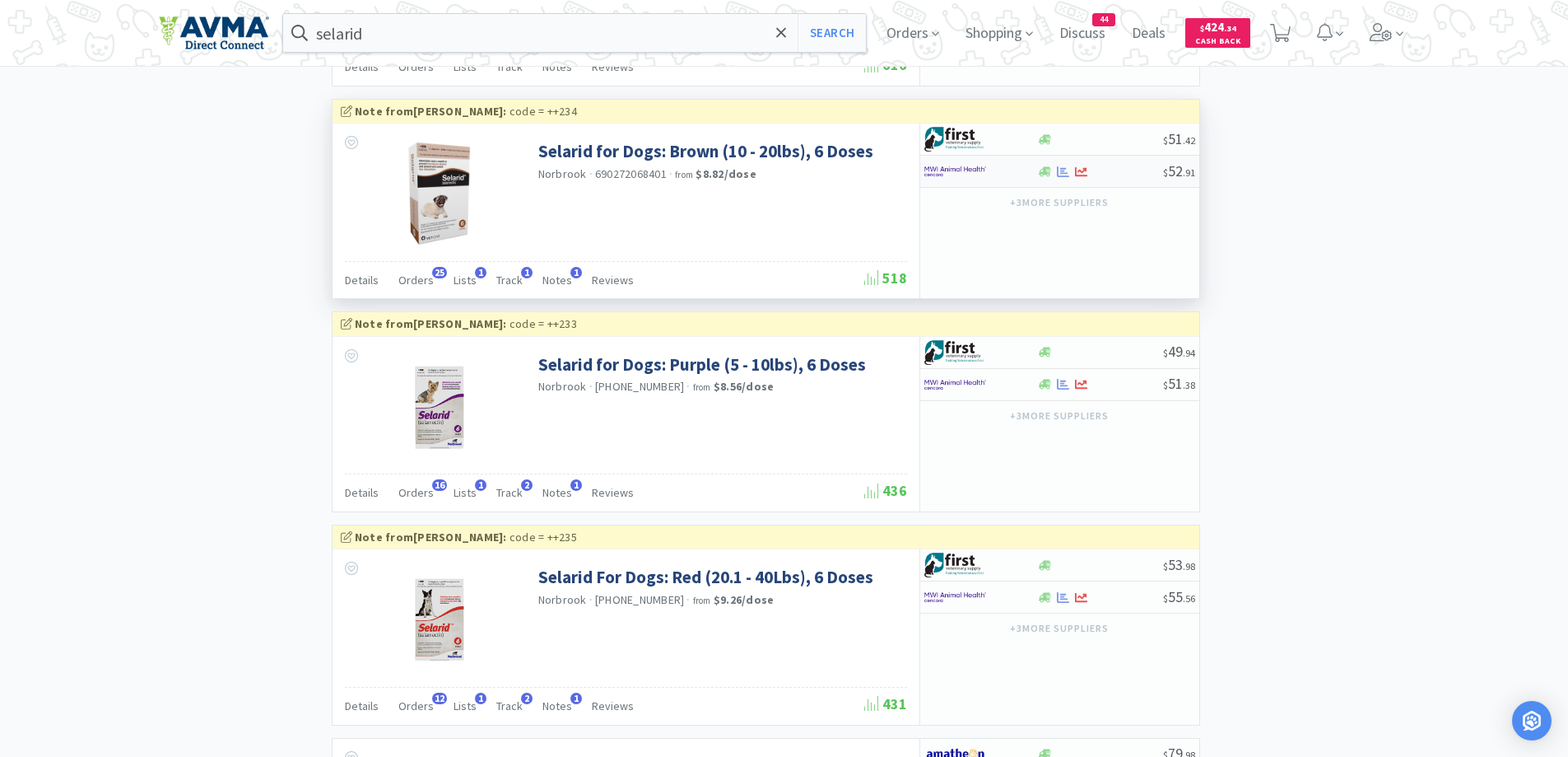
click at [1016, 167] on div at bounding box center [981, 171] width 113 height 28
select select "1"
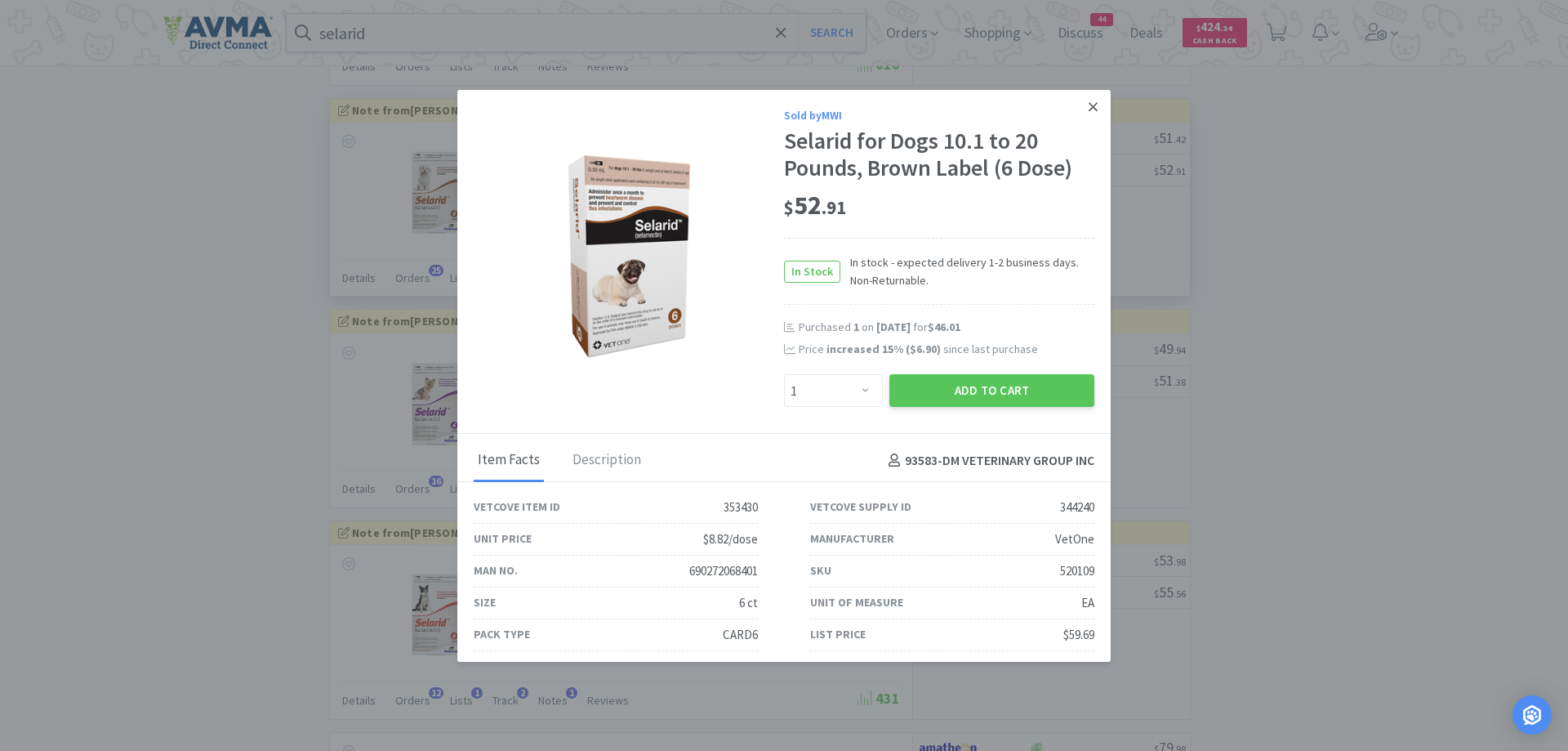
click at [1088, 106] on icon at bounding box center [1092, 107] width 9 height 9
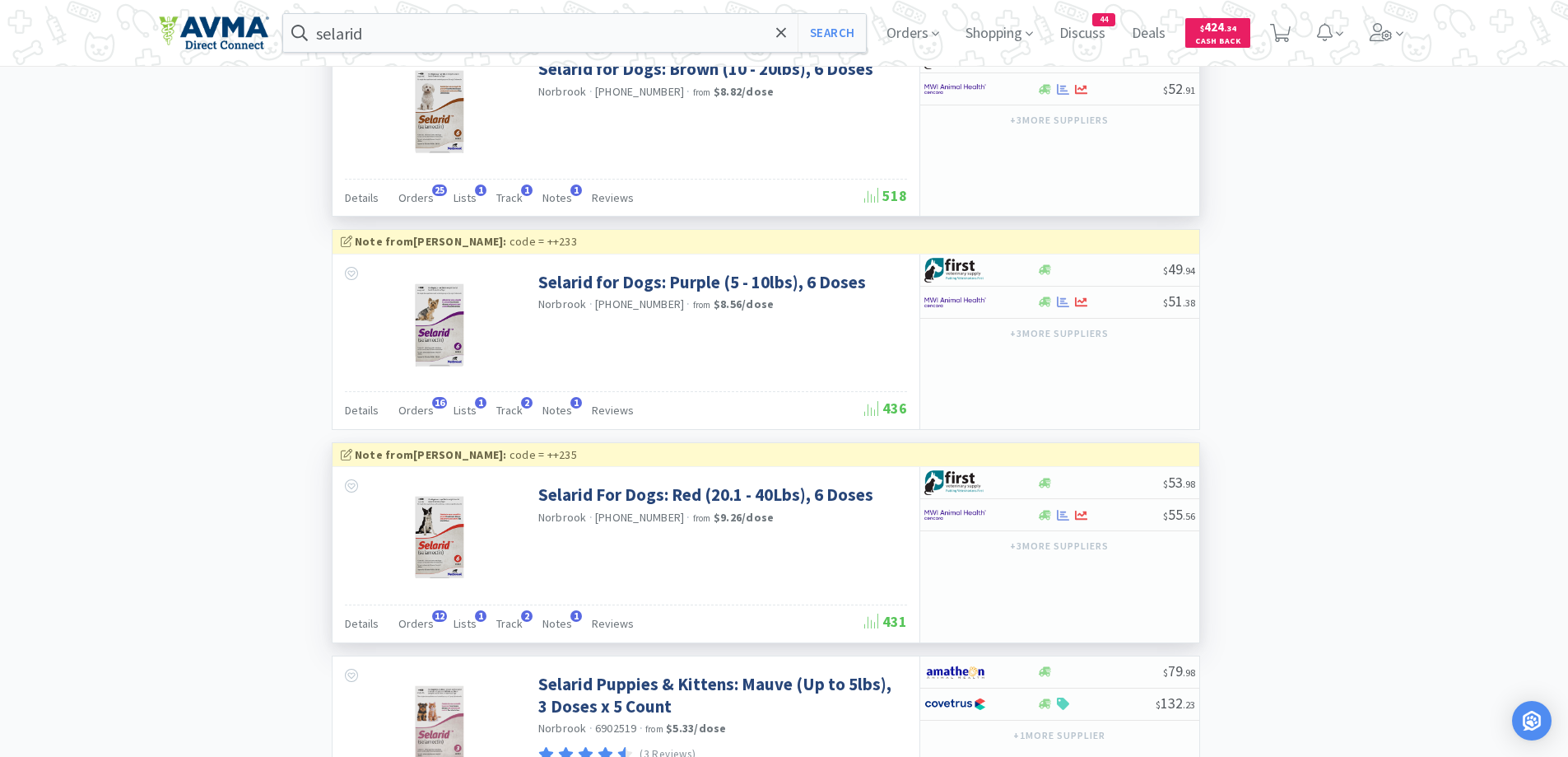
scroll to position [1647, 0]
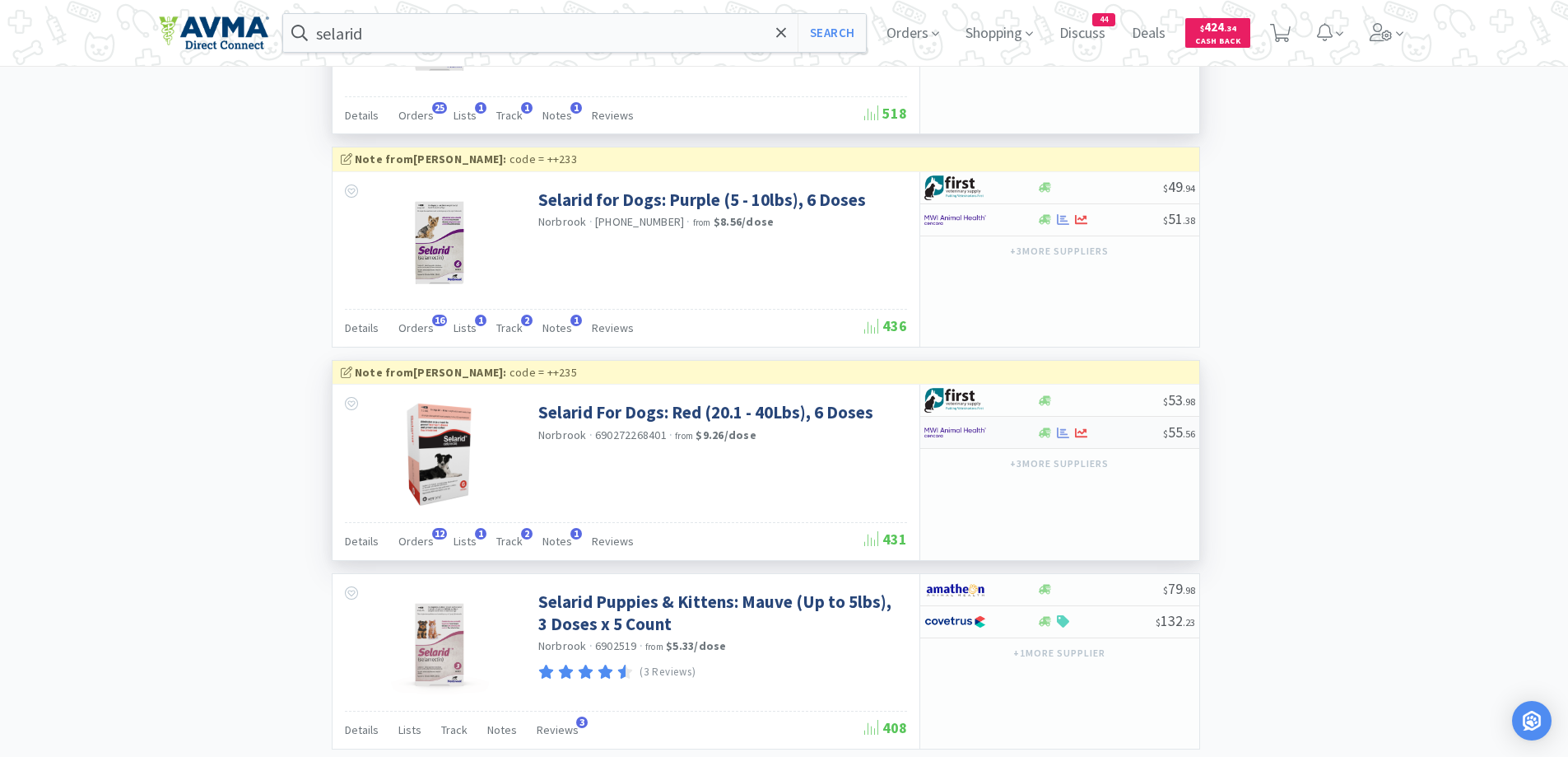
click at [1027, 434] on div at bounding box center [981, 432] width 113 height 28
select select "1"
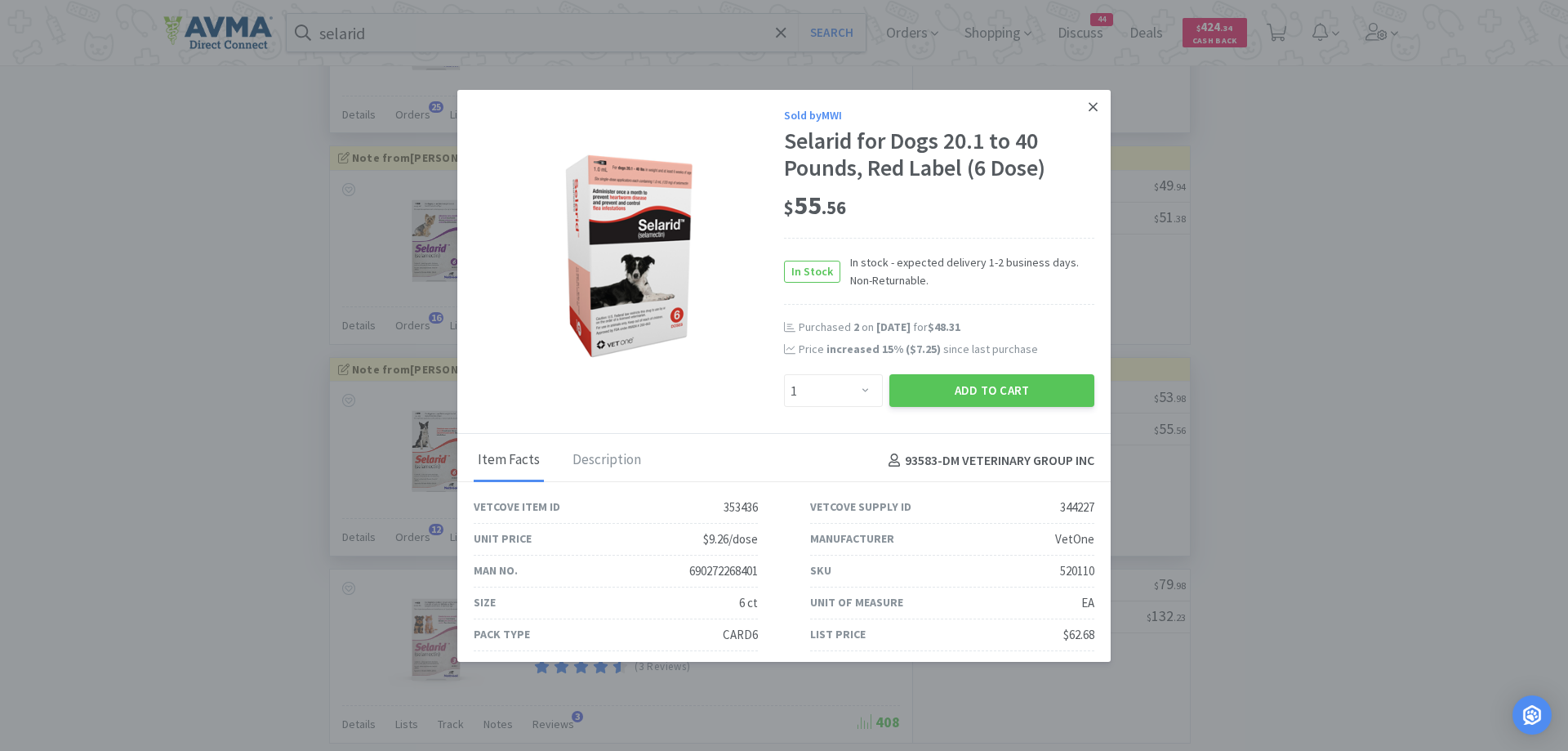
click at [1079, 105] on link at bounding box center [1093, 108] width 28 height 35
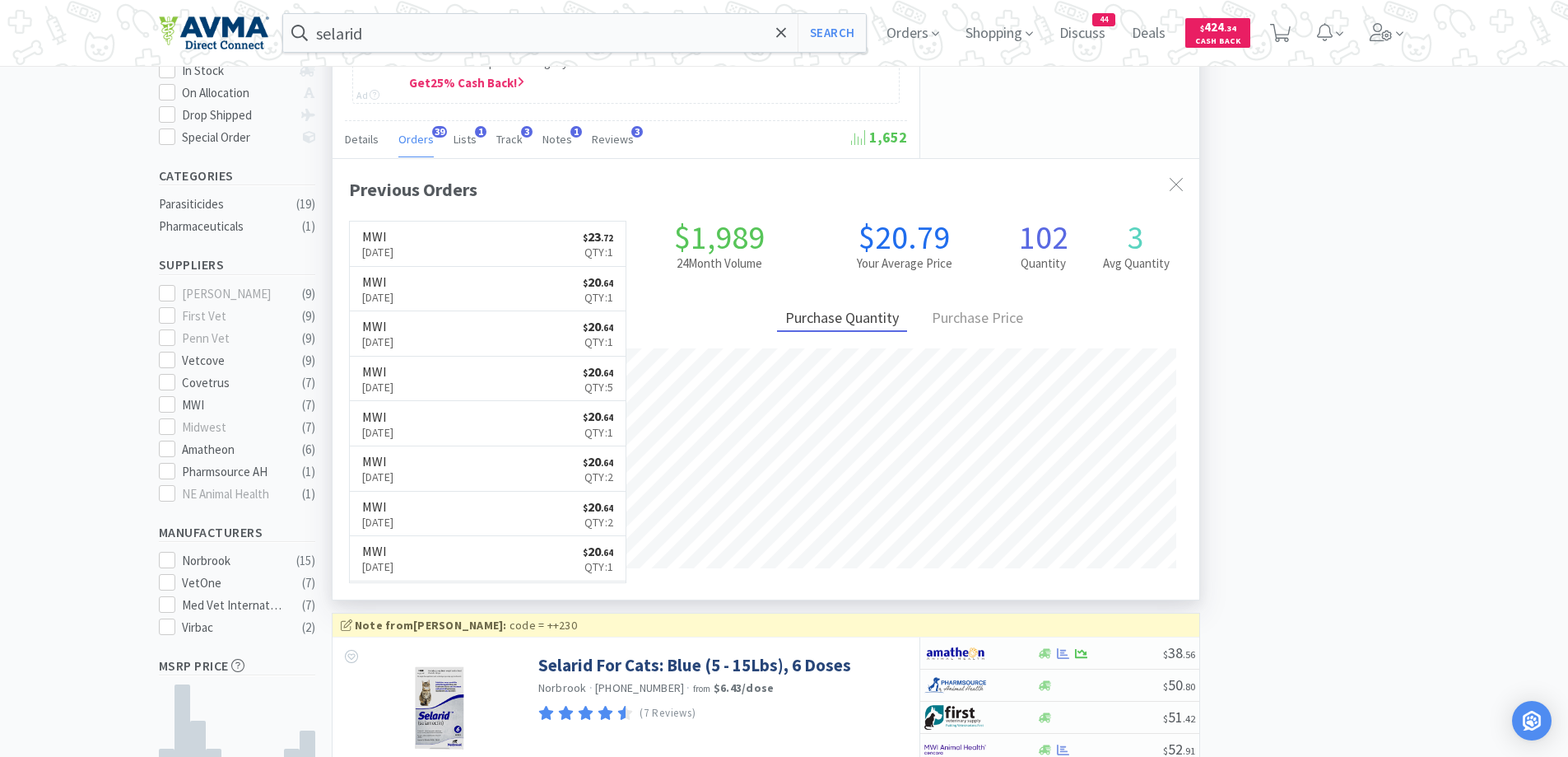
scroll to position [0, 0]
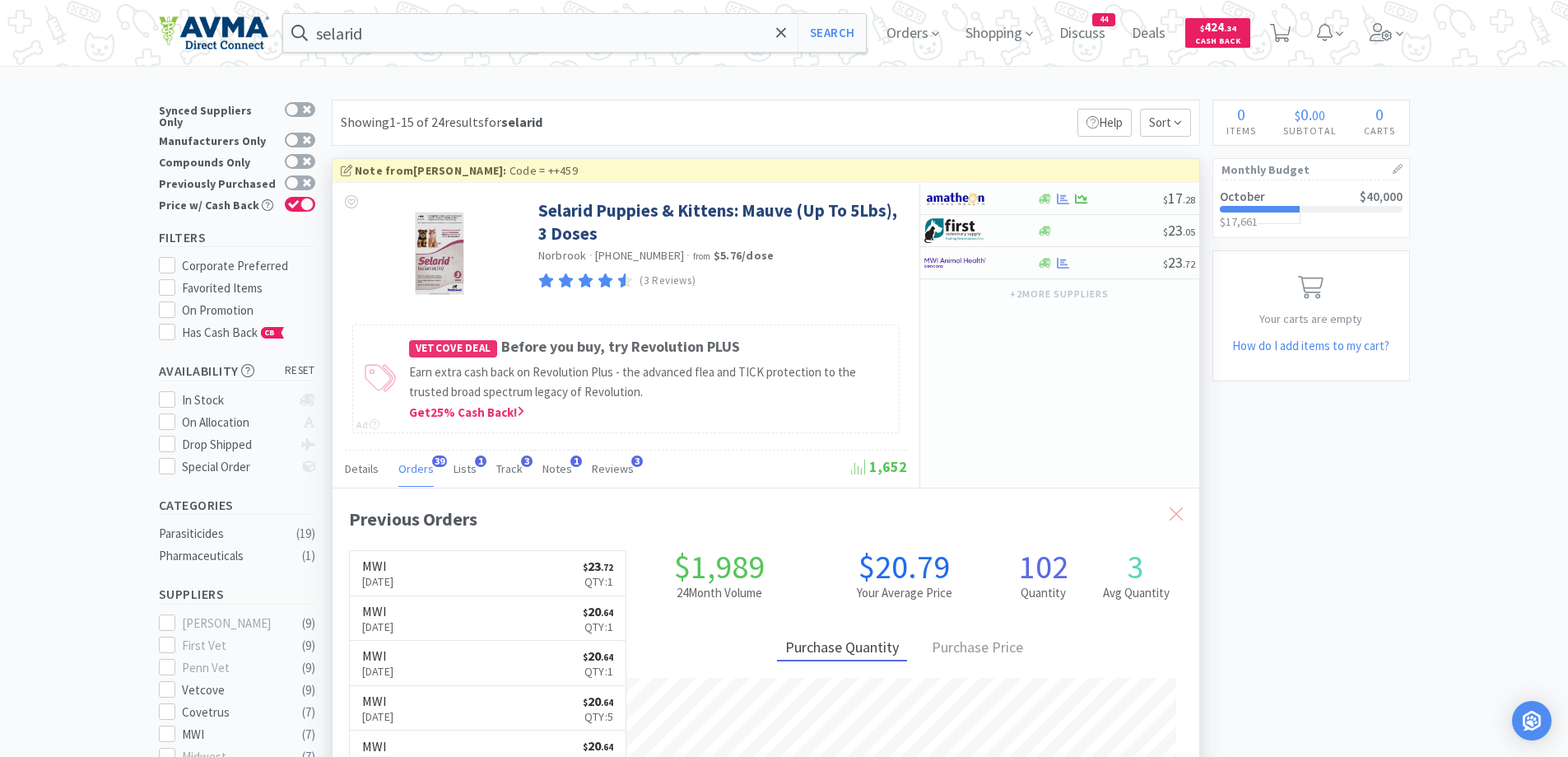
click at [1181, 516] on icon at bounding box center [1177, 514] width 13 height 13
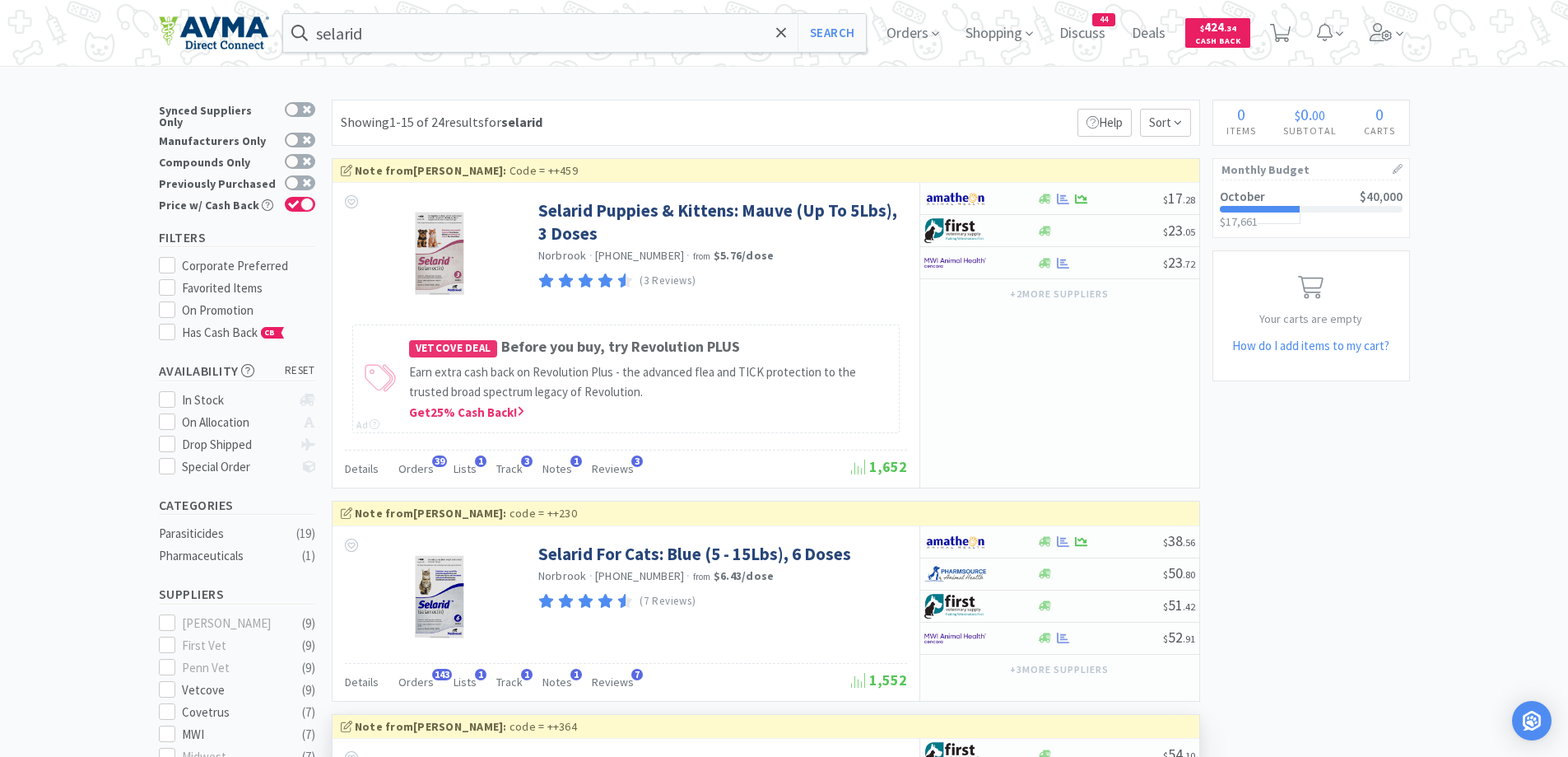
click at [755, 124] on div "Showing 1-15 of 24 results for selarid Filters Help Sort" at bounding box center [766, 123] width 868 height 46
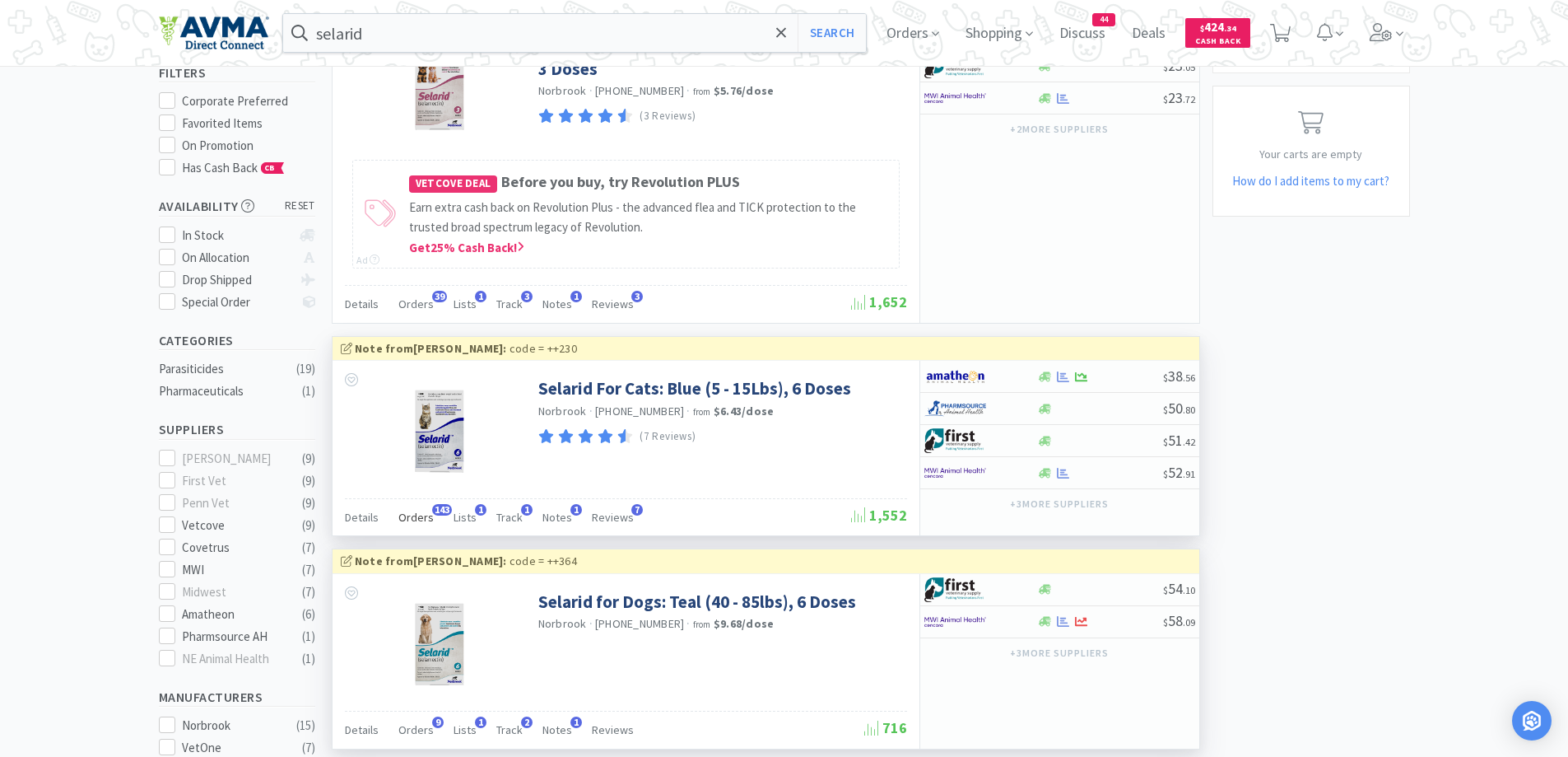
click at [420, 525] on div "Orders 143" at bounding box center [416, 519] width 35 height 31
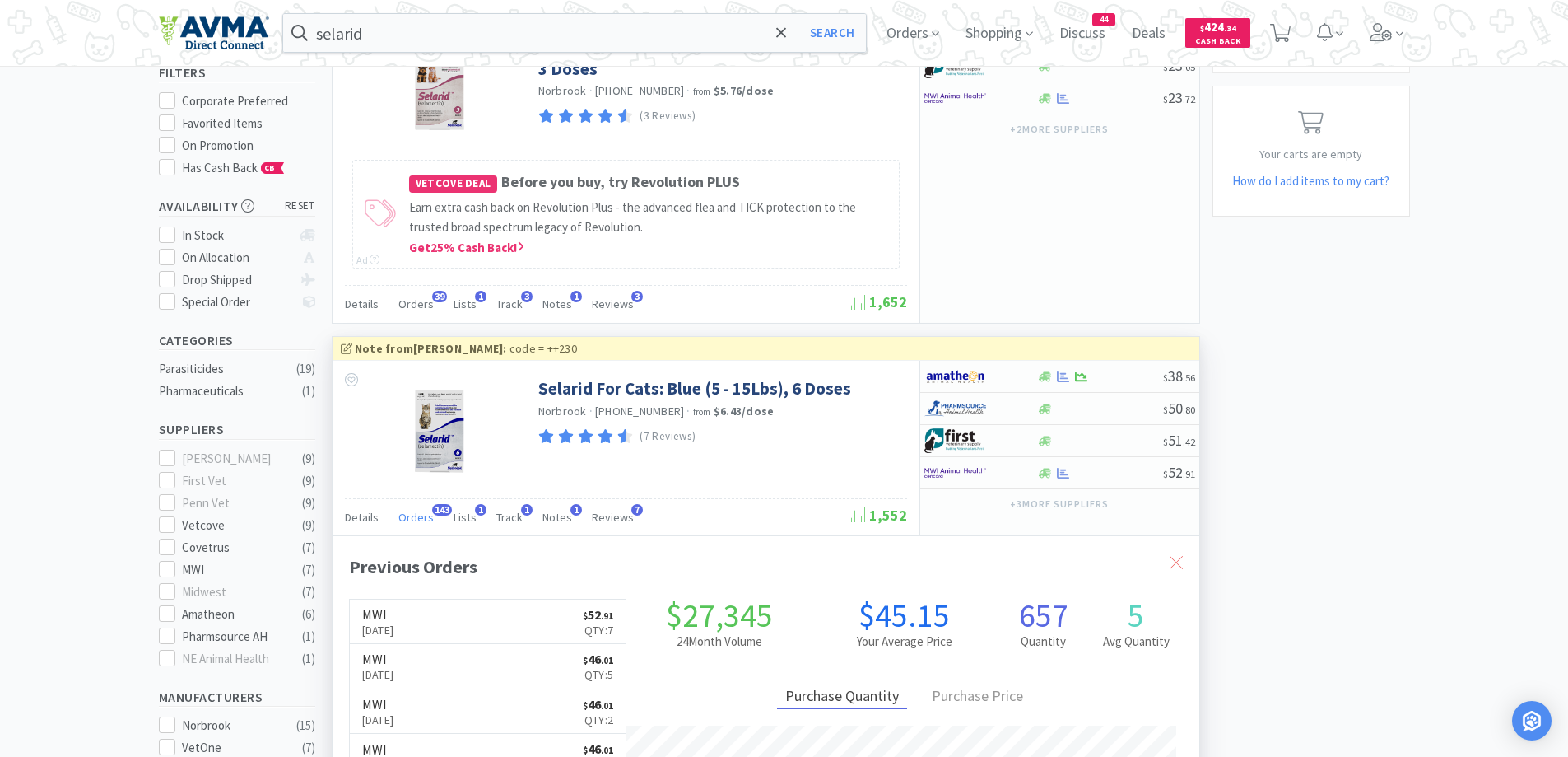
click at [1176, 569] on div at bounding box center [1176, 562] width 29 height 38
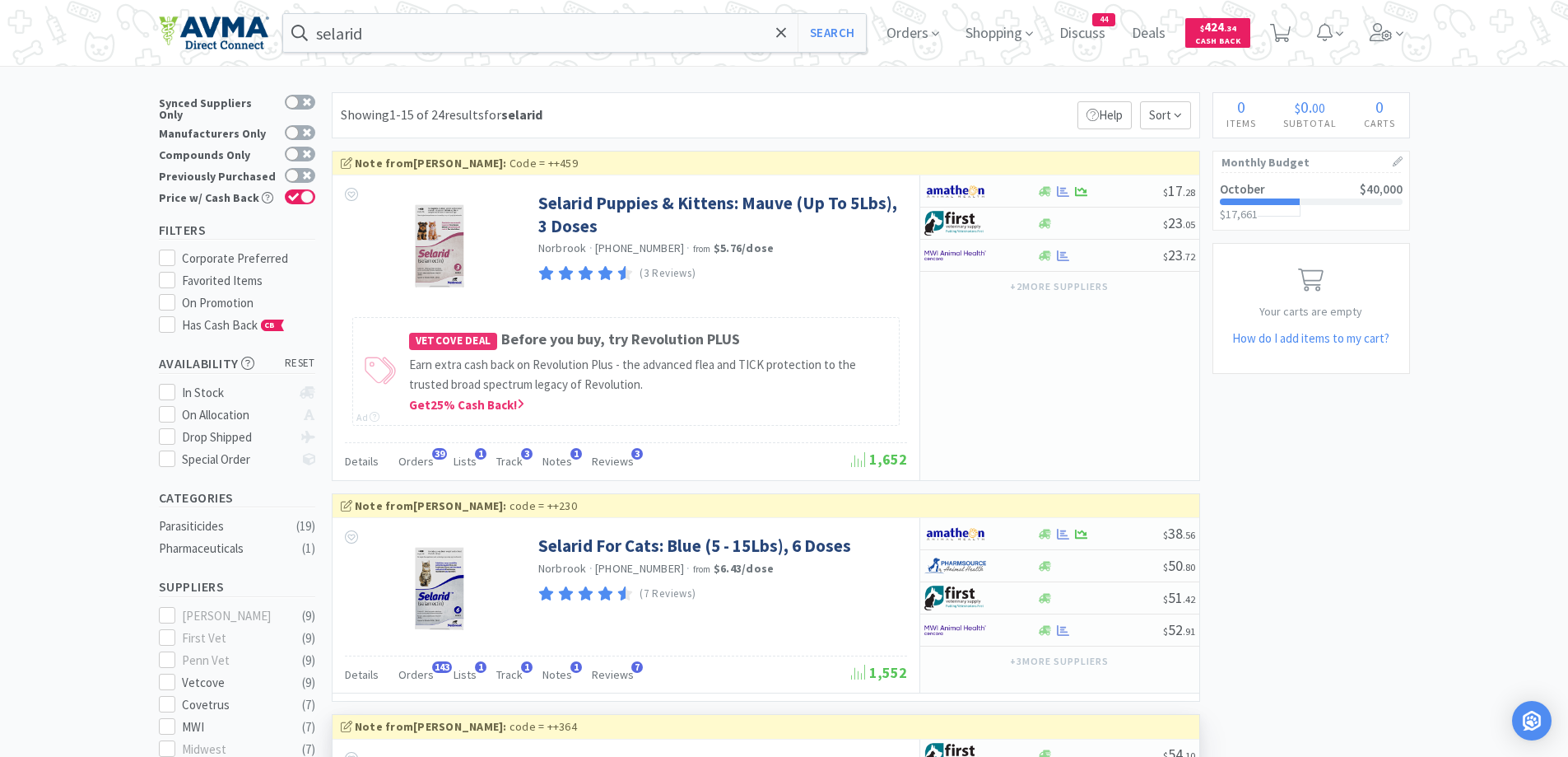
scroll to position [0, 0]
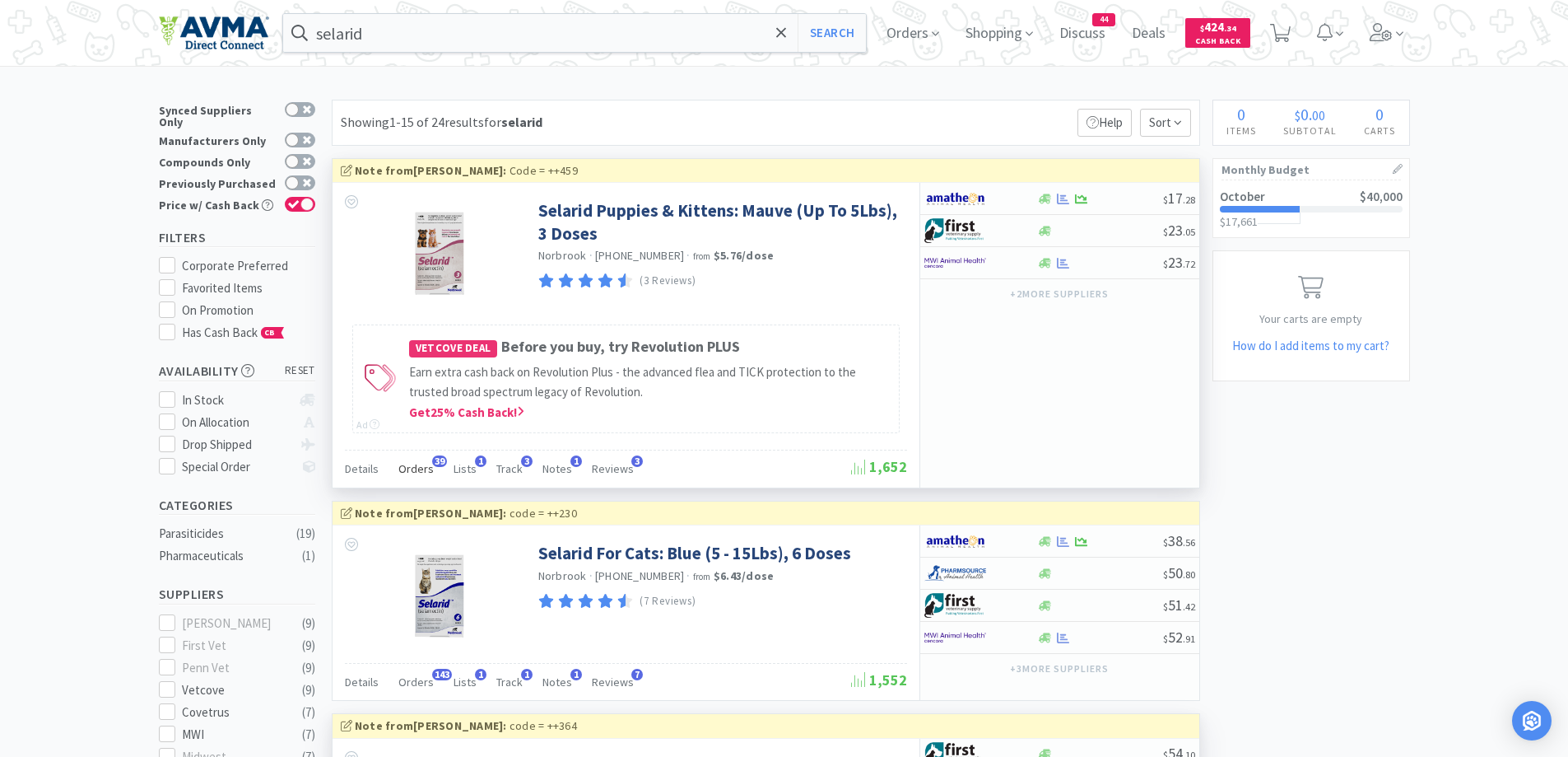
click at [408, 473] on span "Orders" at bounding box center [416, 469] width 35 height 15
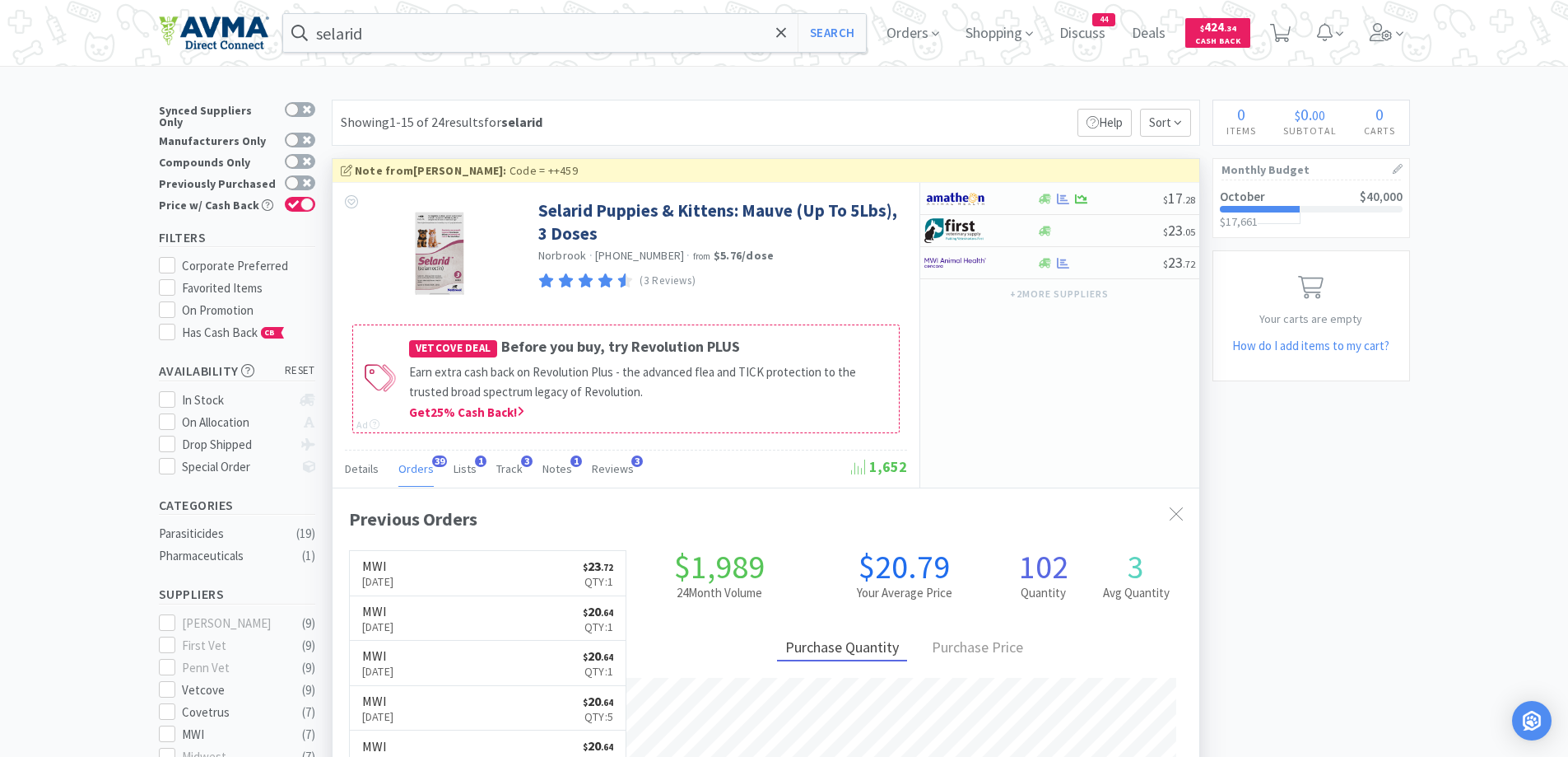
scroll to position [165, 0]
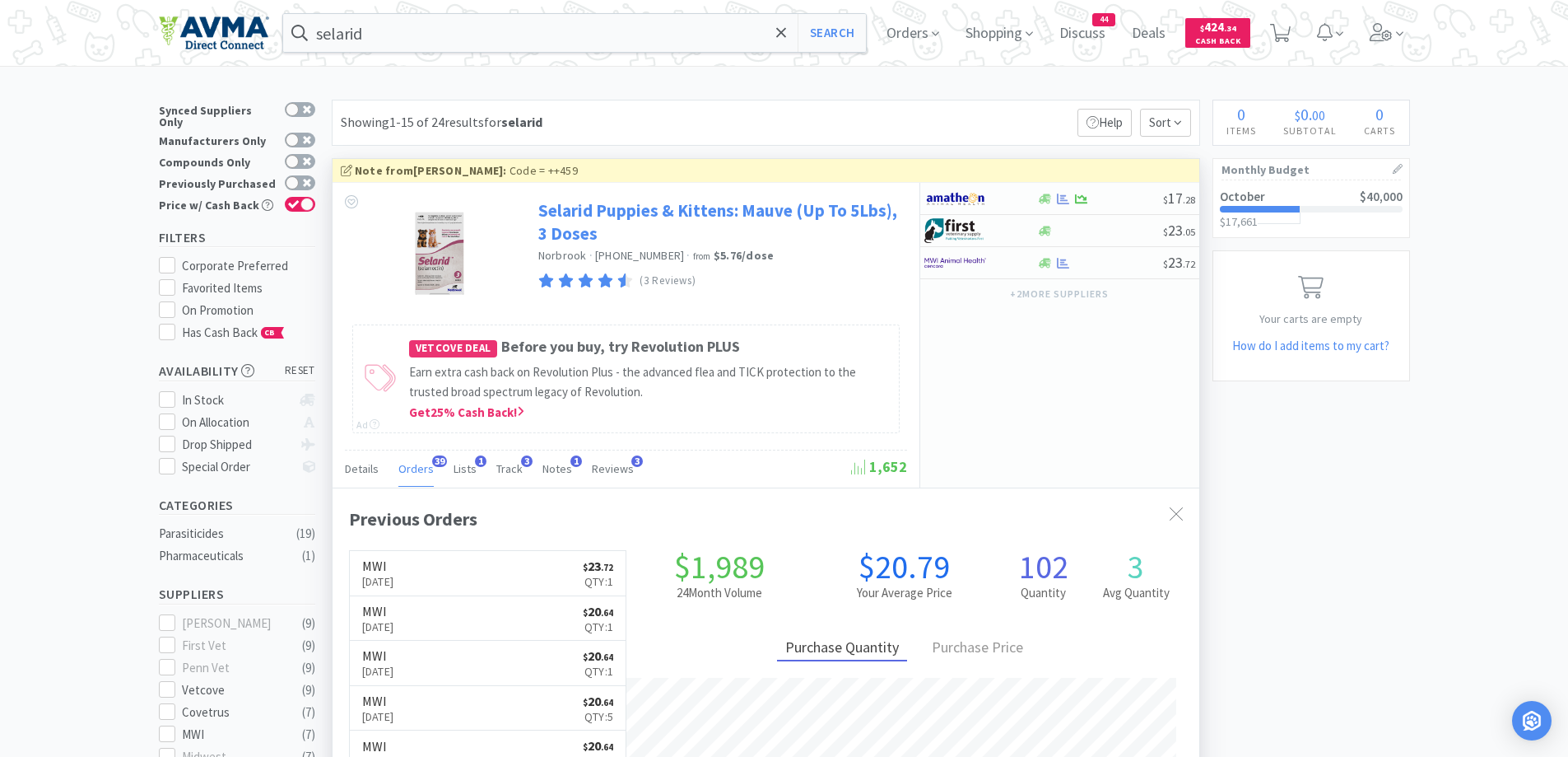
drag, startPoint x: 631, startPoint y: 126, endPoint x: 713, endPoint y: 211, distance: 118.1
click at [631, 126] on div "Showing 1-15 of 24 results for selarid Filters Help Sort" at bounding box center [766, 123] width 868 height 46
click at [1178, 506] on div at bounding box center [1176, 514] width 29 height 38
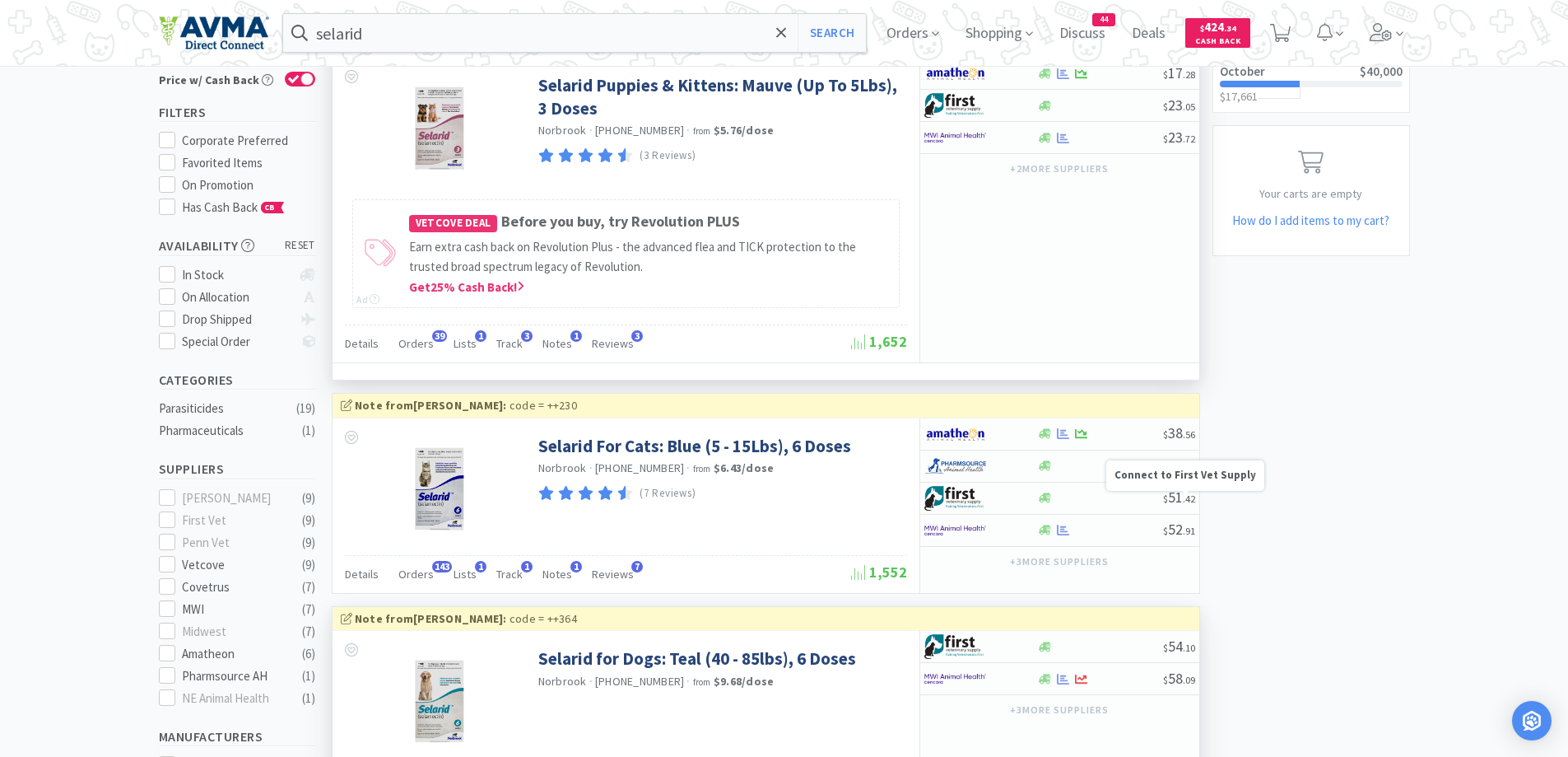
scroll to position [165, 0]
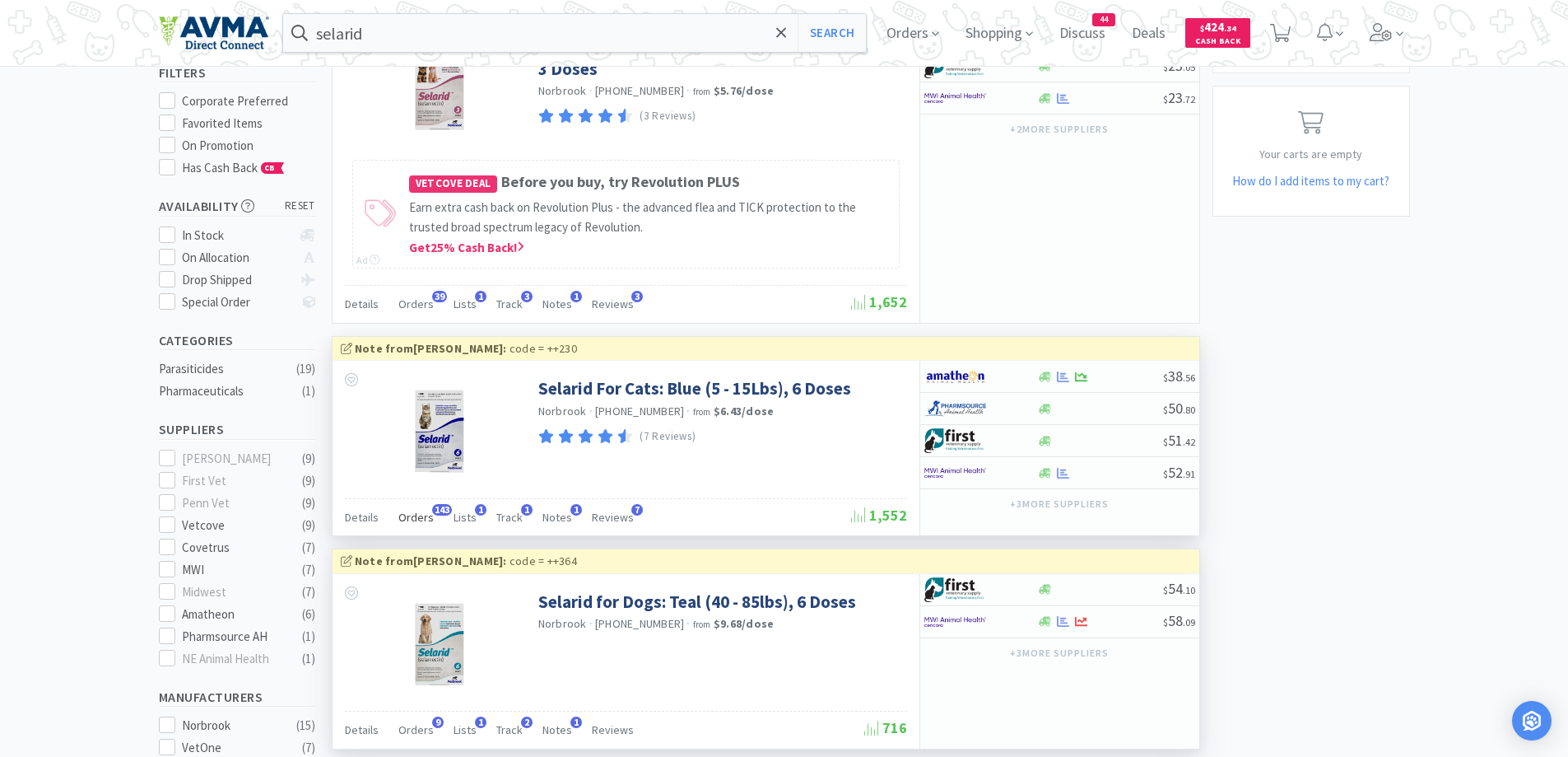
click at [412, 520] on span "Orders" at bounding box center [416, 518] width 35 height 15
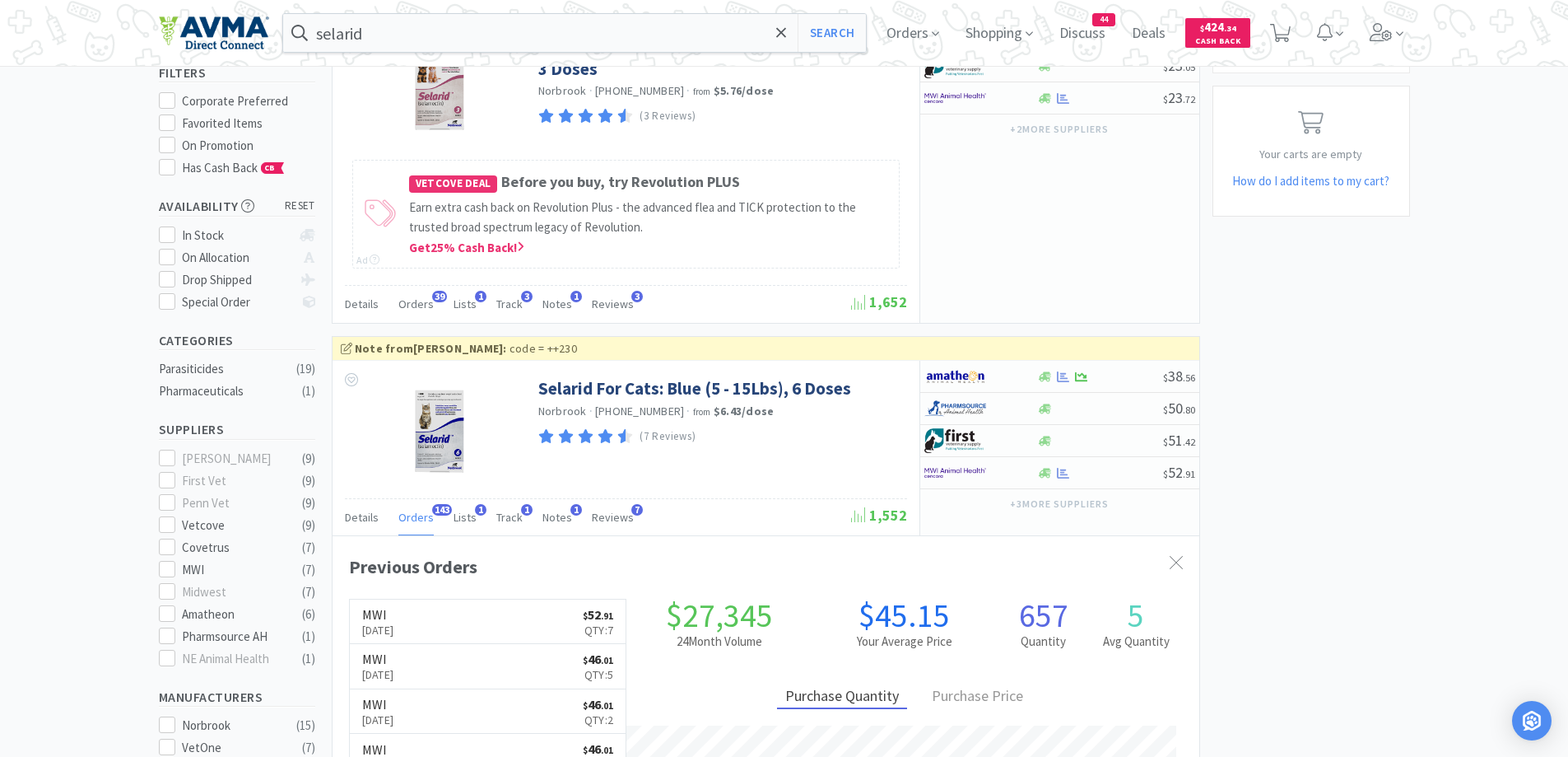
scroll to position [329, 0]
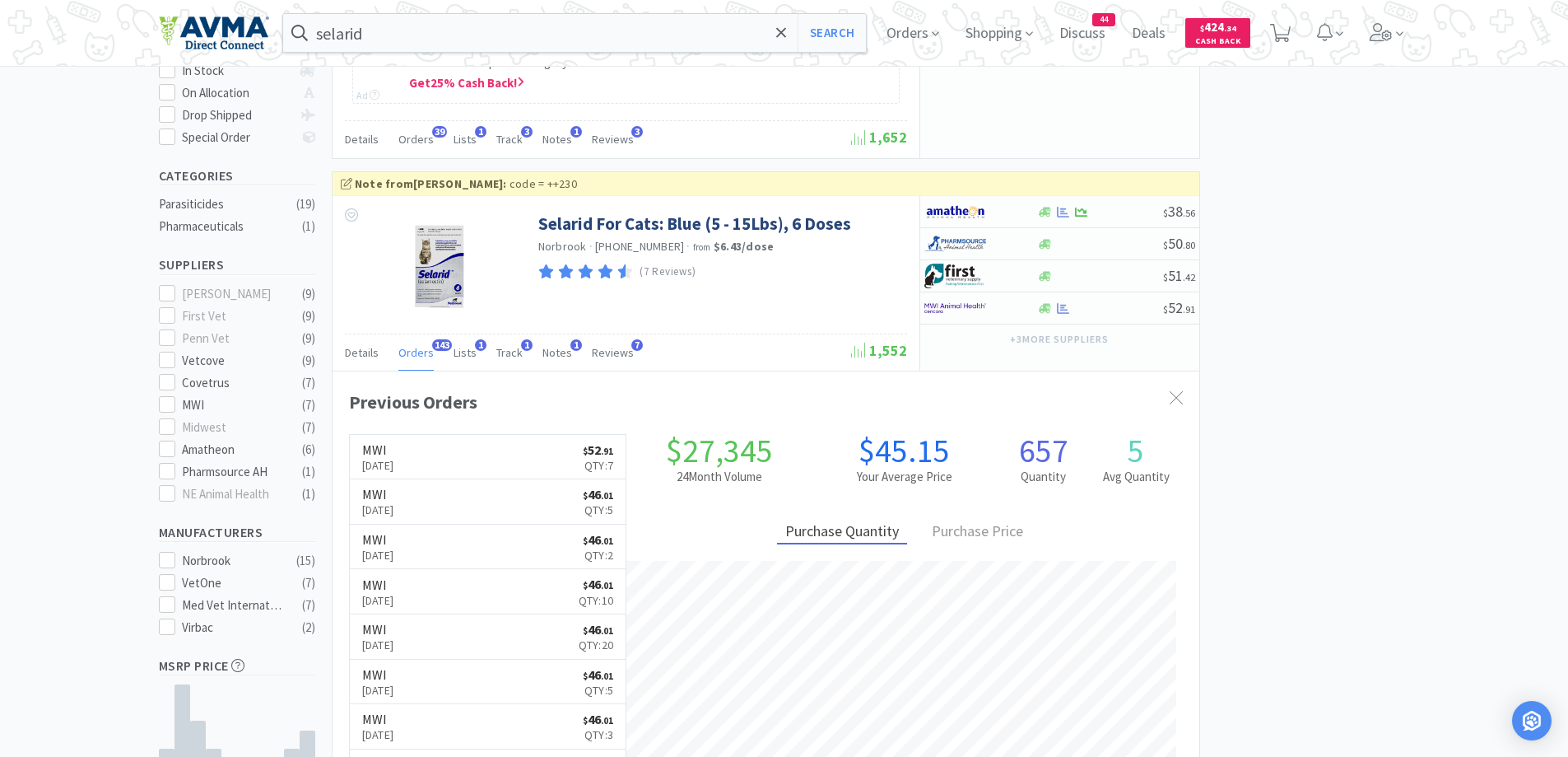
click at [1178, 392] on icon at bounding box center [1177, 398] width 13 height 13
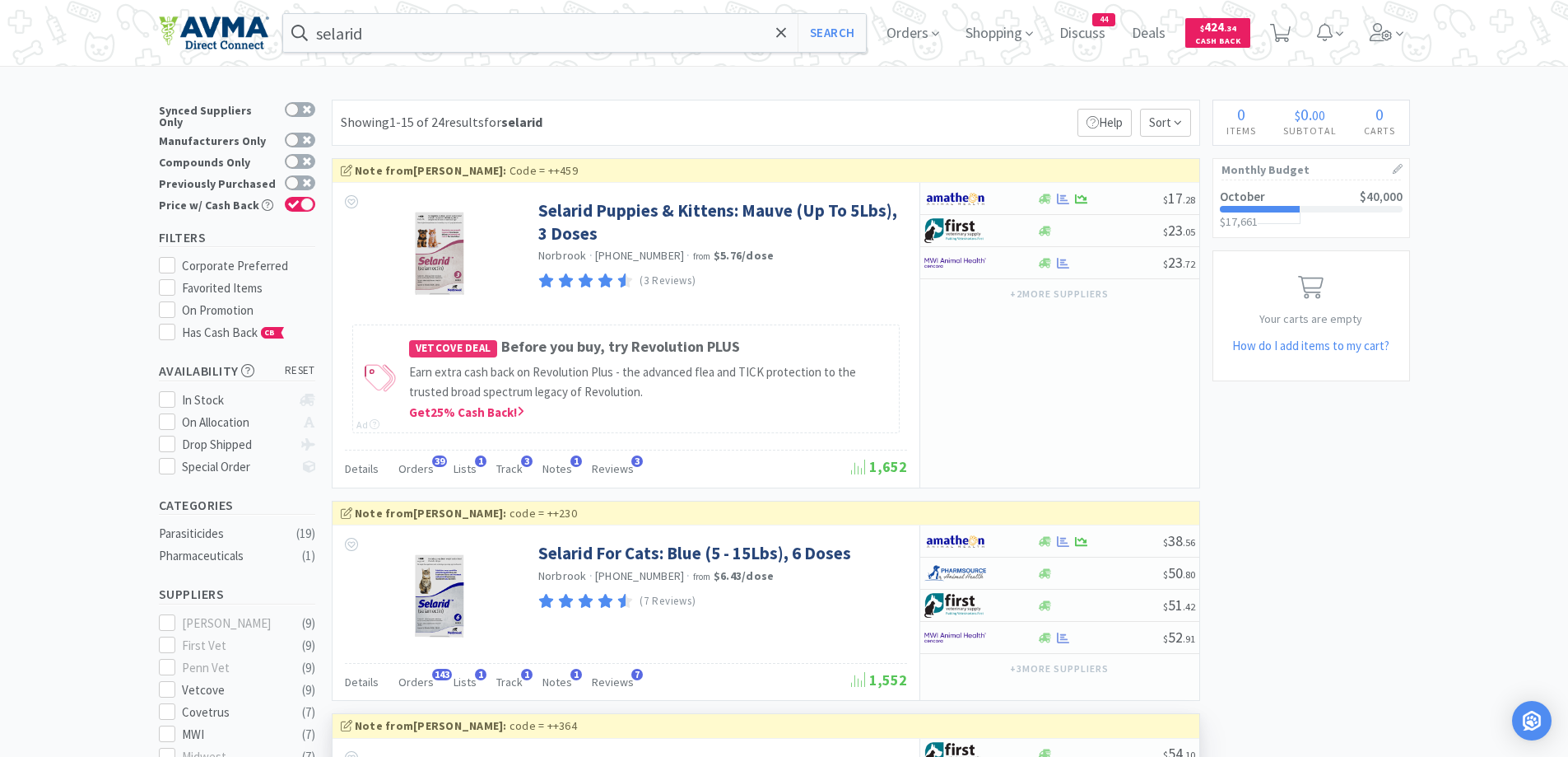
scroll to position [165, 0]
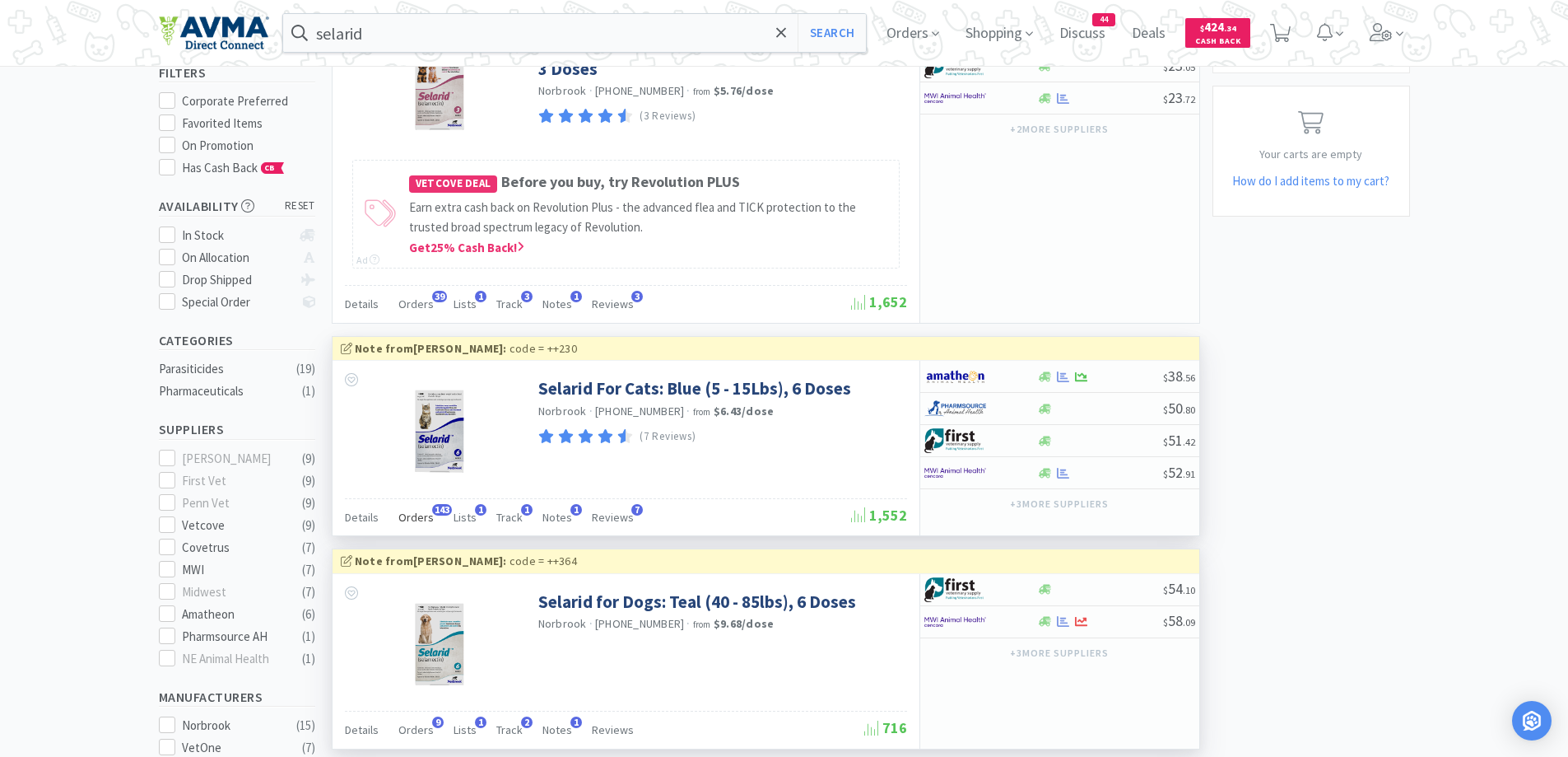
click at [418, 519] on span "Orders" at bounding box center [416, 518] width 35 height 15
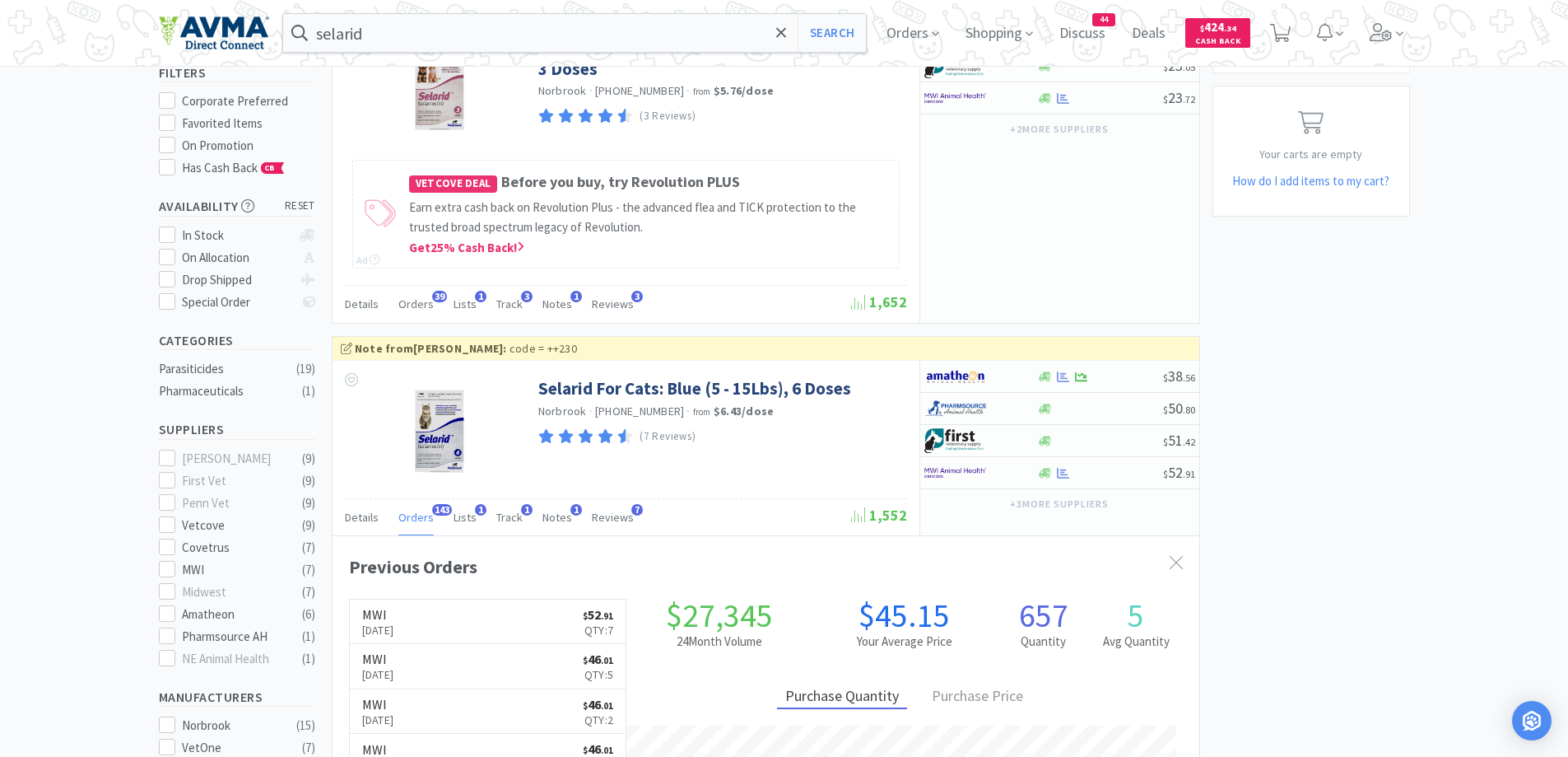
scroll to position [329, 0]
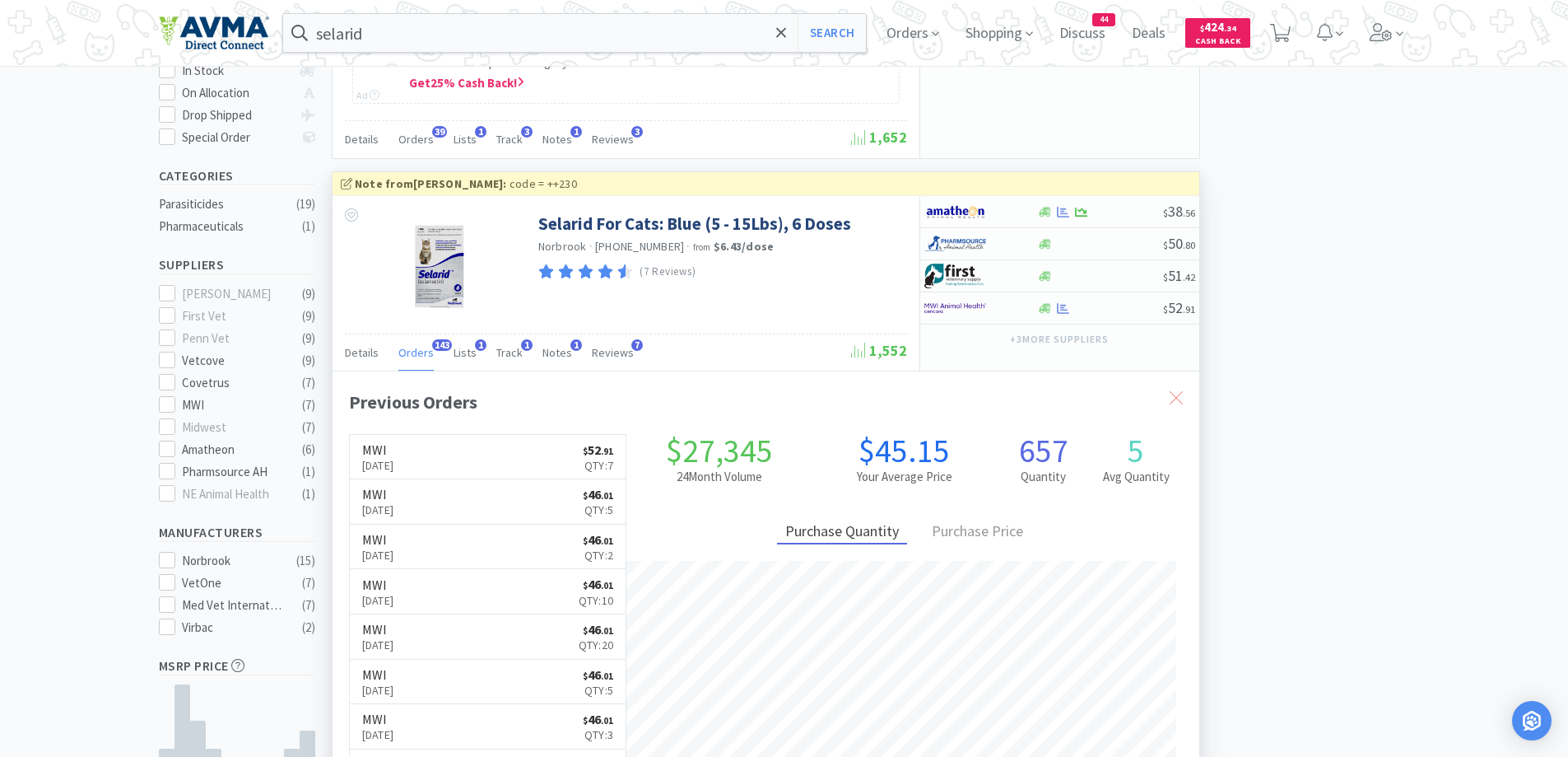
click at [1170, 395] on icon at bounding box center [1177, 398] width 13 height 13
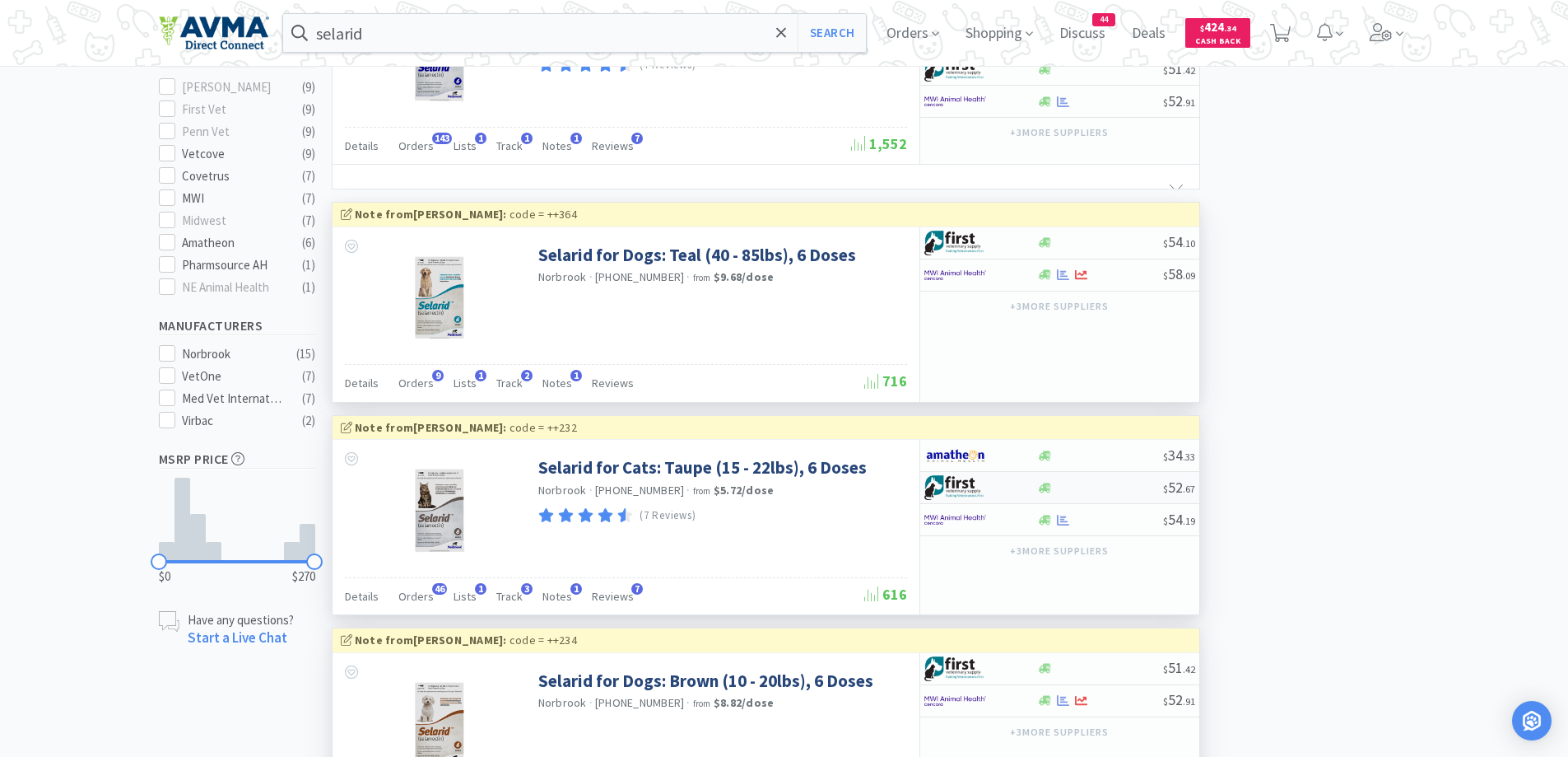
scroll to position [659, 0]
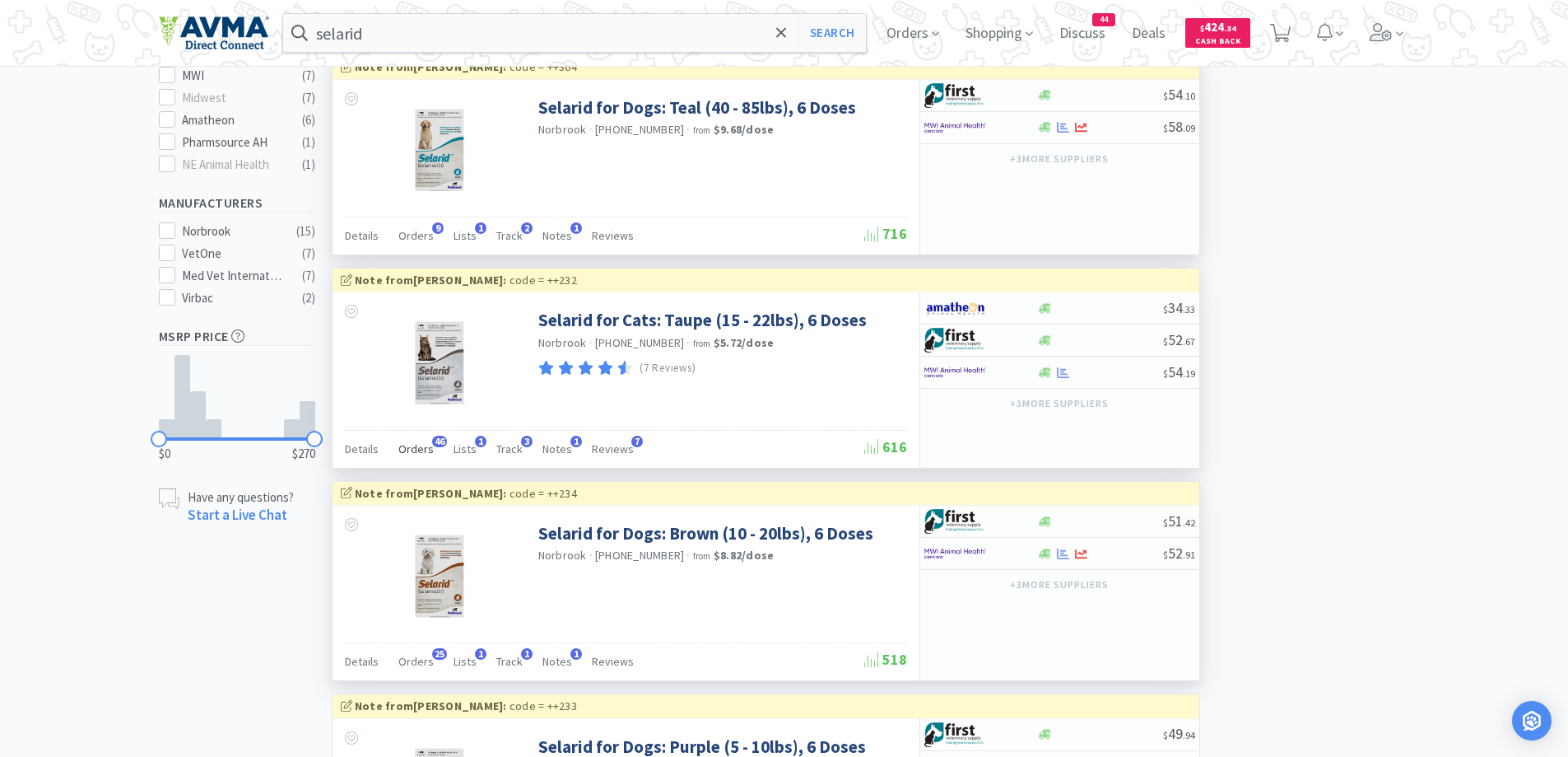
click at [414, 456] on div "Orders 46" at bounding box center [416, 450] width 35 height 31
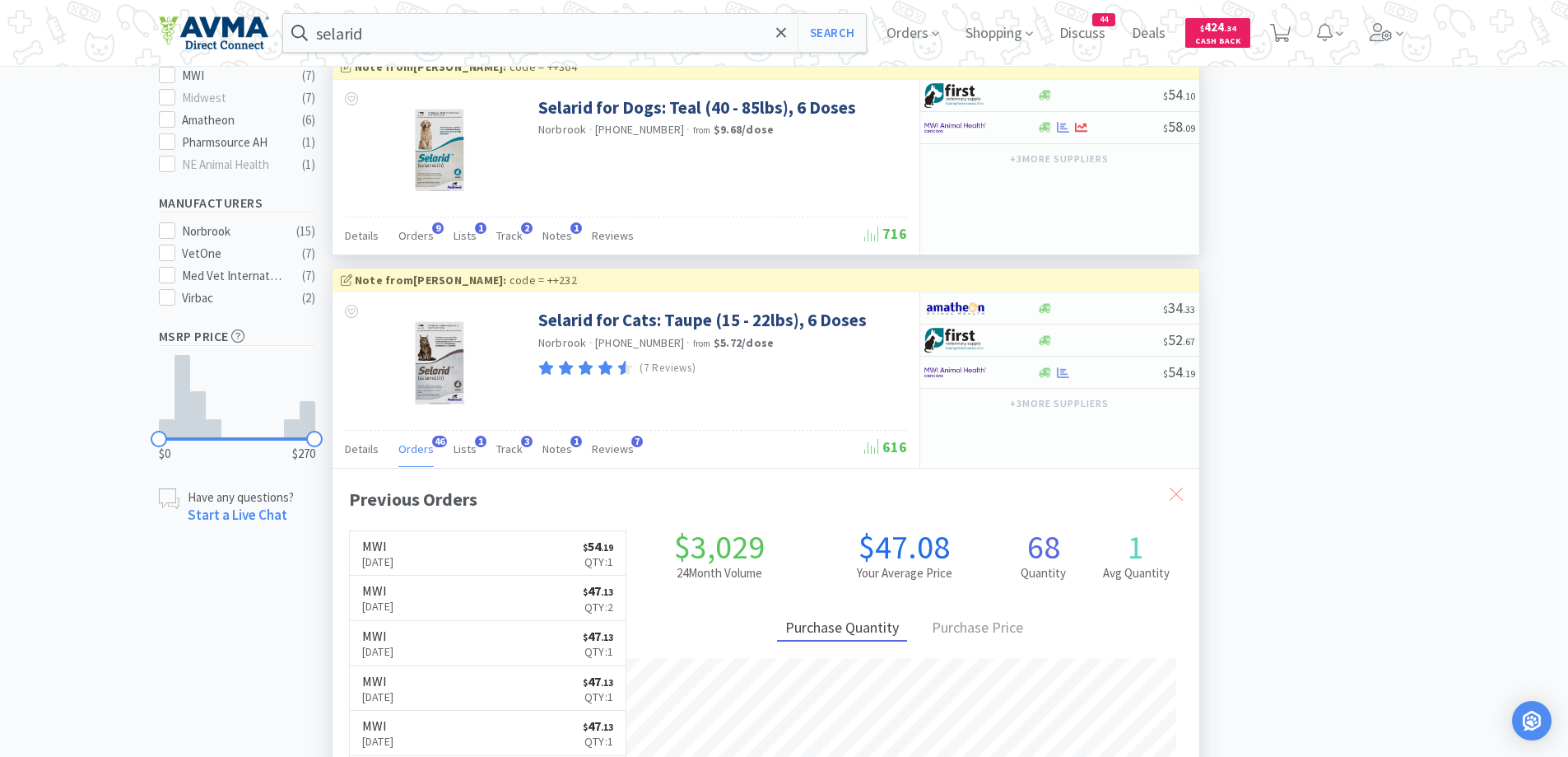
click at [1178, 487] on icon at bounding box center [1177, 494] width 13 height 13
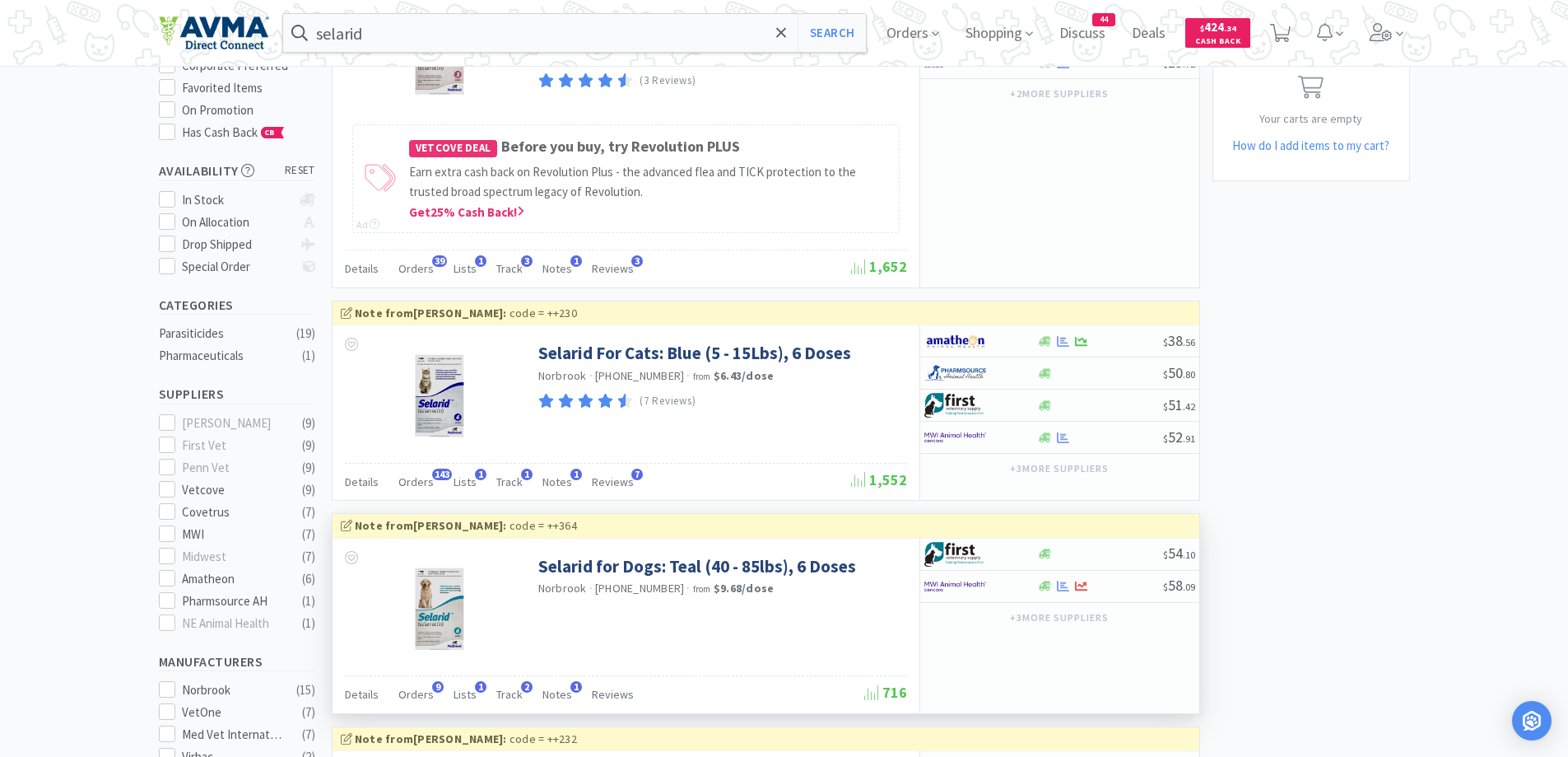
scroll to position [494, 0]
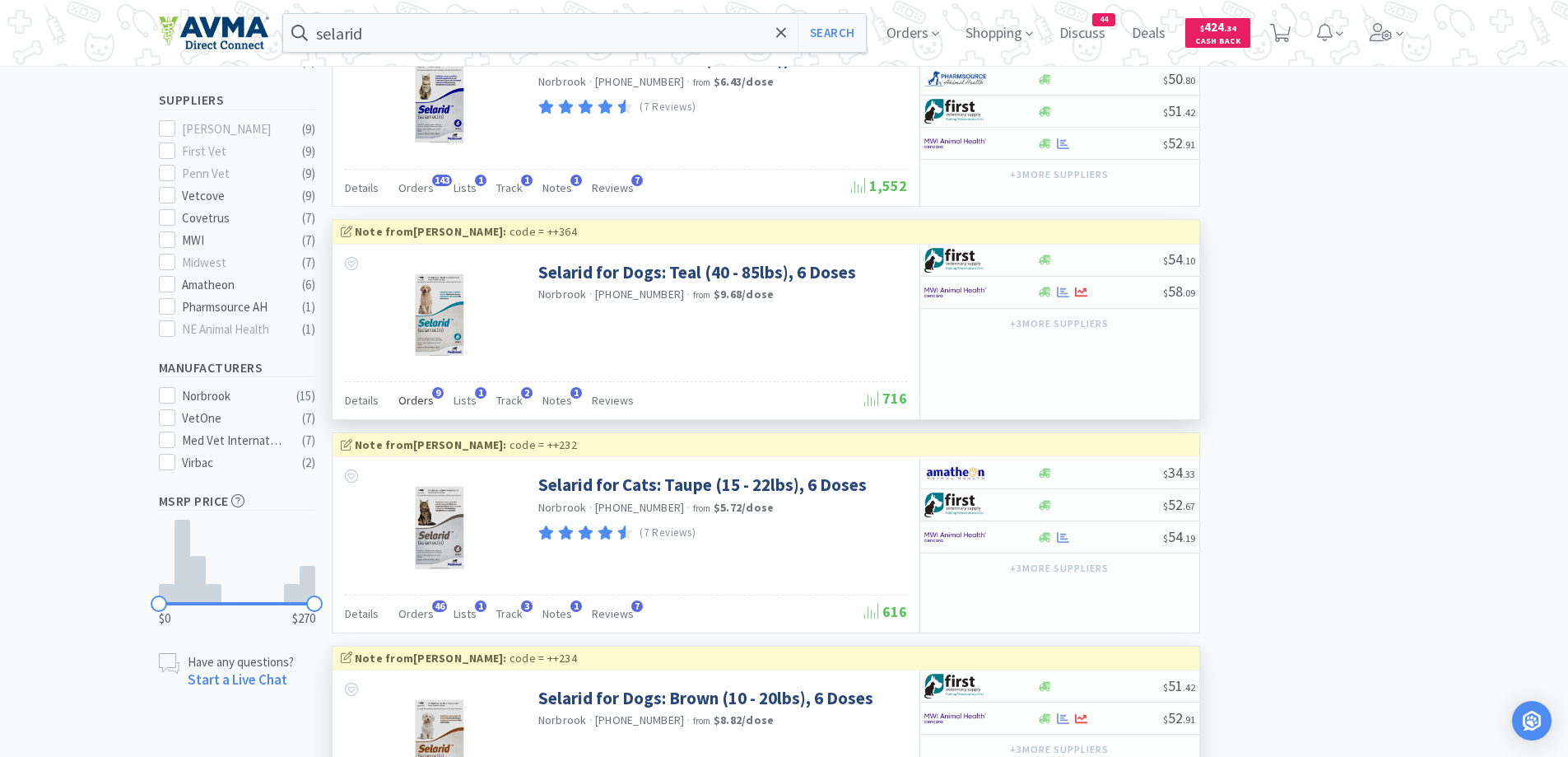
click at [401, 407] on span "Orders" at bounding box center [416, 401] width 35 height 15
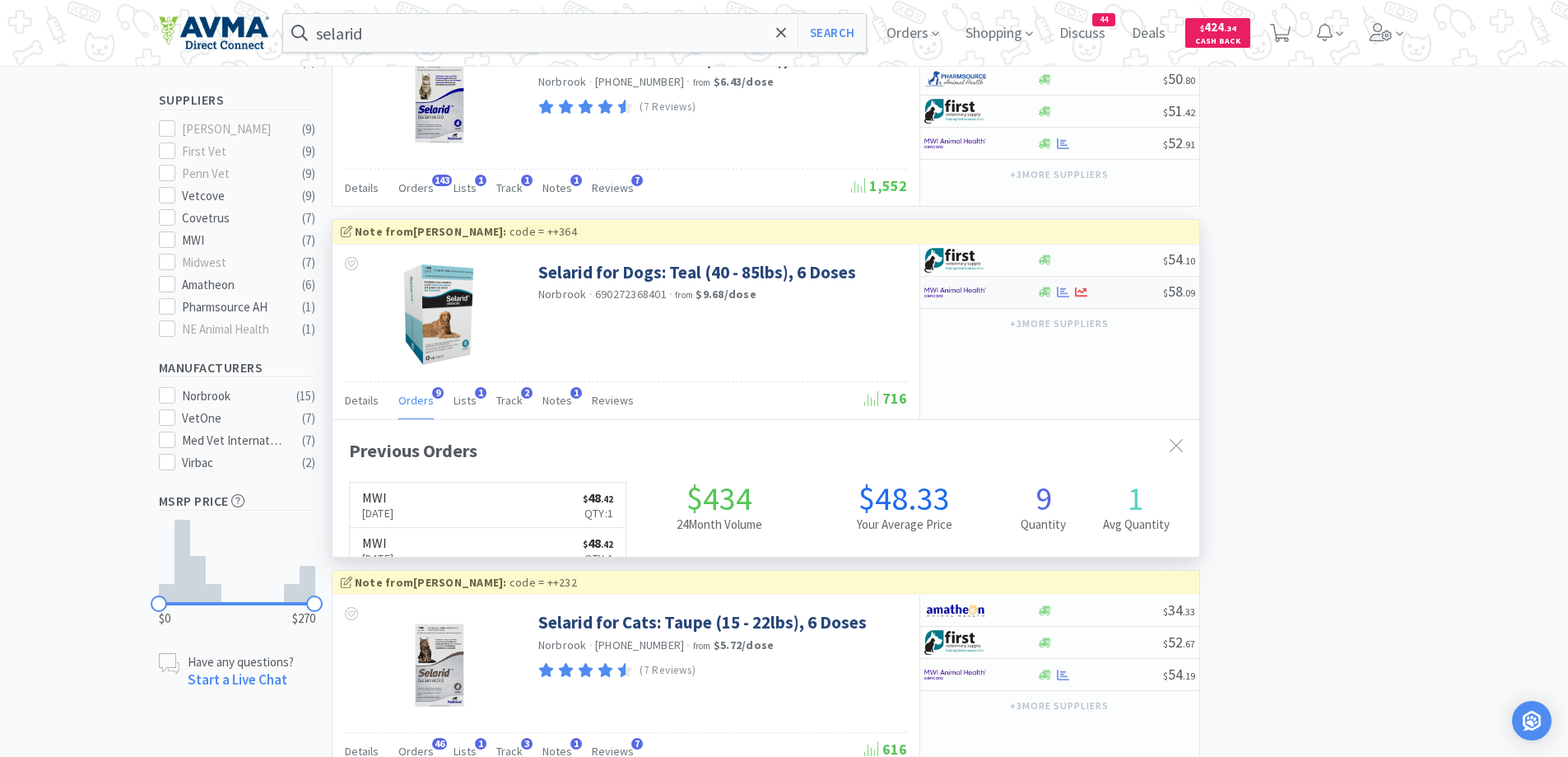
scroll to position [441, 867]
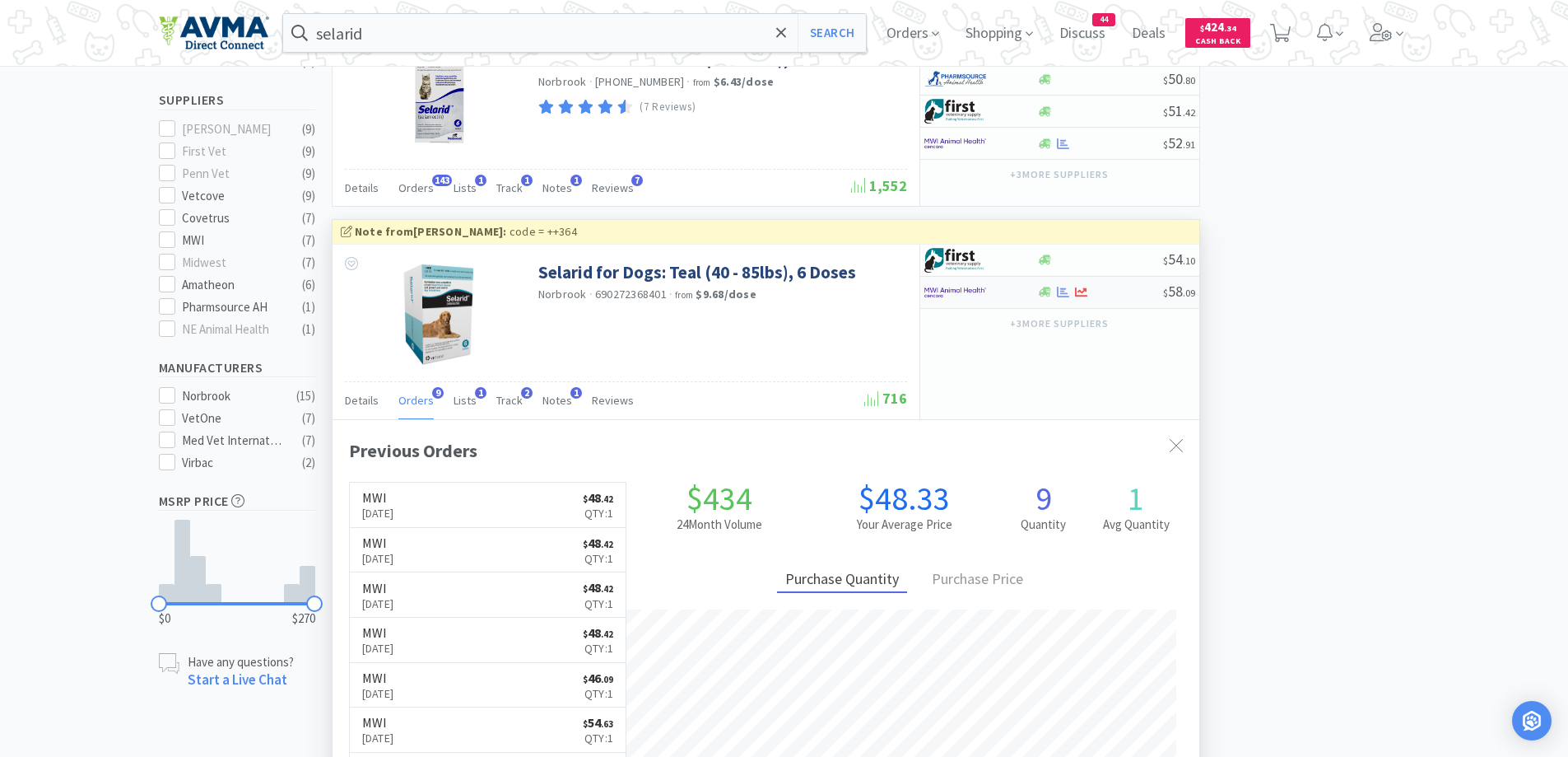
click at [992, 293] on div at bounding box center [970, 292] width 91 height 28
select select "1"
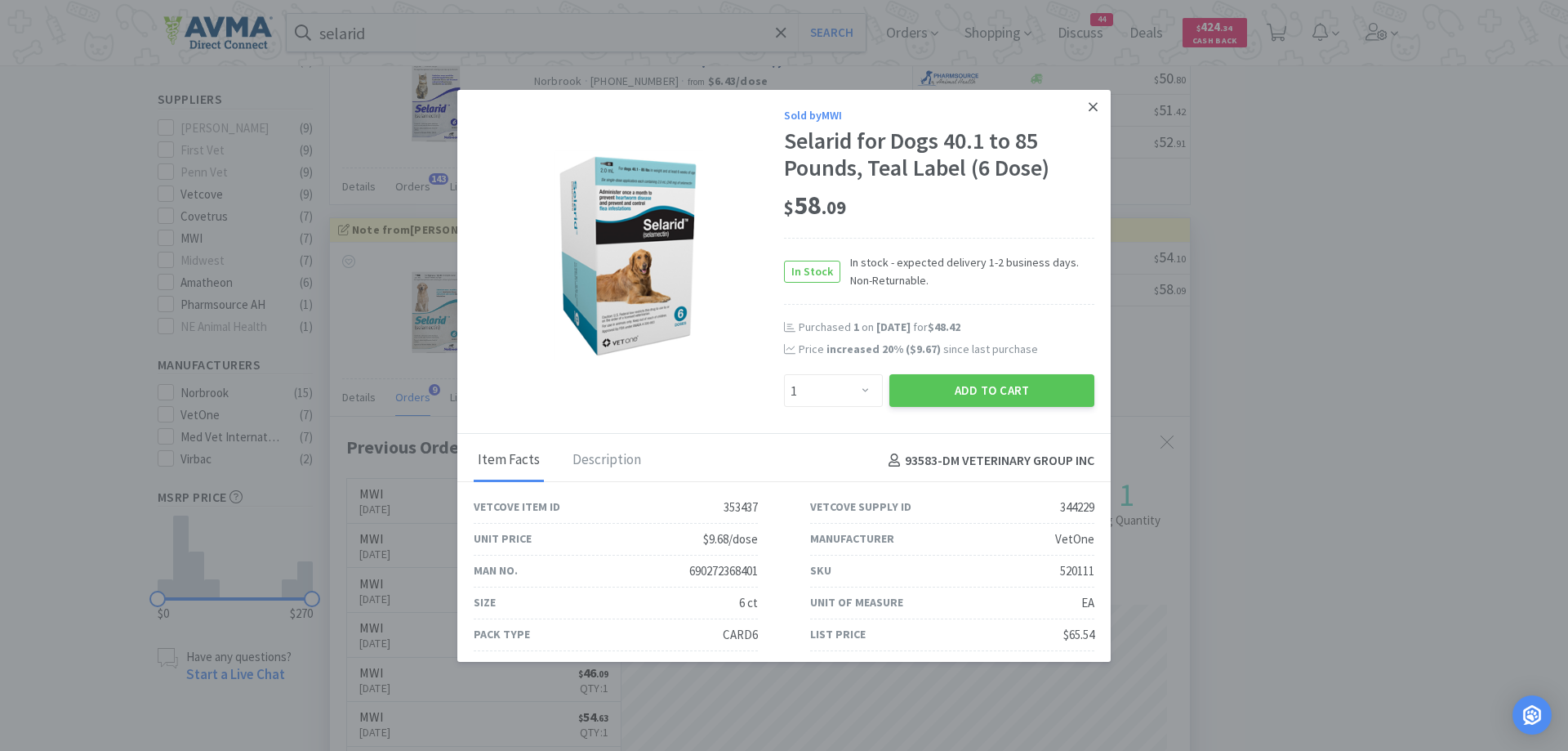
click at [1088, 101] on icon at bounding box center [1092, 108] width 9 height 15
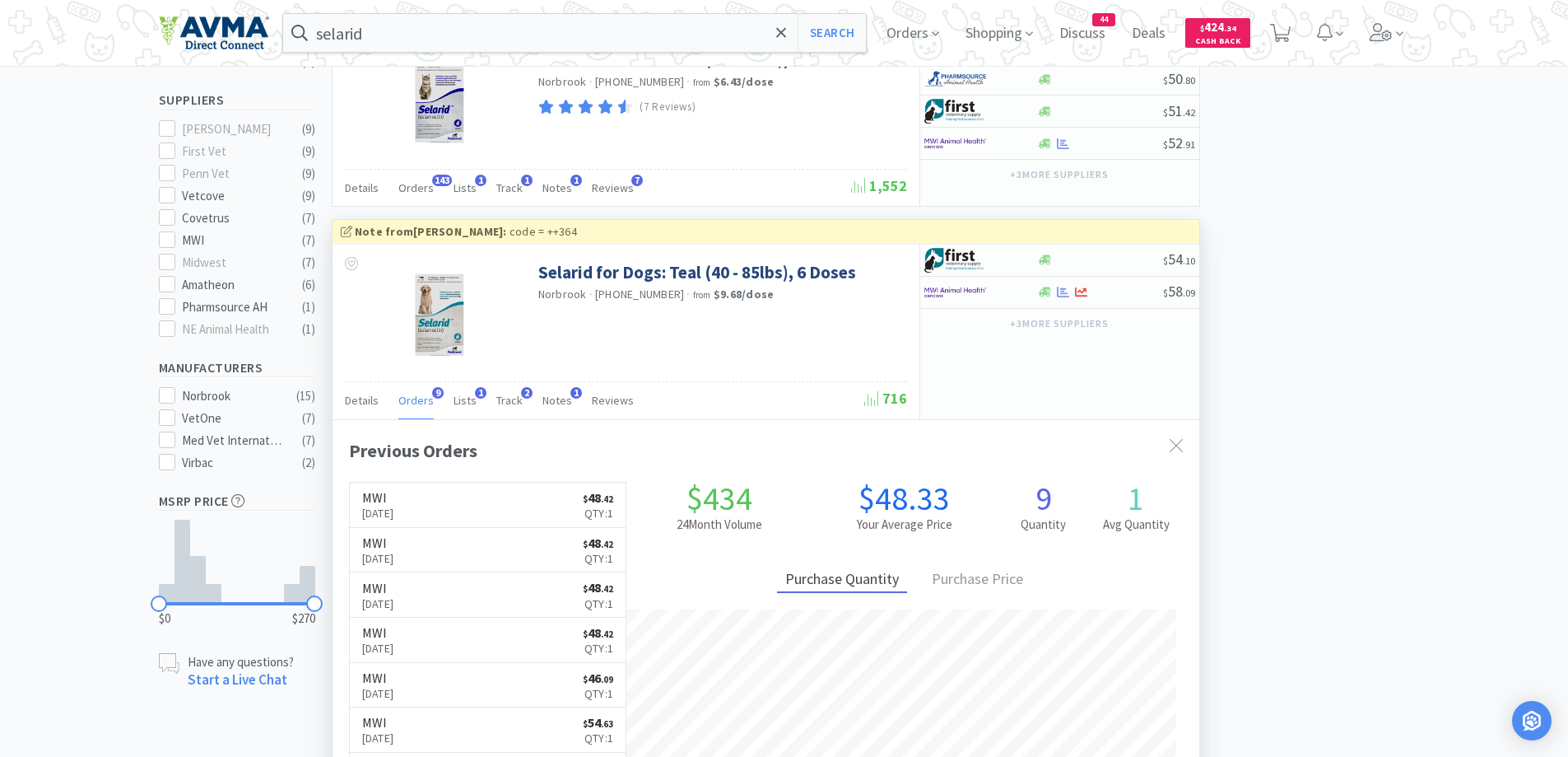
scroll to position [659, 0]
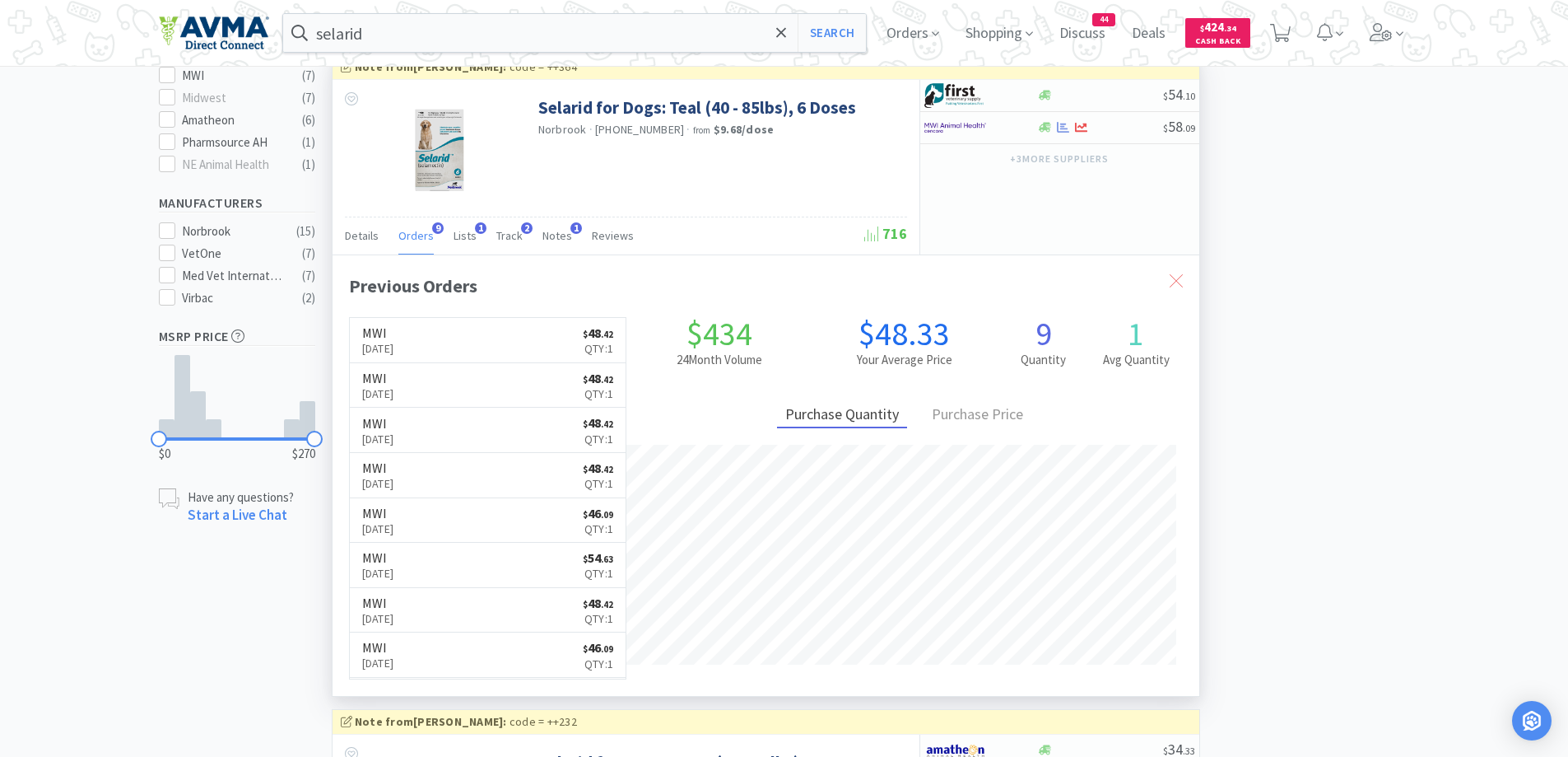
click at [1173, 284] on icon at bounding box center [1177, 281] width 13 height 13
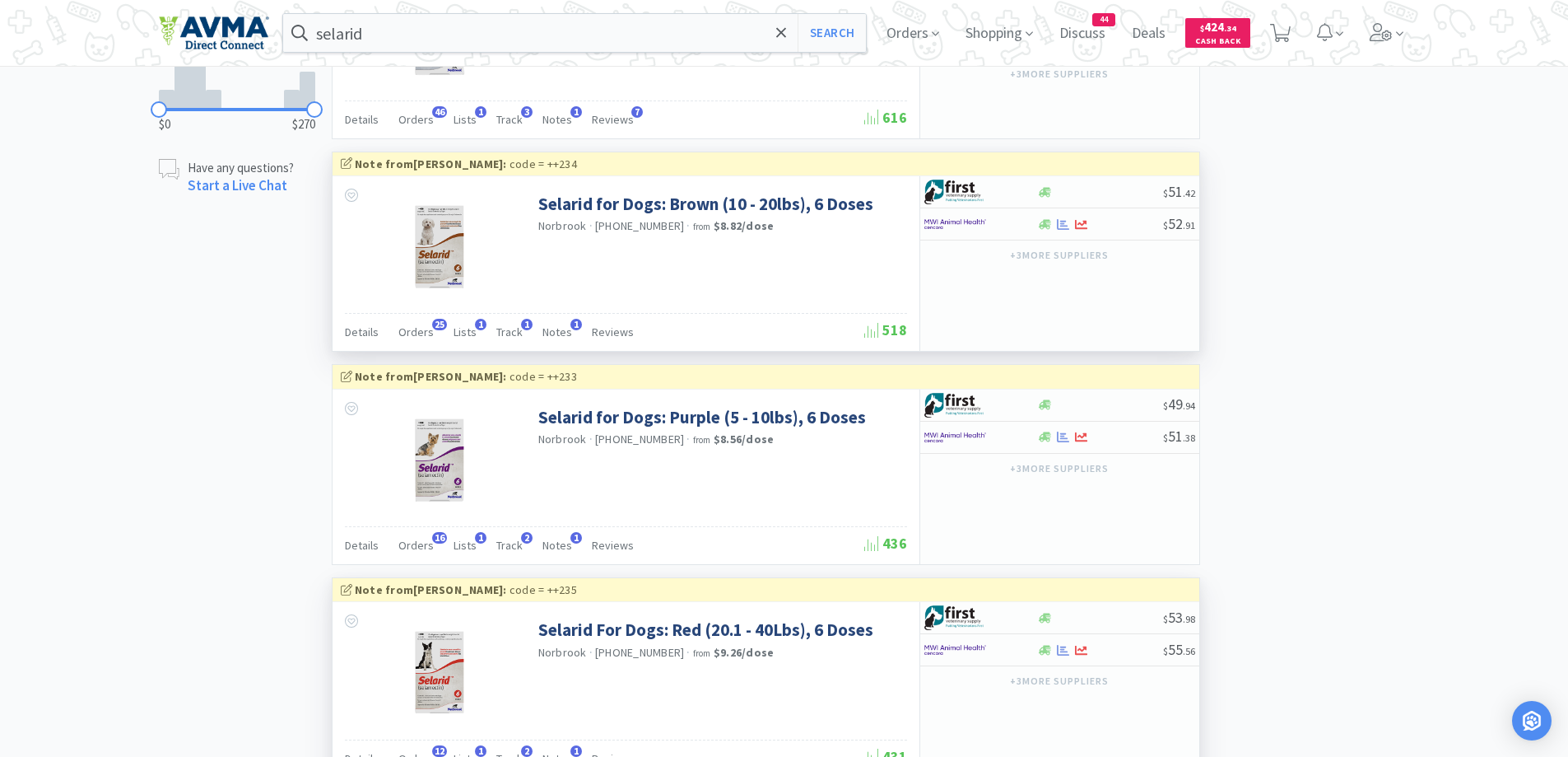
scroll to position [1153, 0]
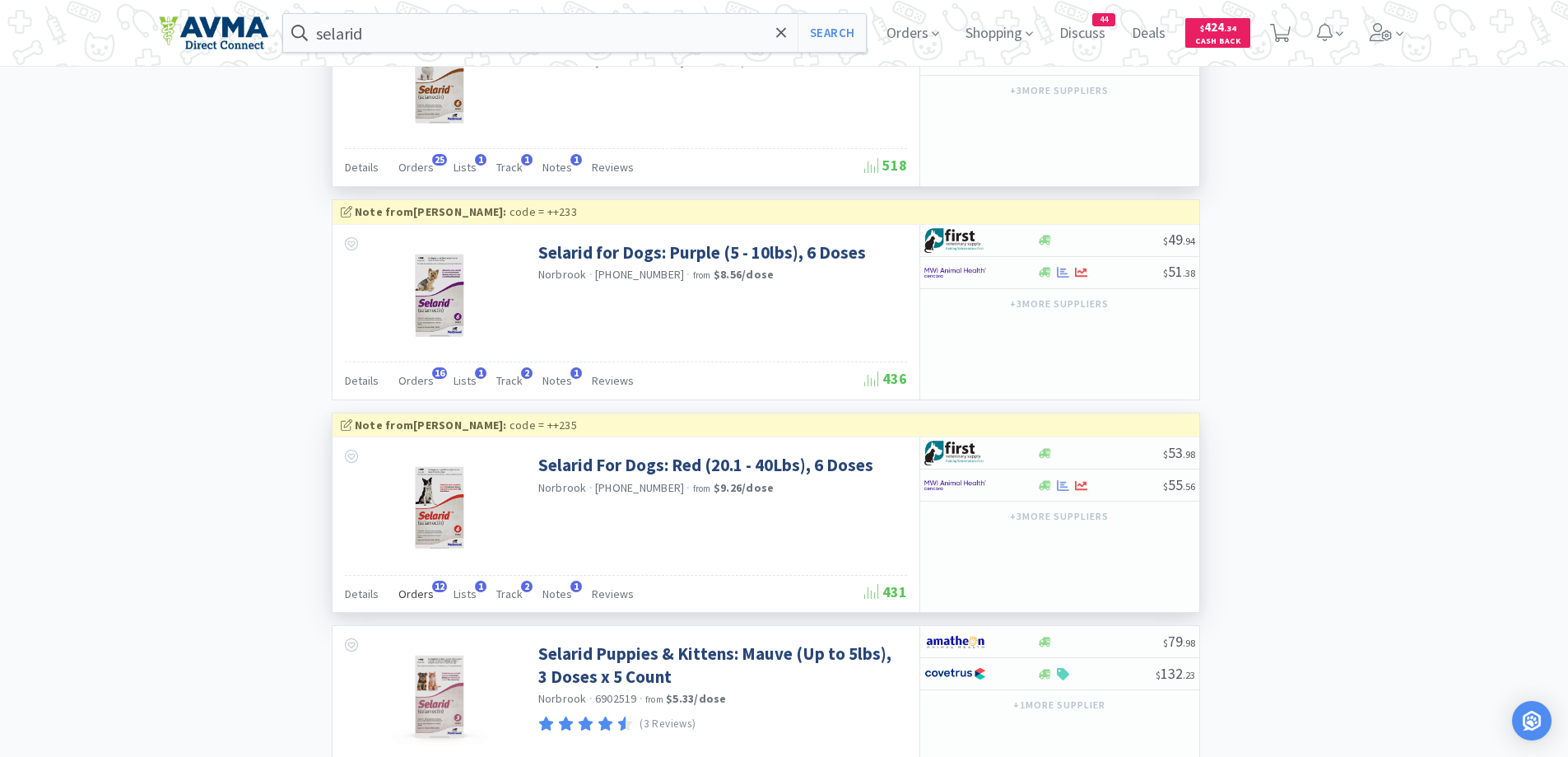
click at [416, 593] on span "Orders" at bounding box center [416, 594] width 35 height 15
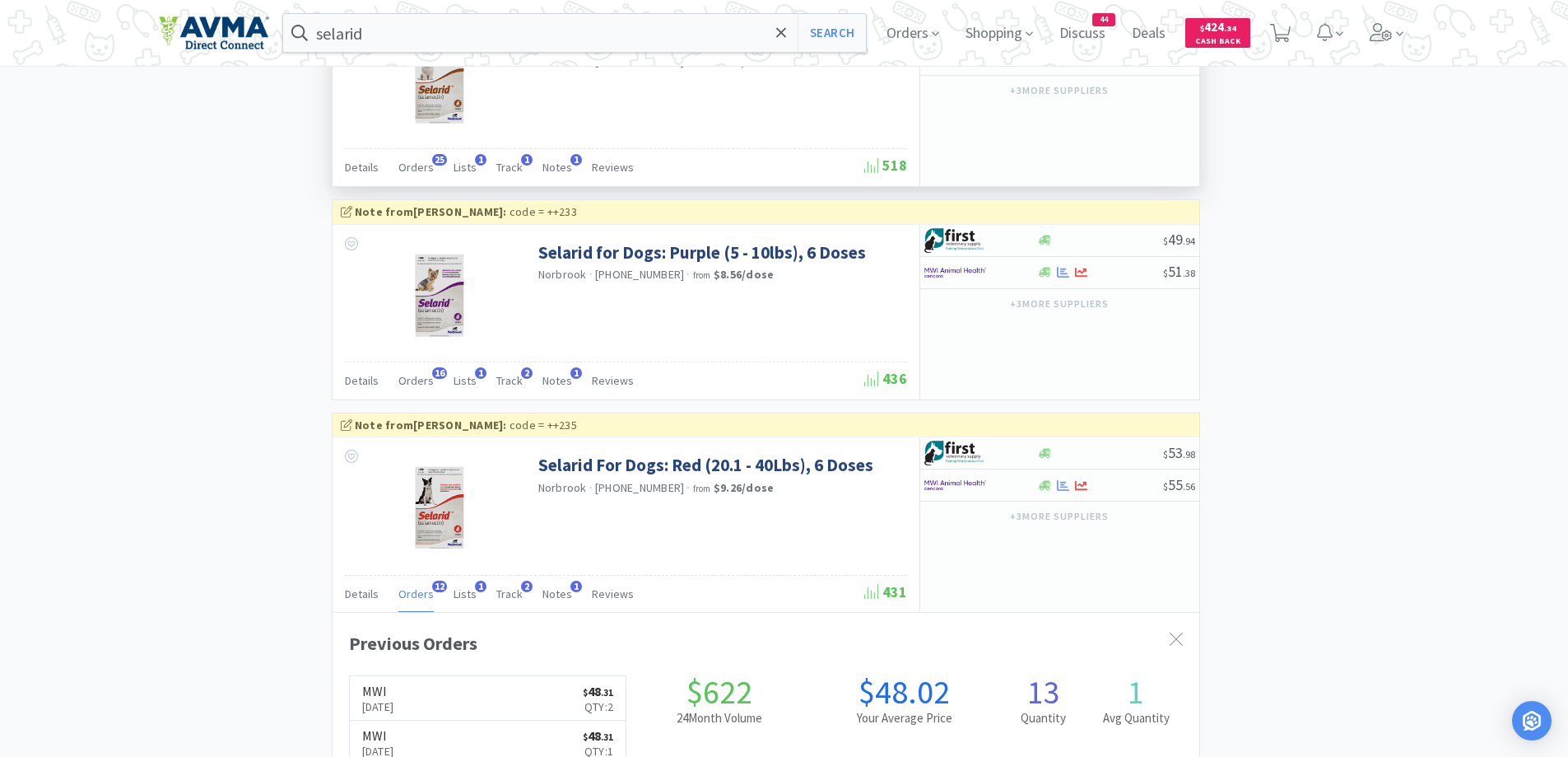
scroll to position [1482, 0]
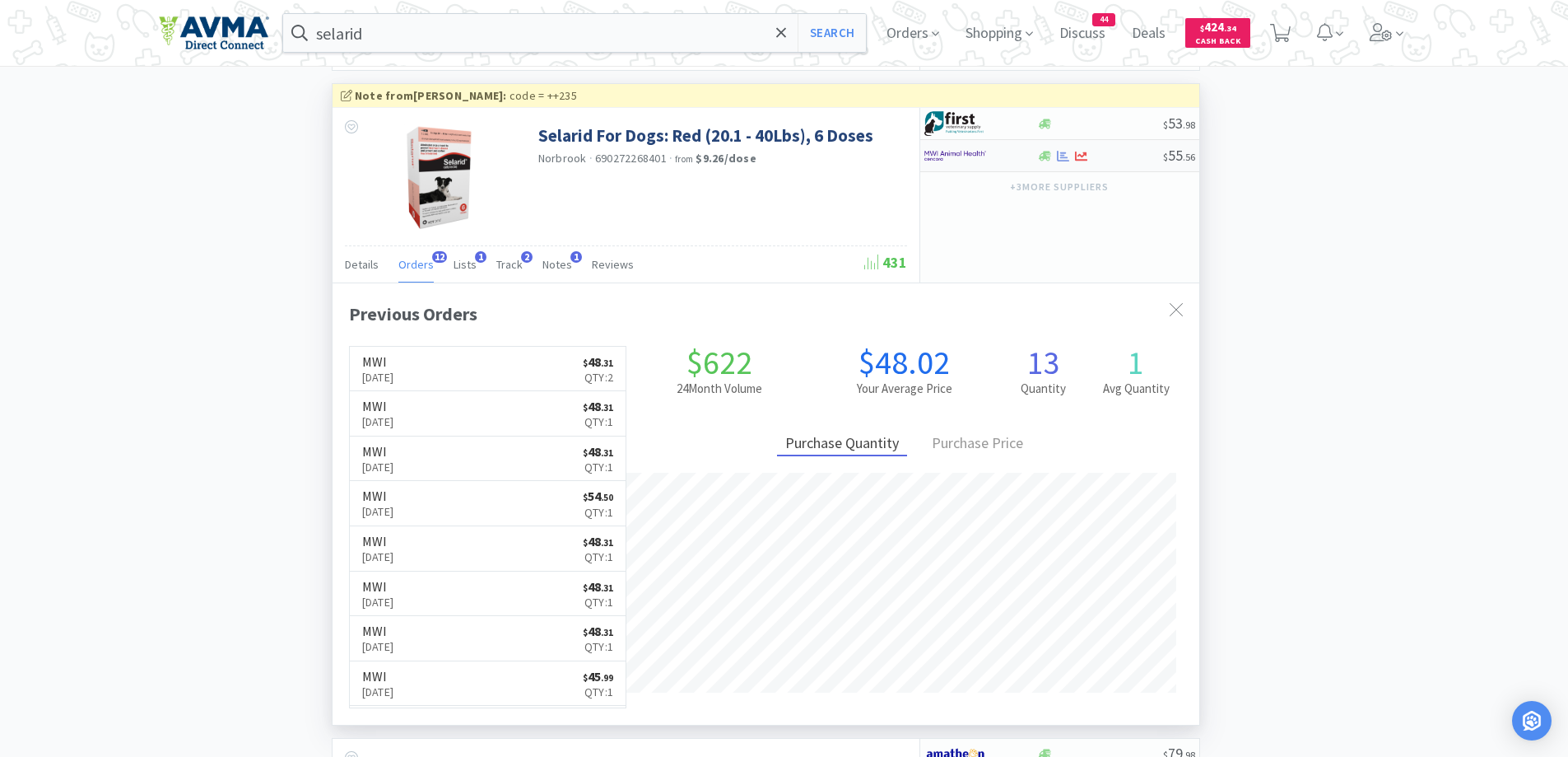
click at [1023, 152] on div at bounding box center [981, 155] width 113 height 28
select select "1"
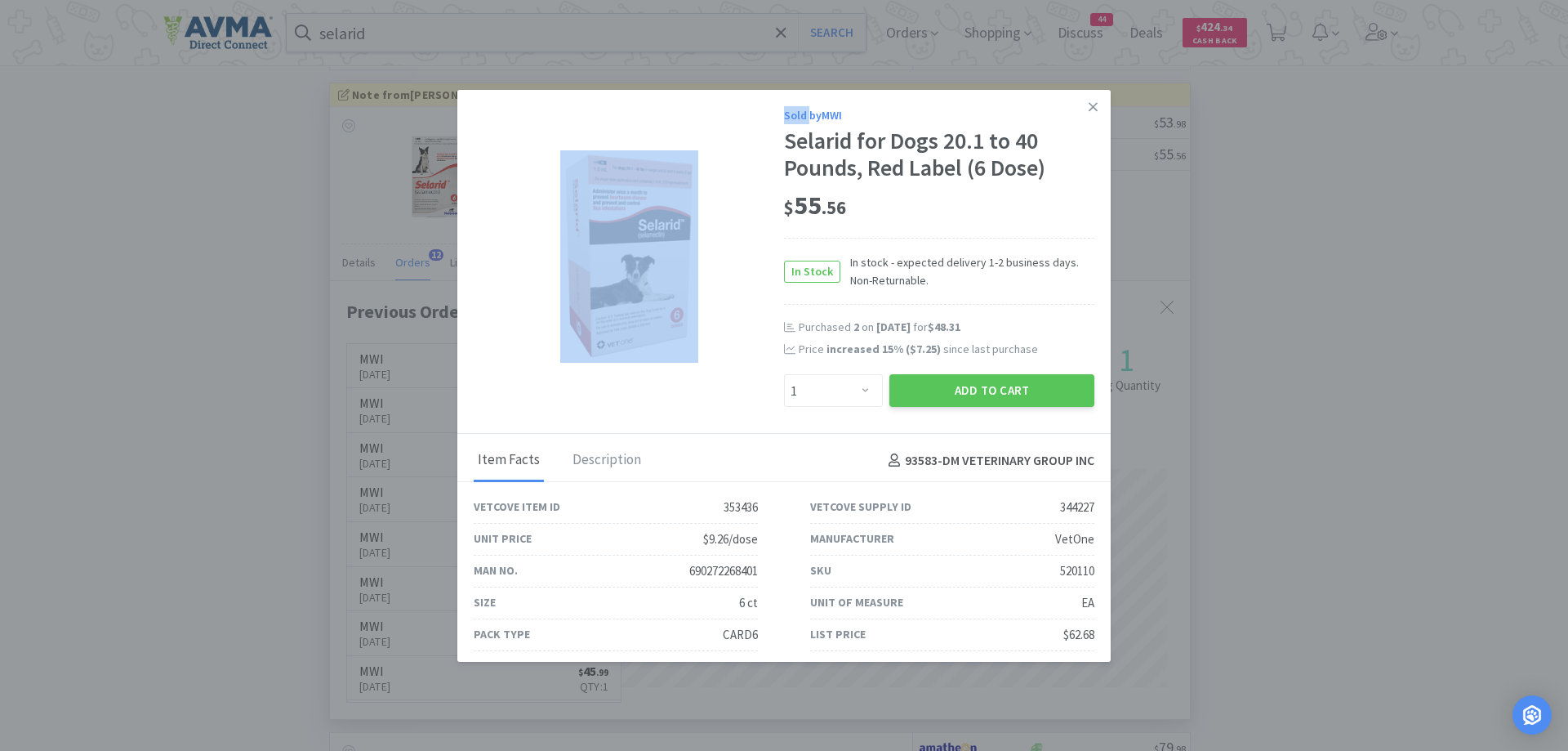
drag, startPoint x: 719, startPoint y: 92, endPoint x: 806, endPoint y: 103, distance: 87.7
click at [806, 103] on div "Sold by MWI Selarid for Dogs 20.1 to 40 Pounds, Red Label (6 Dose) $ 55 . 56 In…" at bounding box center [784, 263] width 653 height 345
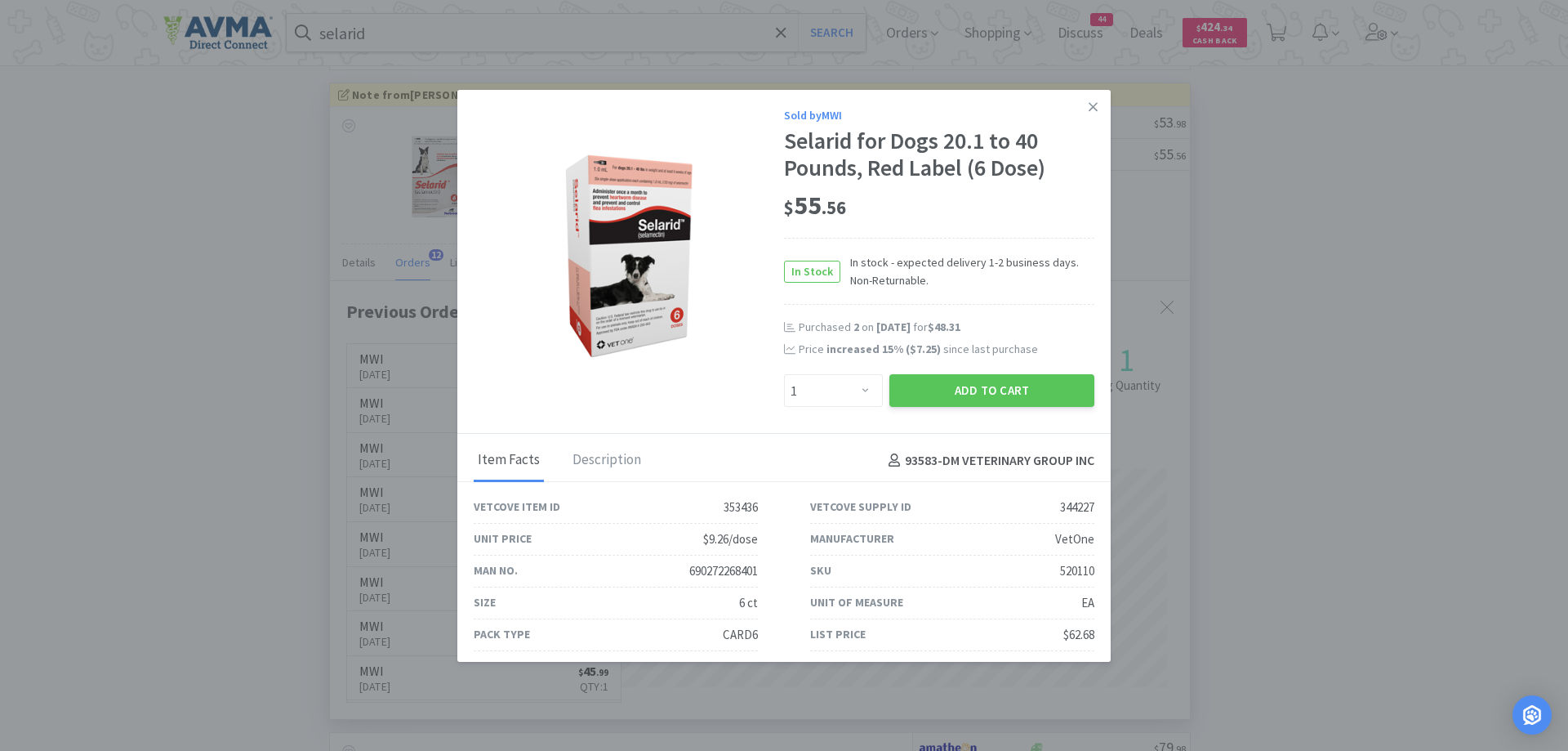
click at [1074, 179] on div "Selarid for Dogs 20.1 to 40 Pounds, Red Label (6 Dose)" at bounding box center [939, 155] width 310 height 55
click at [1088, 106] on icon at bounding box center [1092, 108] width 9 height 15
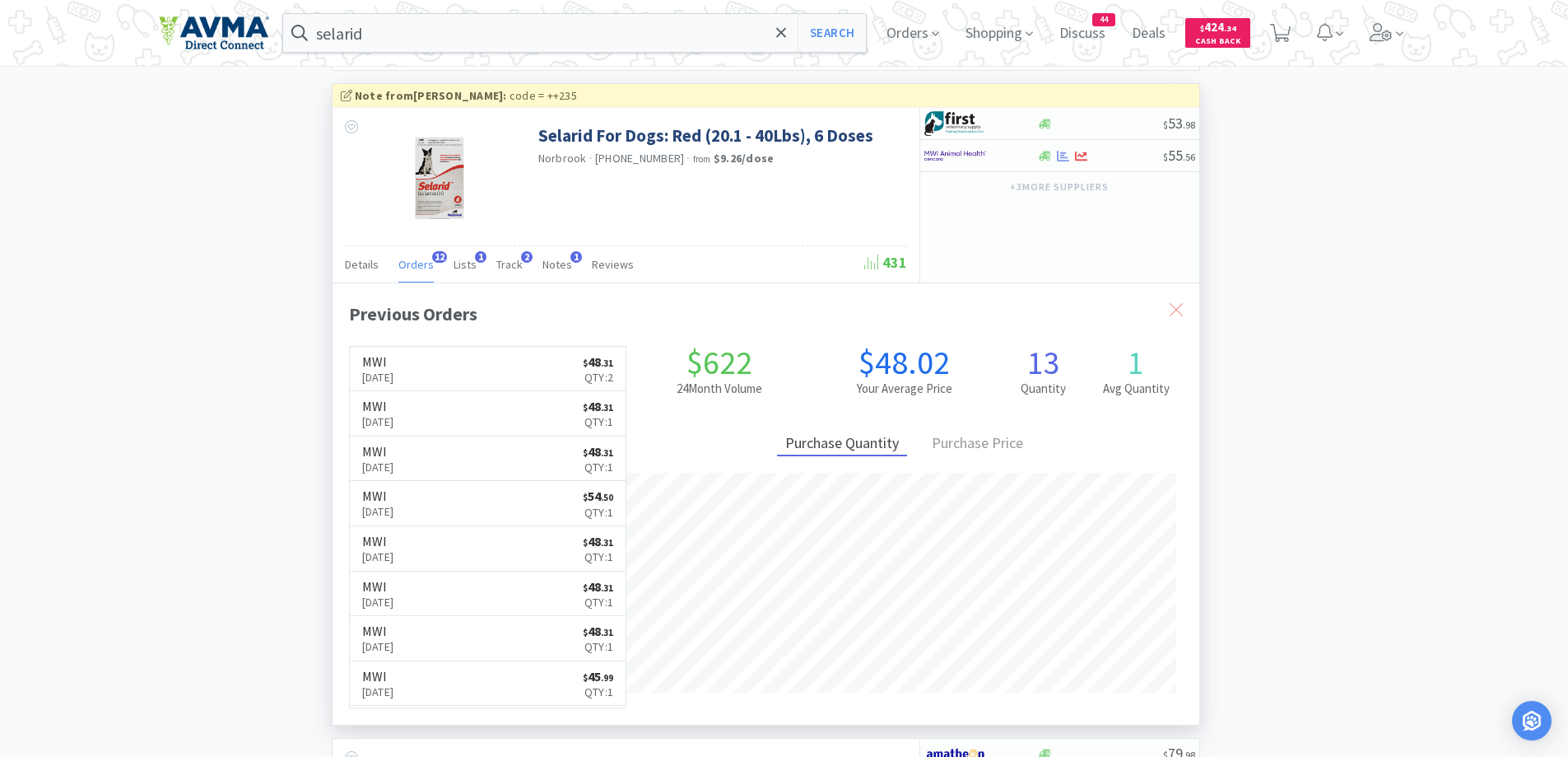
click at [1177, 315] on icon at bounding box center [1177, 310] width 13 height 13
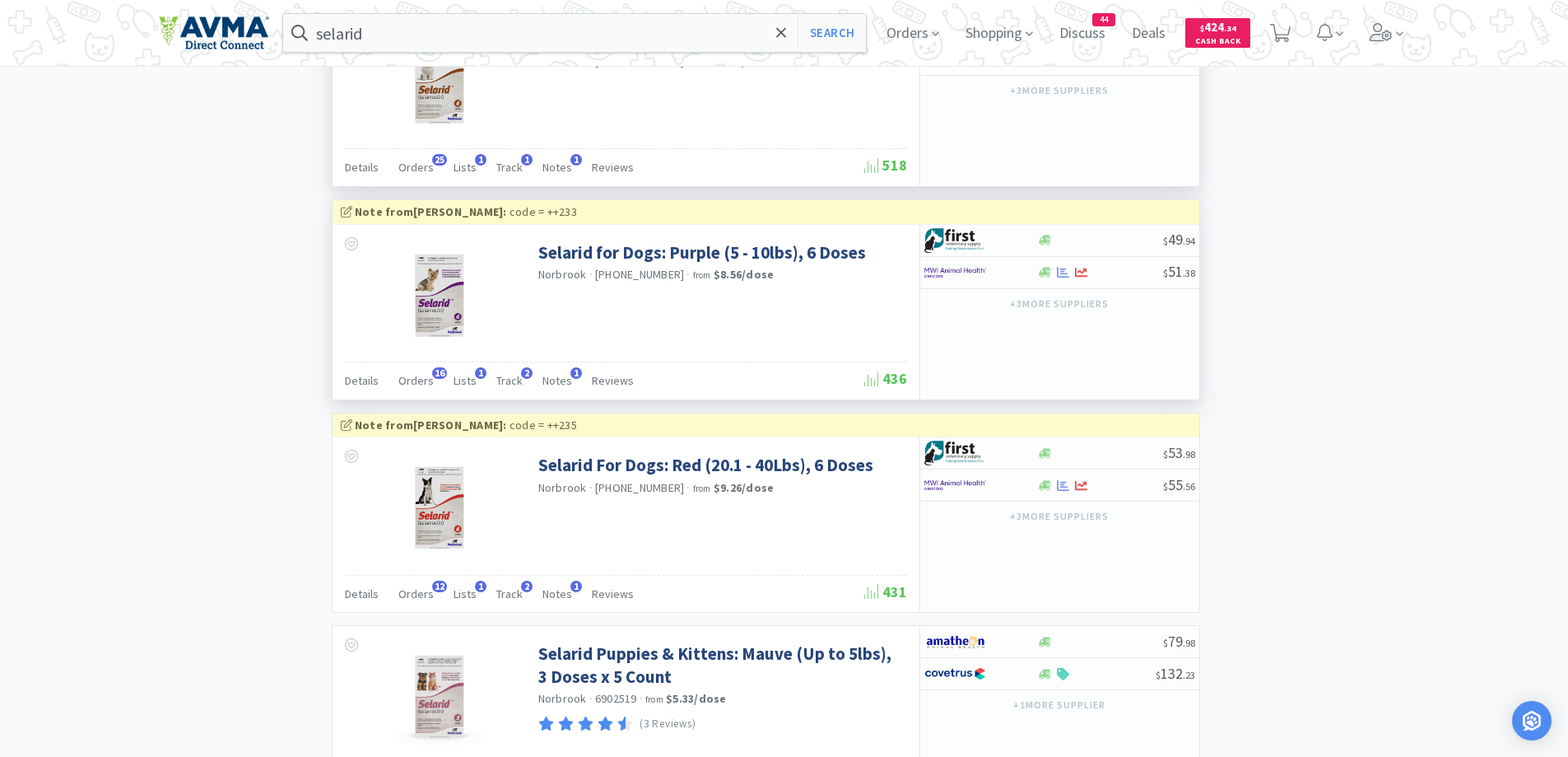
scroll to position [823, 0]
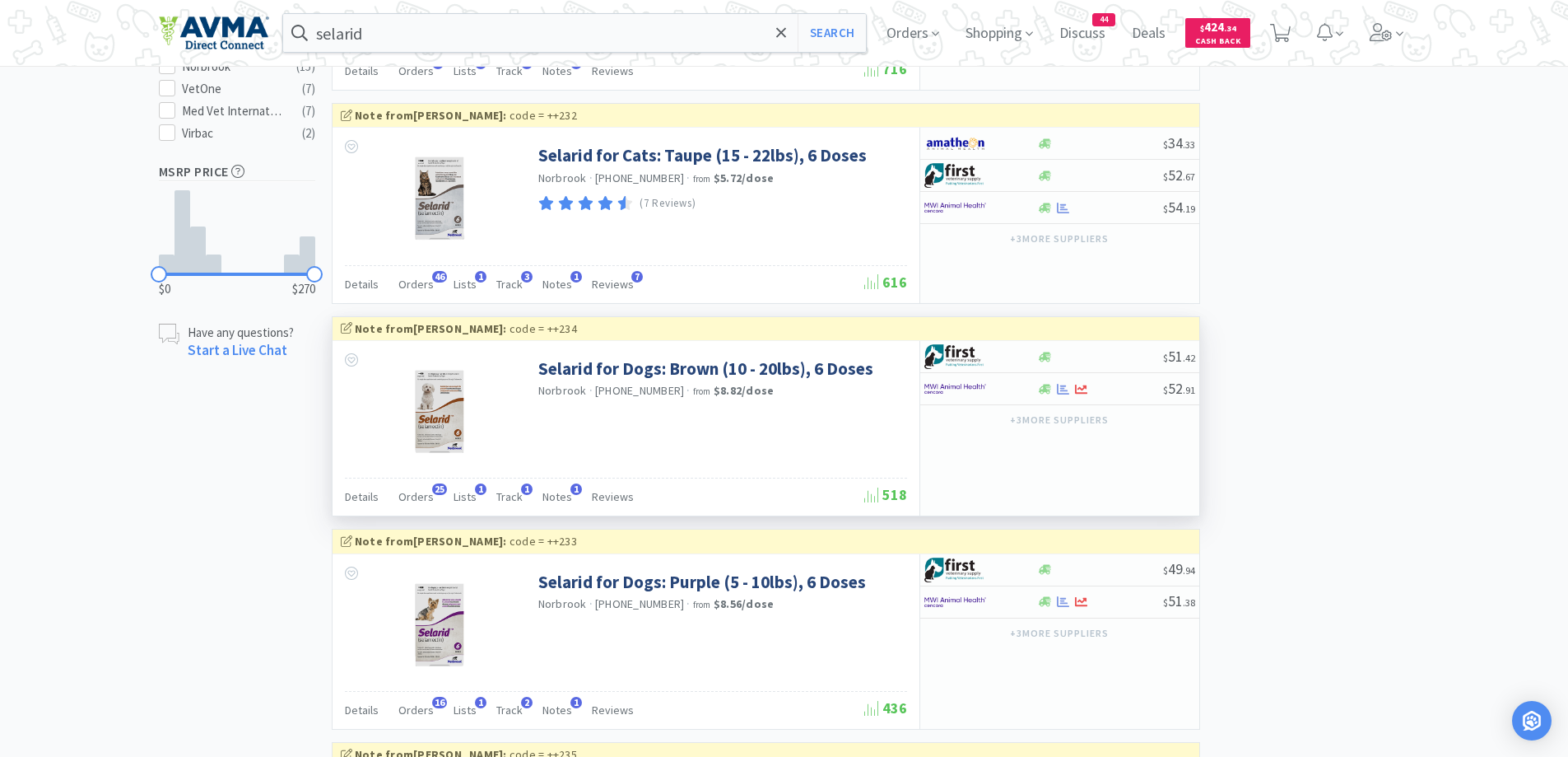
click at [416, 497] on span "Orders" at bounding box center [416, 497] width 35 height 15
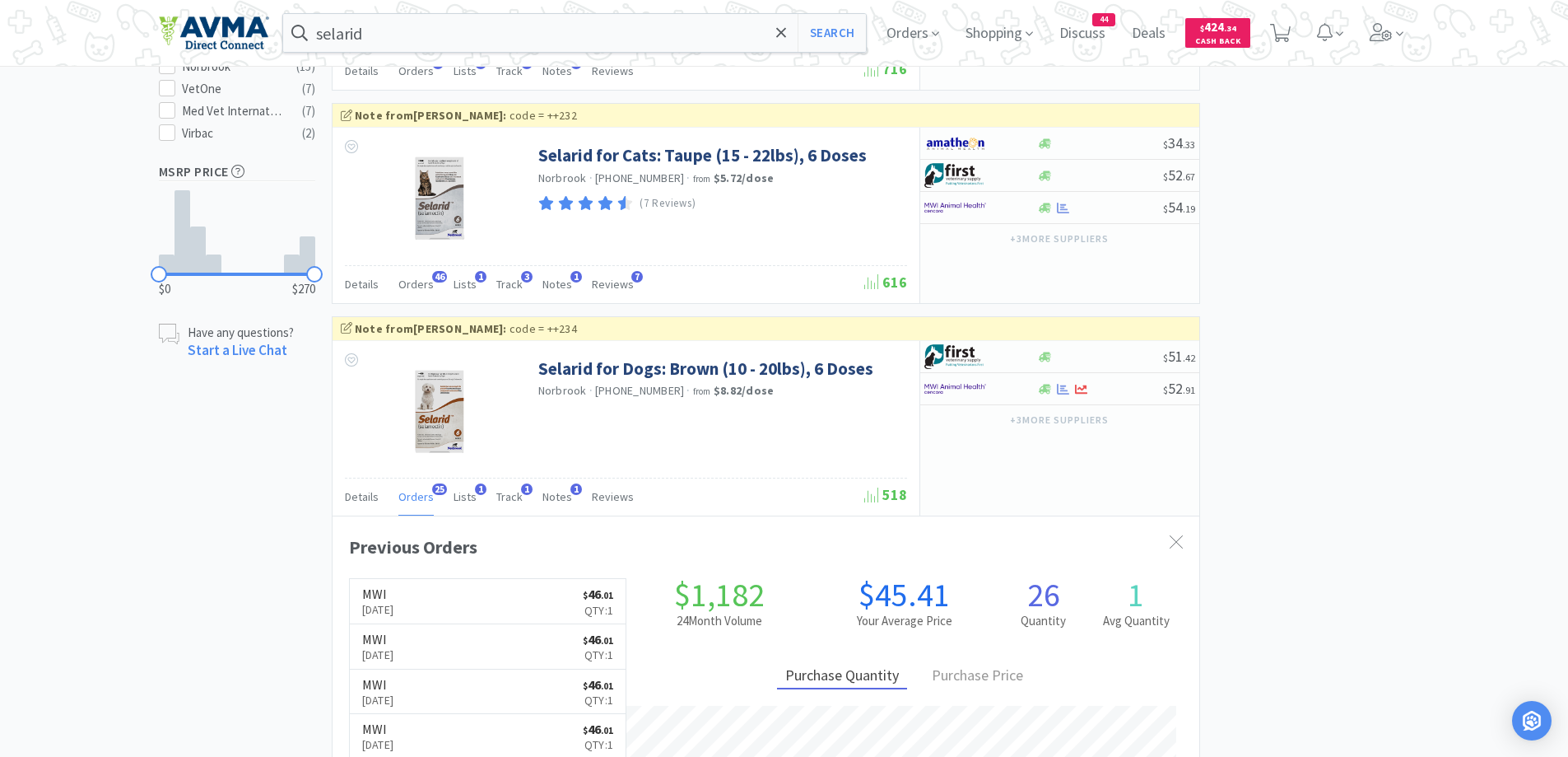
scroll to position [988, 0]
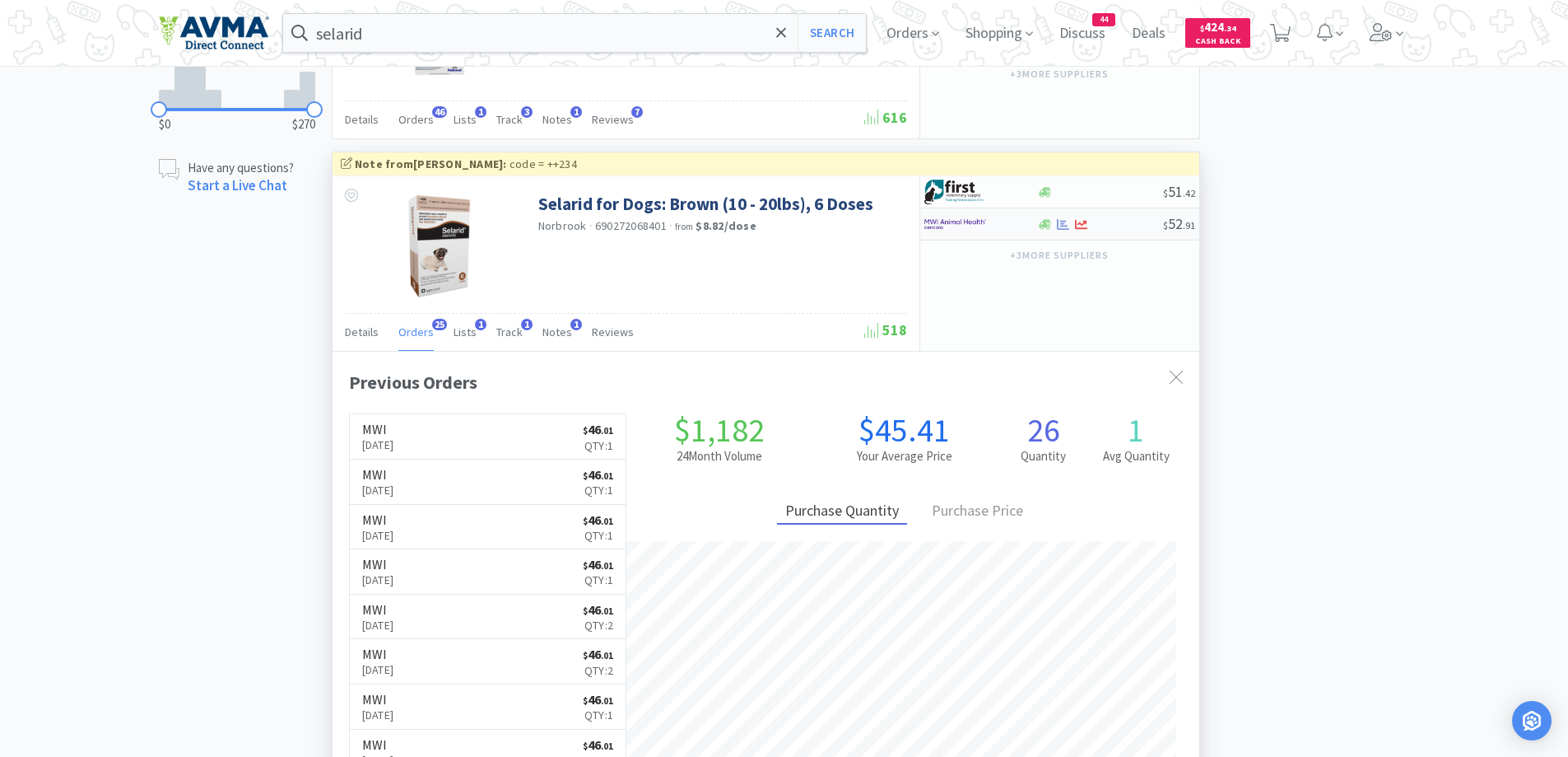
click at [979, 227] on img at bounding box center [956, 223] width 62 height 24
select select "1"
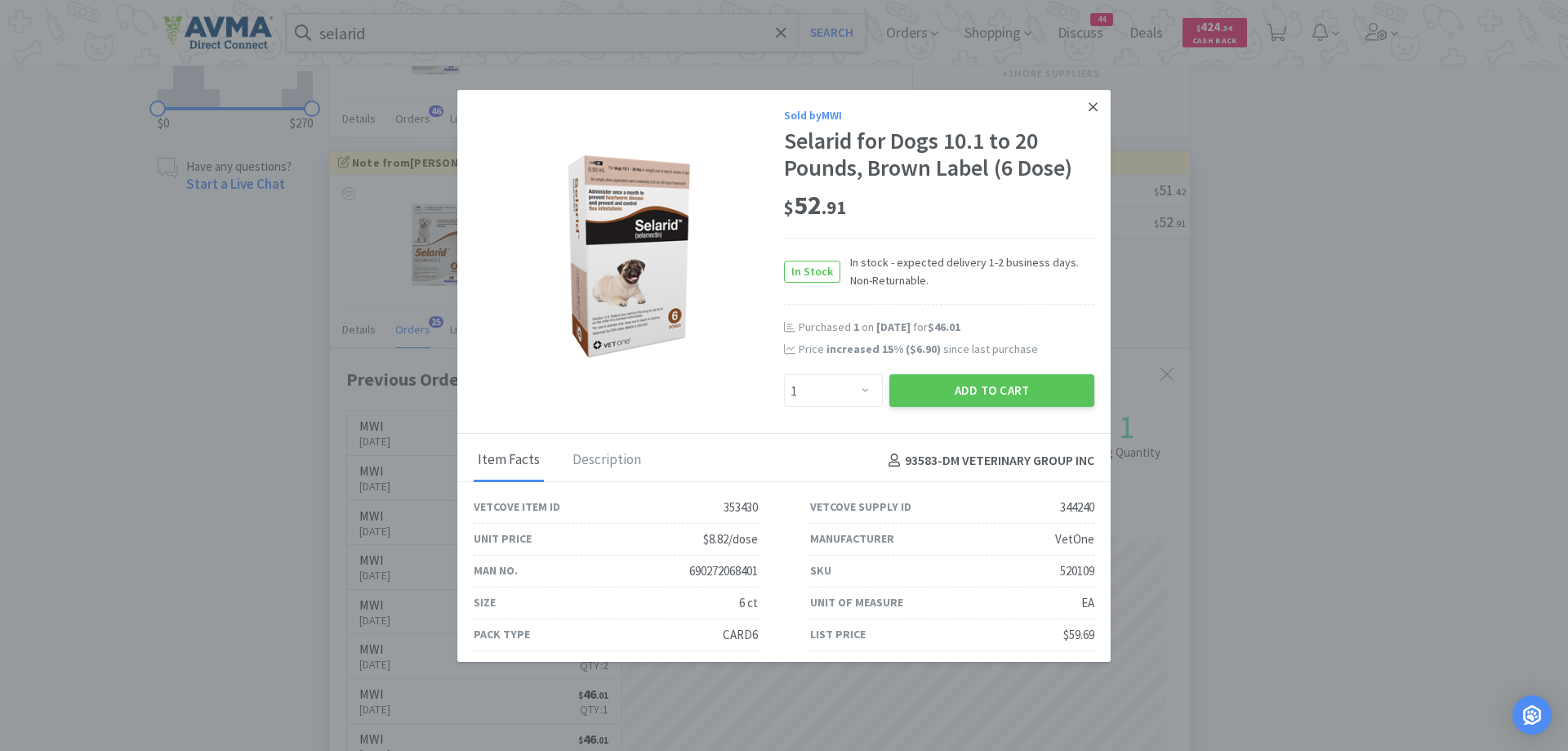
click at [1088, 103] on icon at bounding box center [1092, 108] width 9 height 15
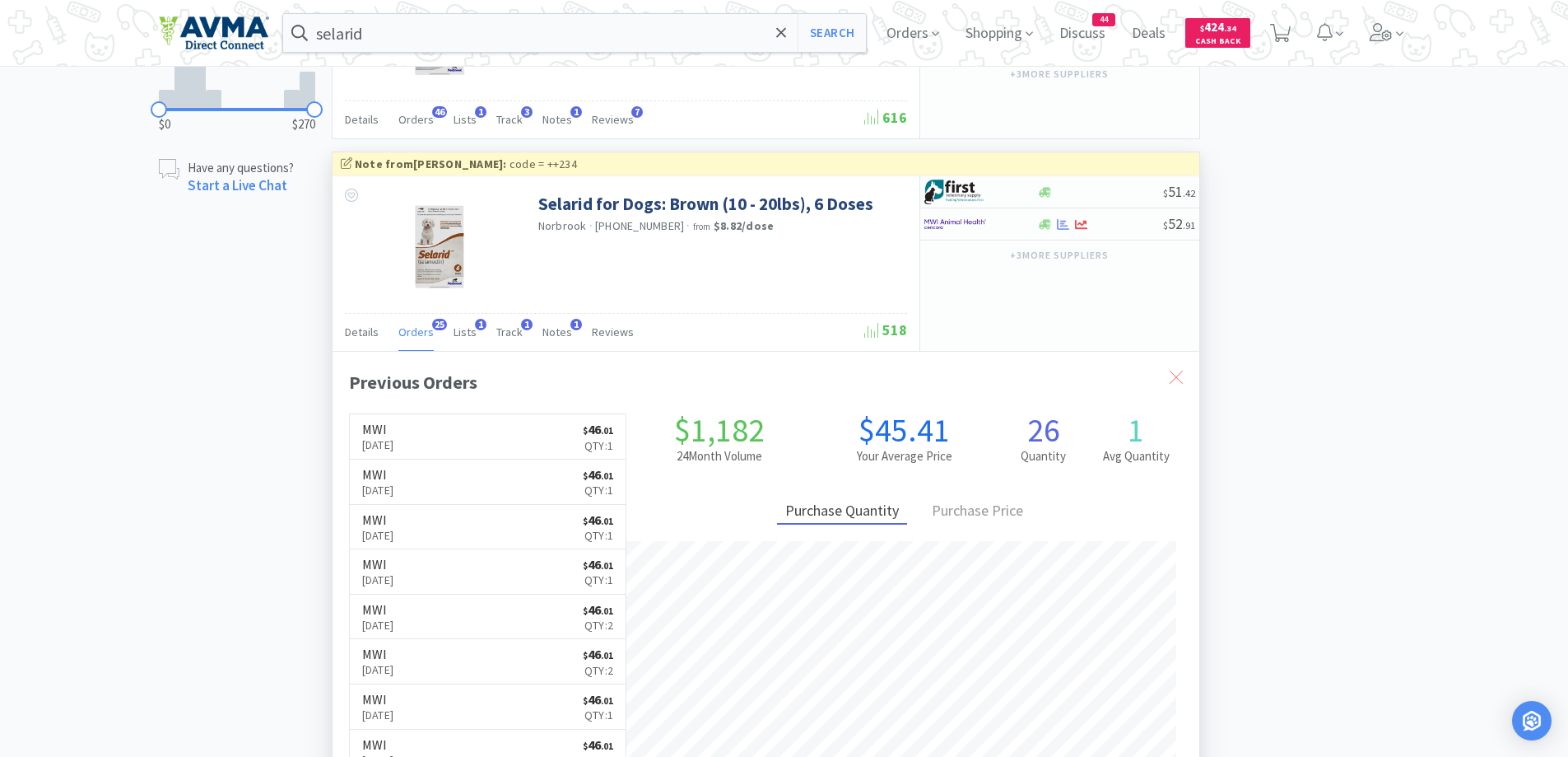
click at [1172, 375] on icon at bounding box center [1177, 377] width 13 height 13
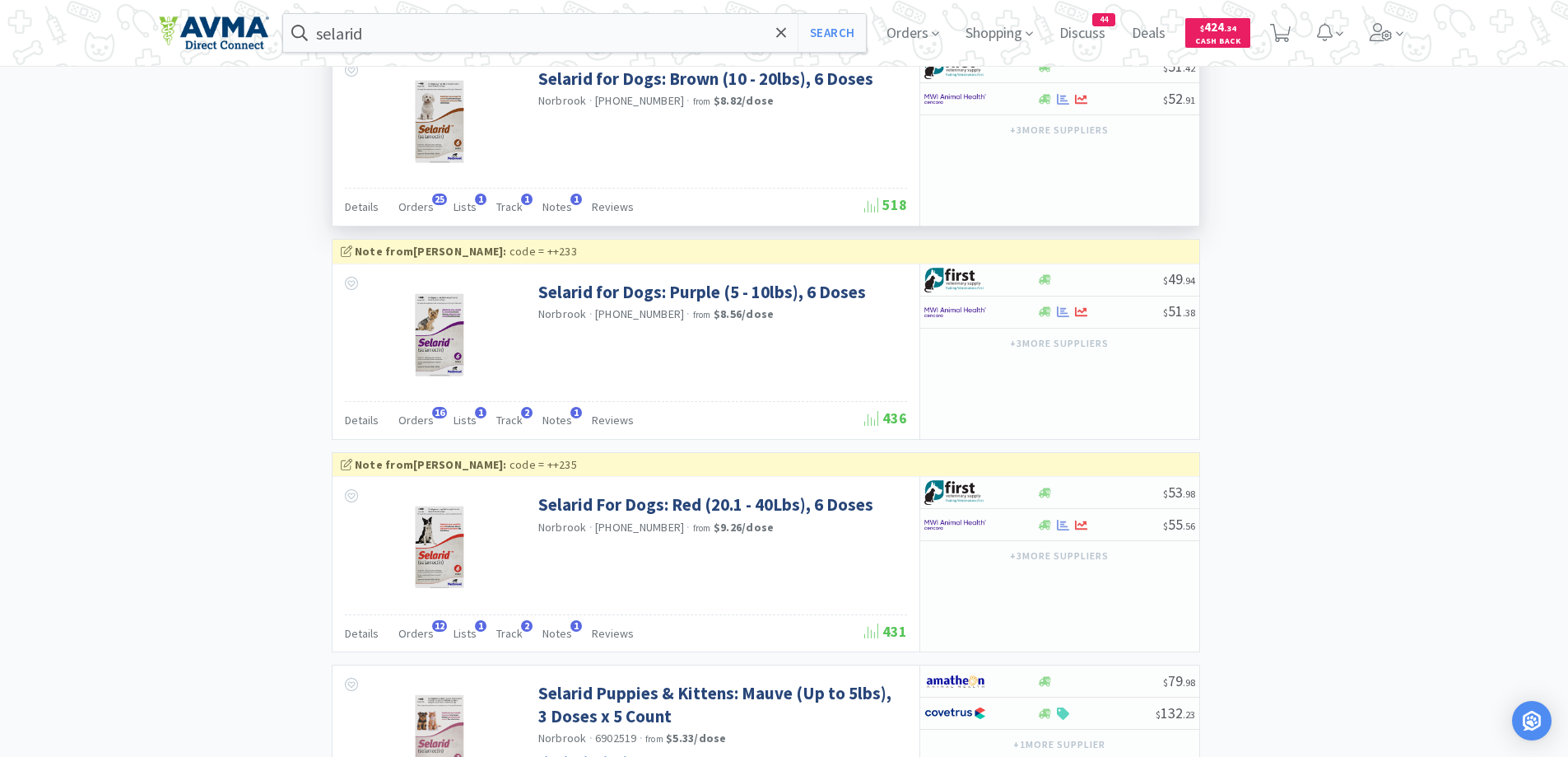
scroll to position [1153, 0]
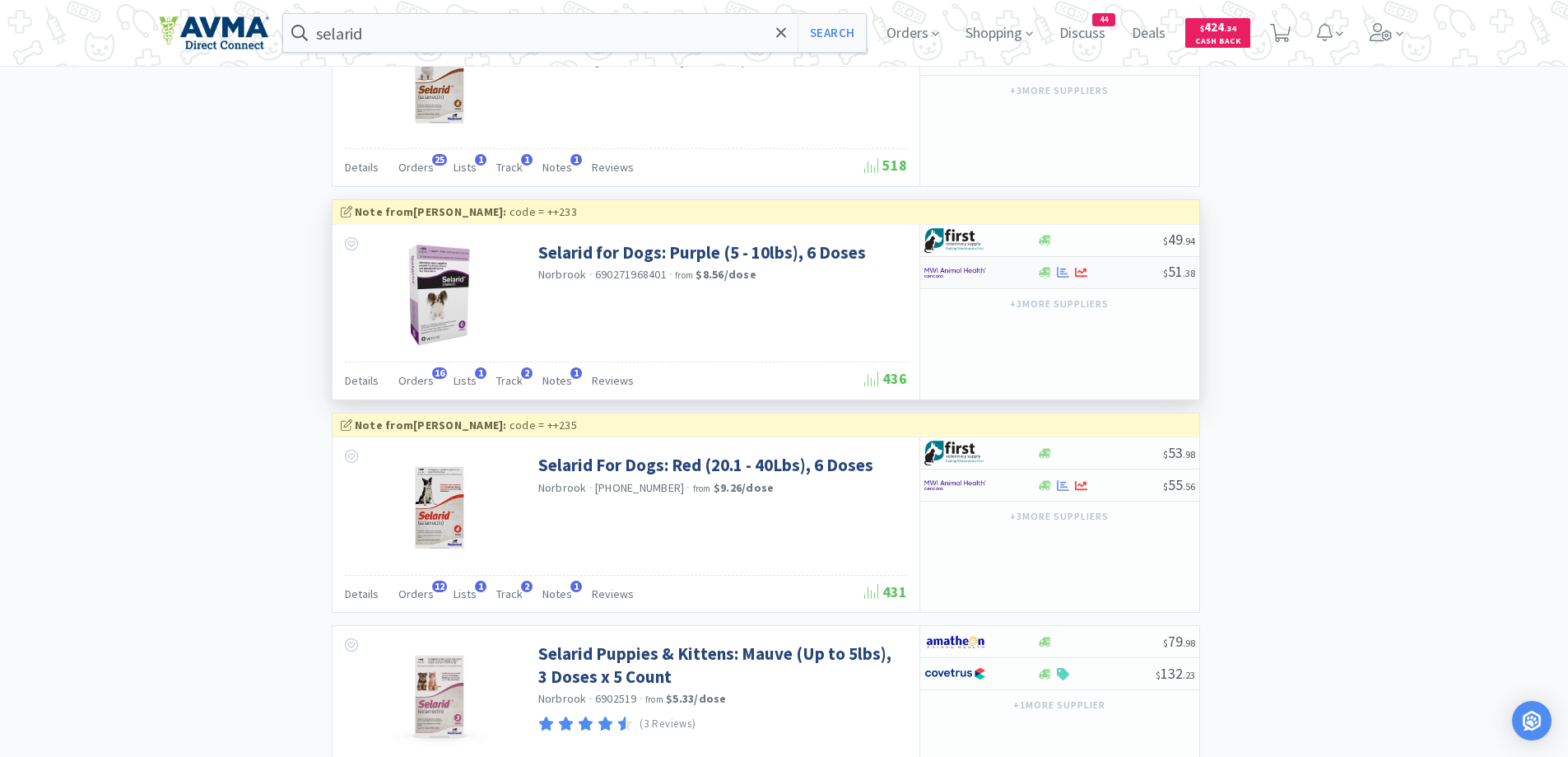
click at [1028, 272] on div at bounding box center [981, 272] width 113 height 28
select select "1"
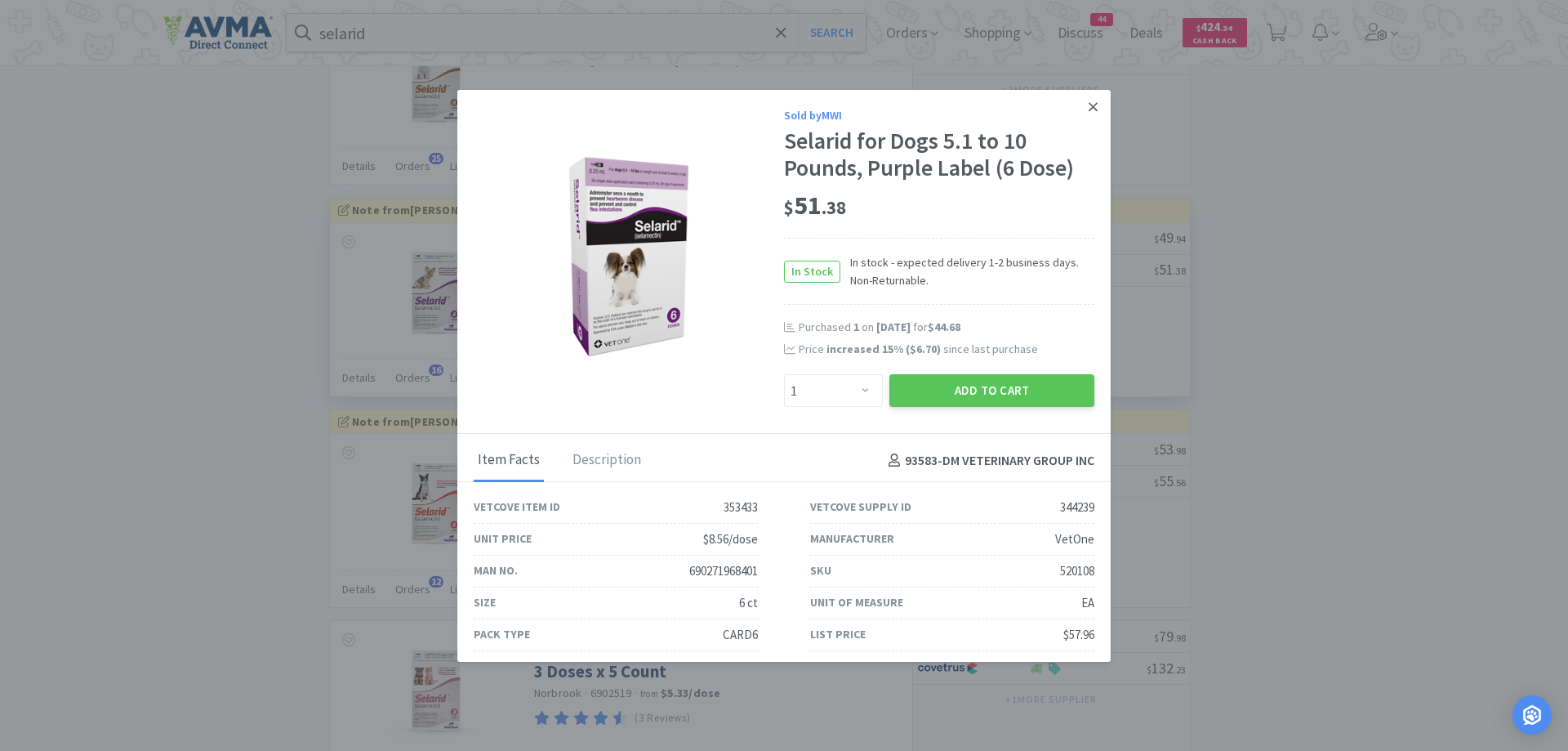
click at [1088, 107] on icon at bounding box center [1092, 108] width 9 height 15
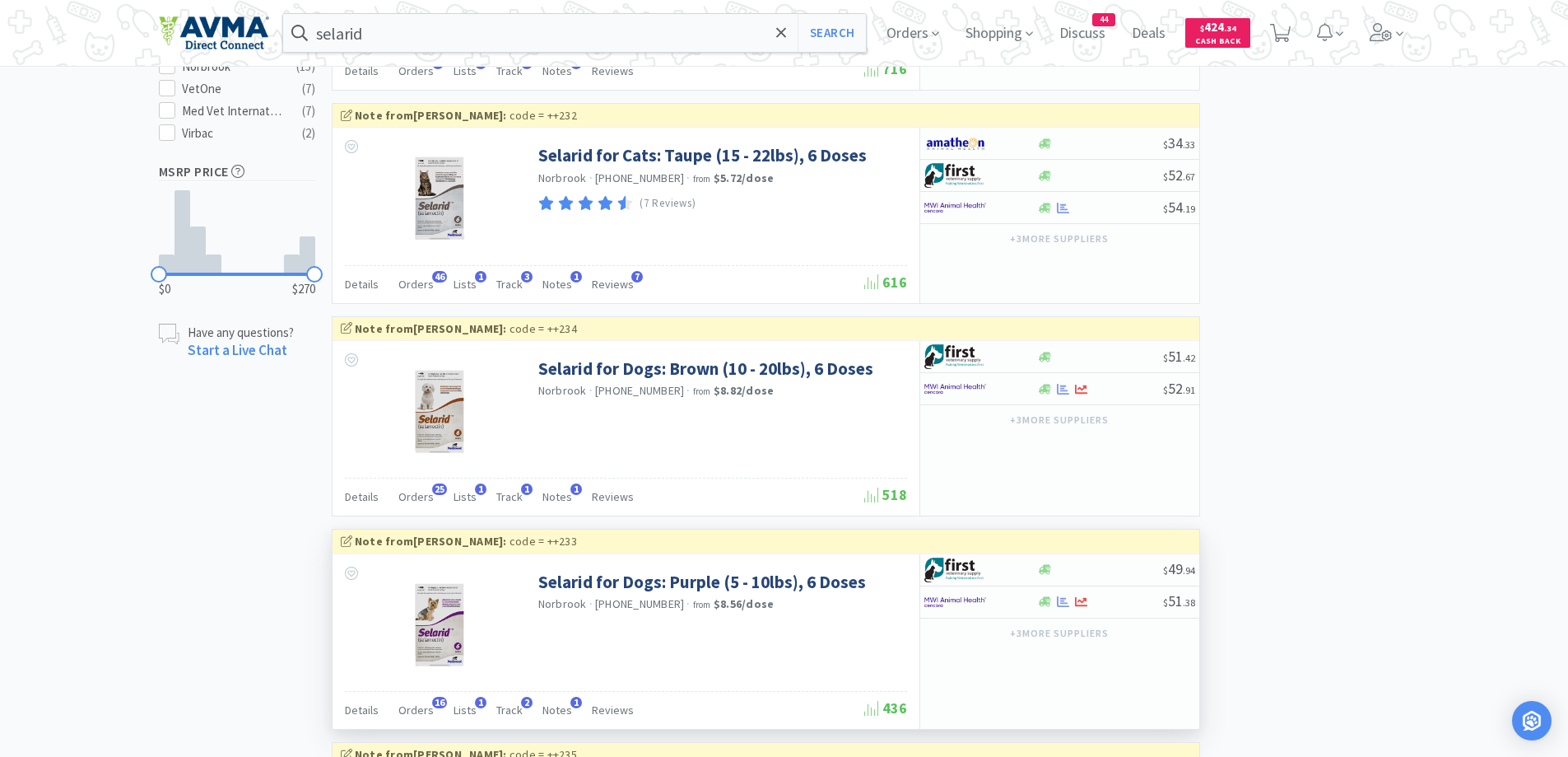
scroll to position [659, 0]
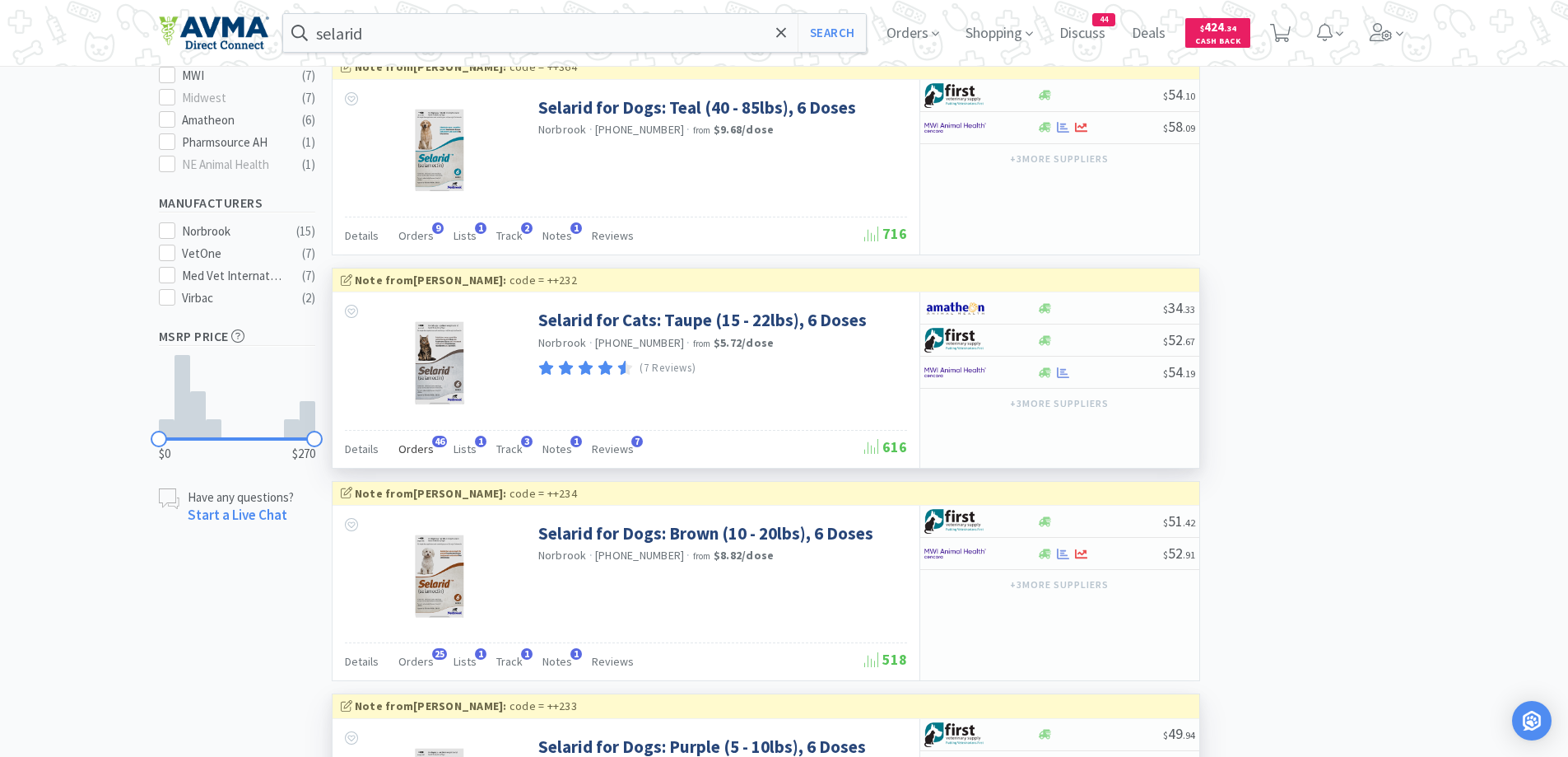
click at [425, 451] on span "Orders" at bounding box center [416, 449] width 35 height 15
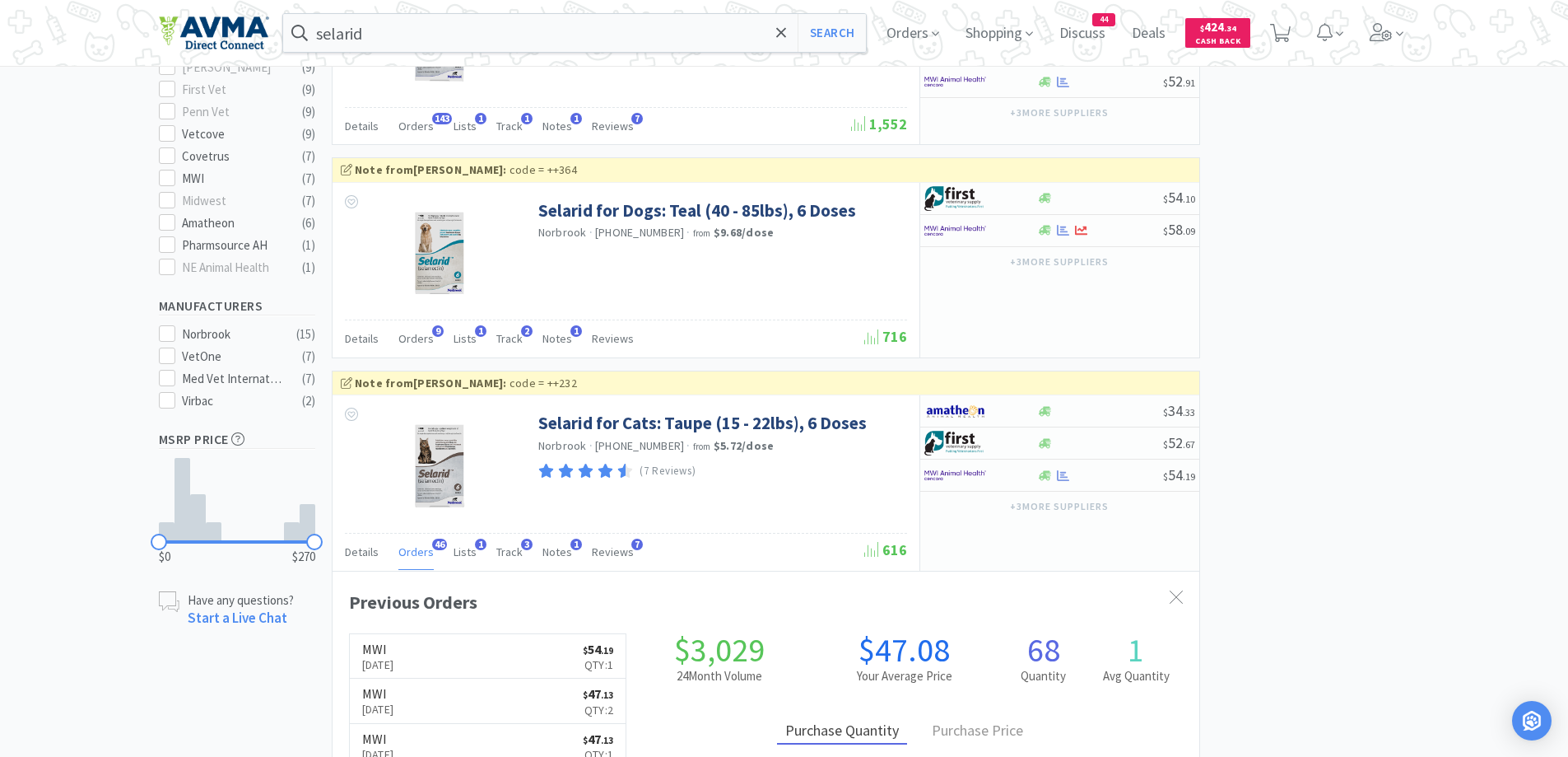
scroll to position [494, 0]
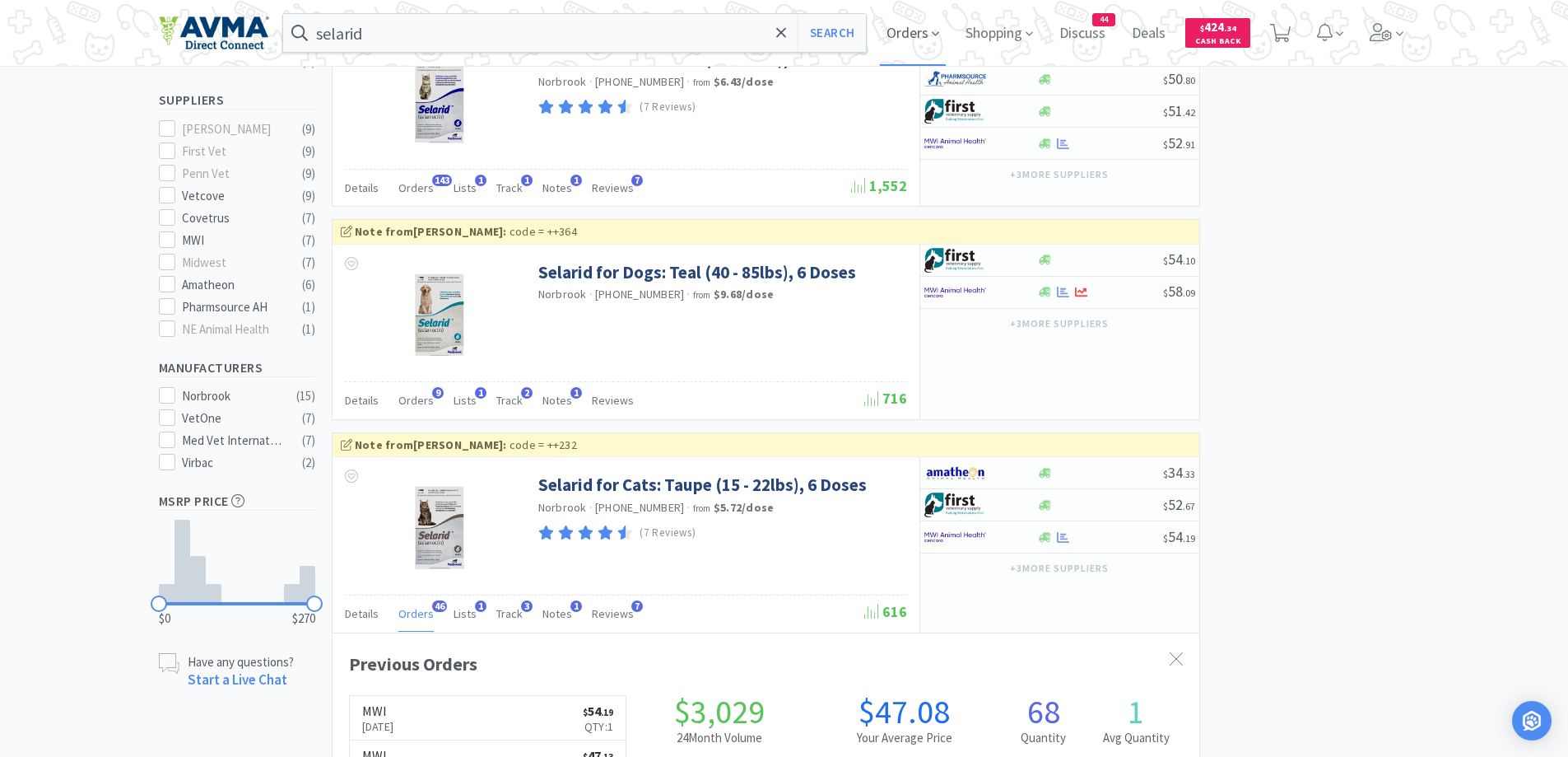
click at [912, 50] on span "Orders" at bounding box center [913, 33] width 66 height 66
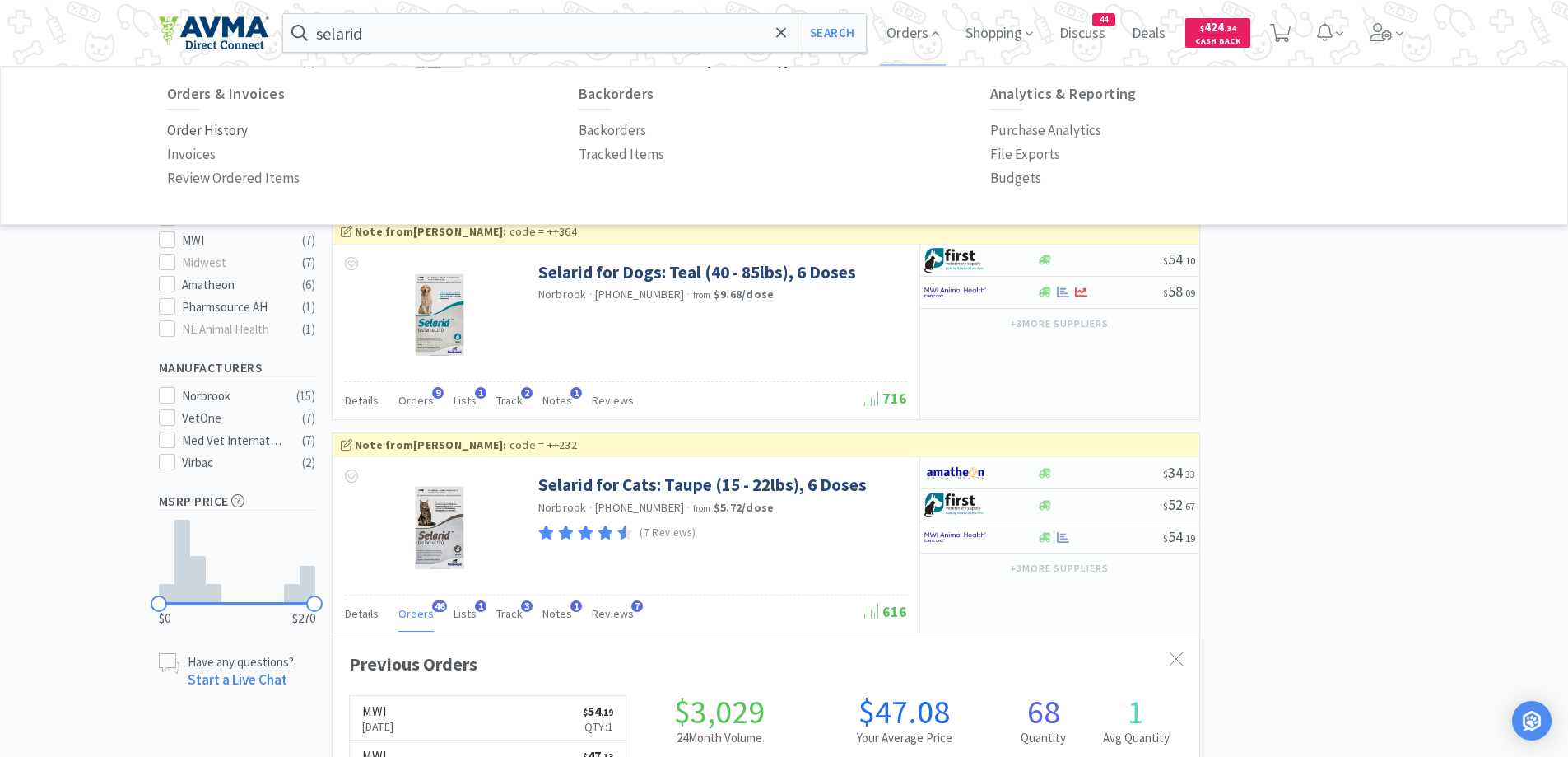
click at [226, 135] on p "Order History" at bounding box center [207, 130] width 81 height 22
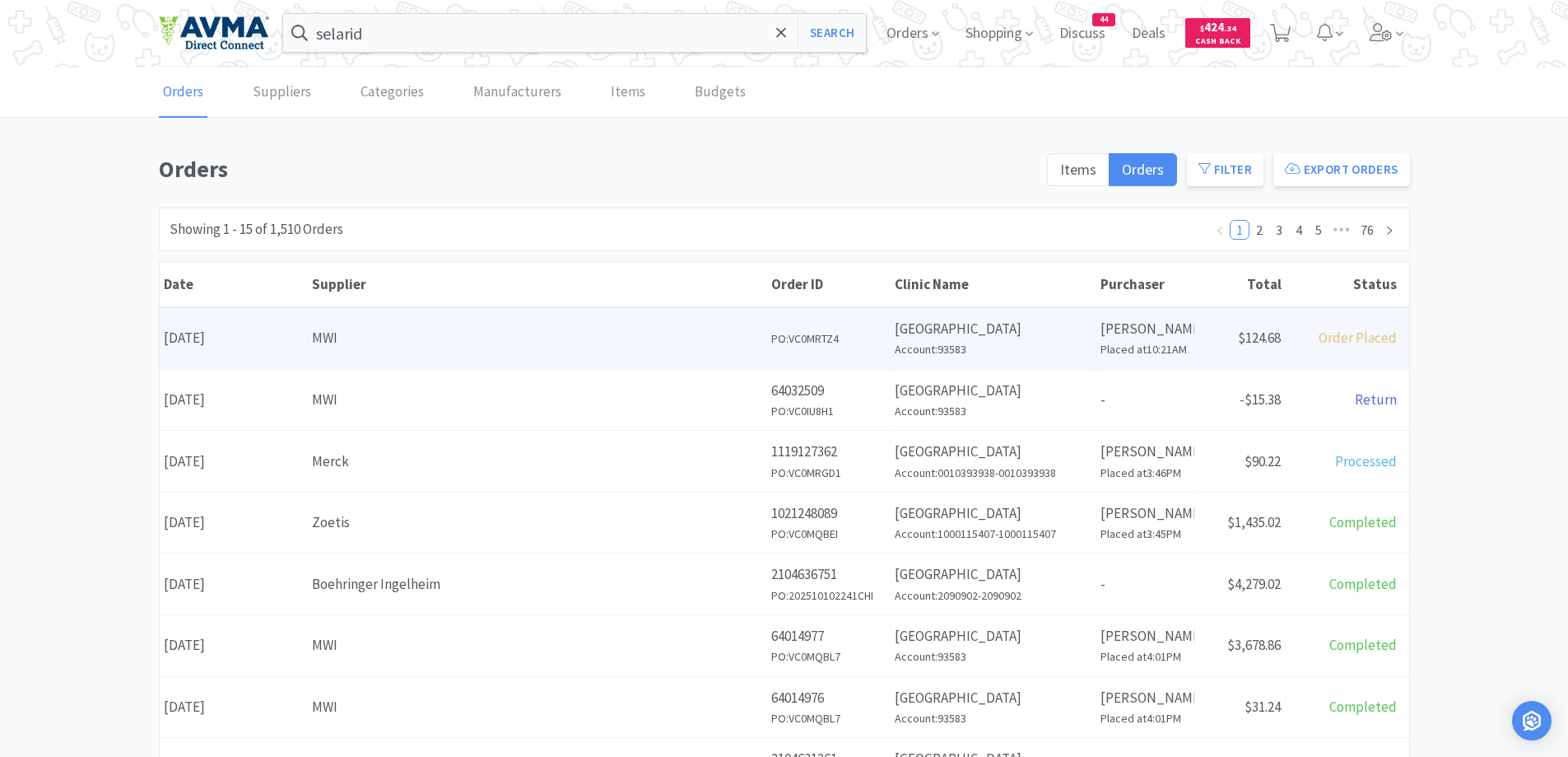
click at [571, 320] on div "Supplier MWI" at bounding box center [538, 338] width 459 height 42
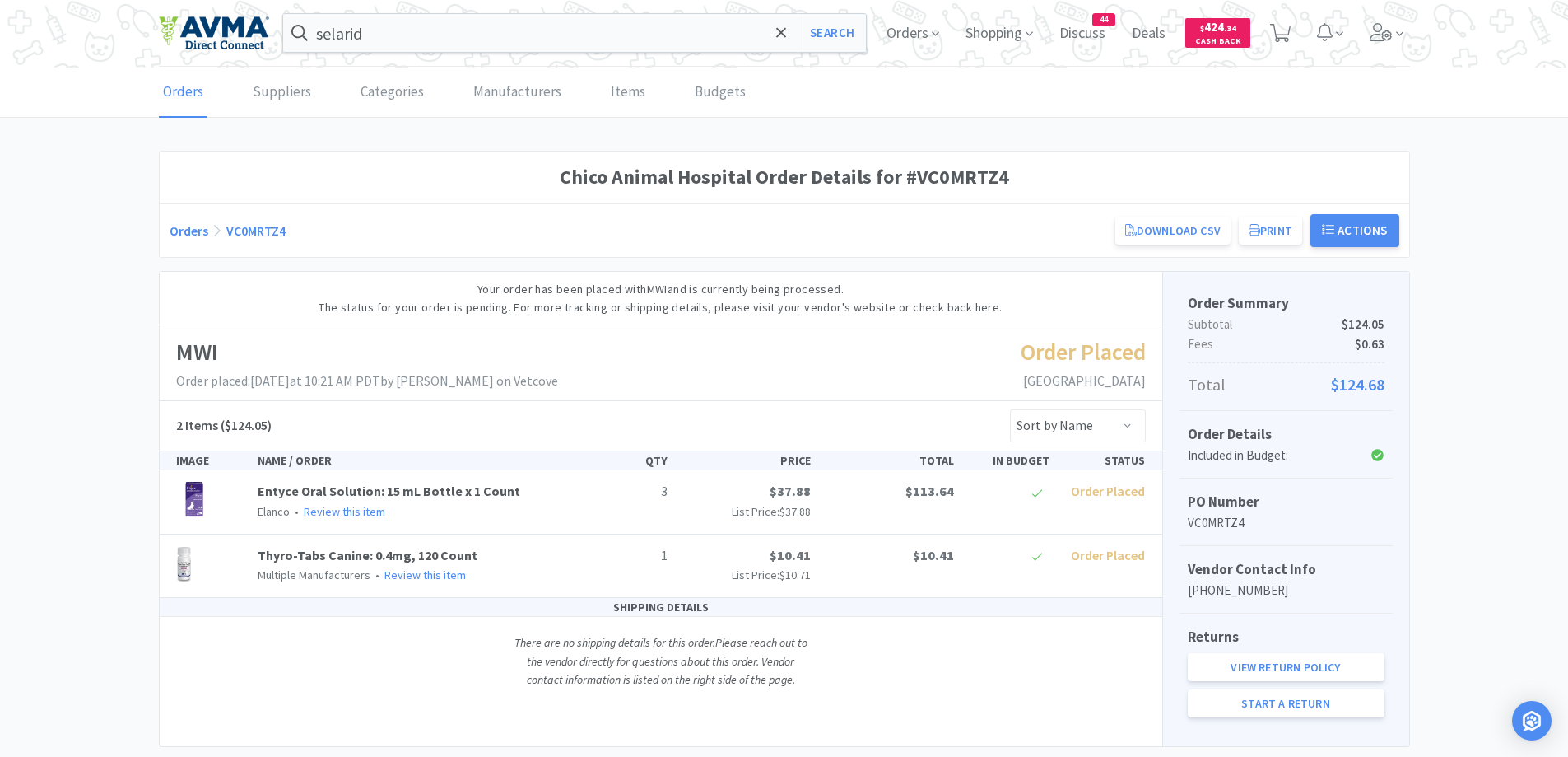
scroll to position [39, 0]
